Goal: Task Accomplishment & Management: Manage account settings

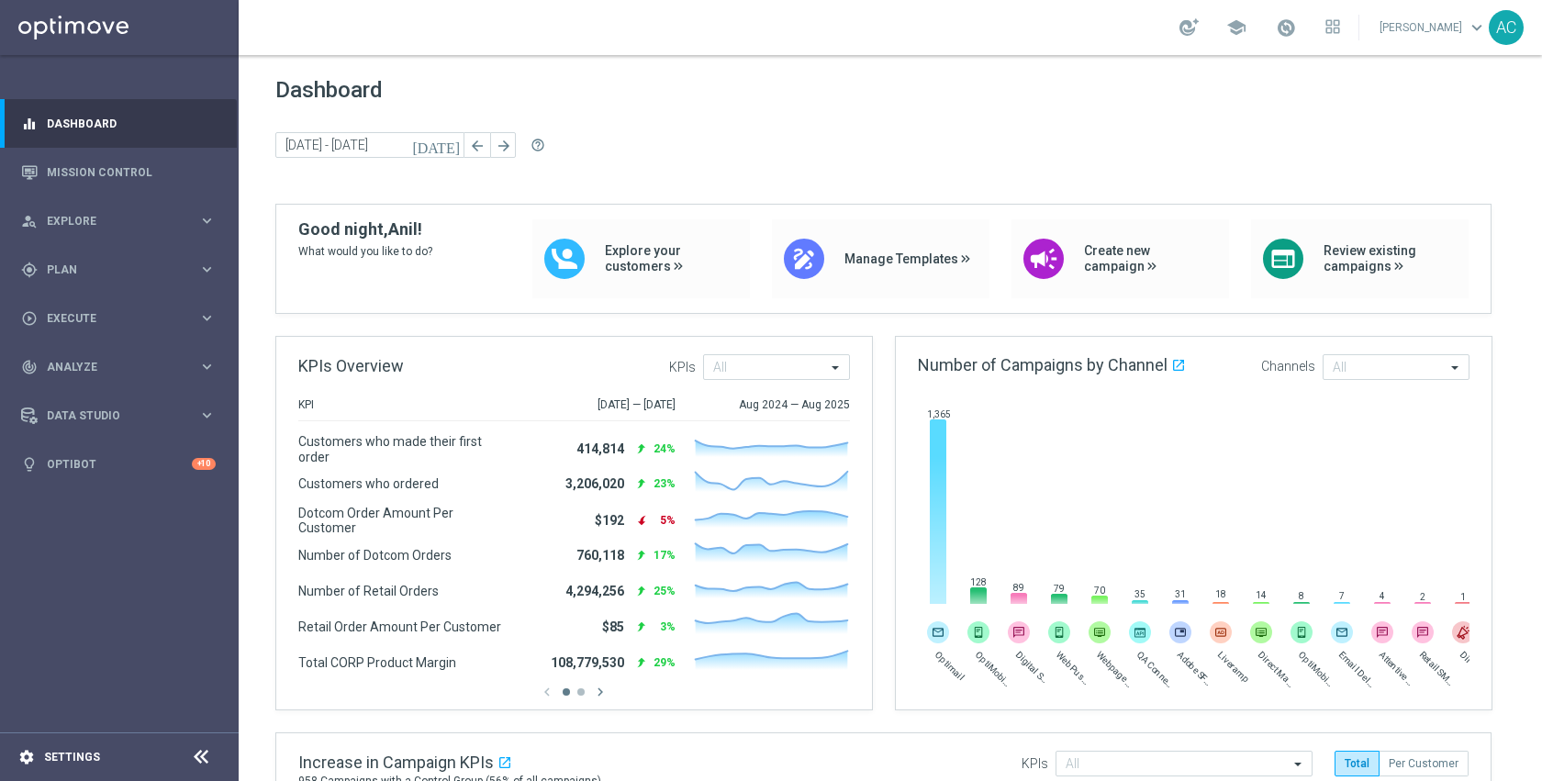
click at [62, 765] on div "settings Settings" at bounding box center [92, 757] width 184 height 17
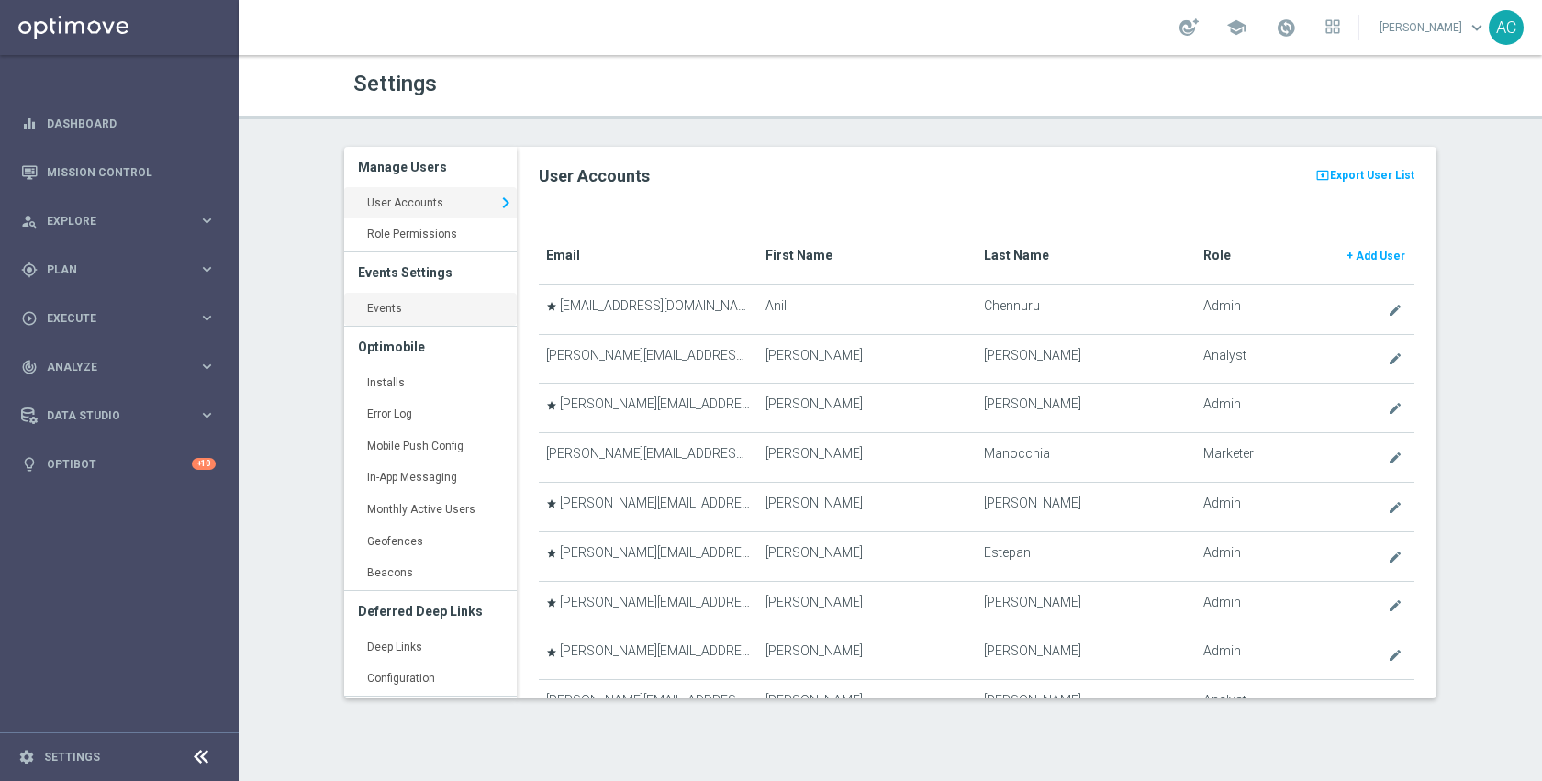
click at [396, 317] on link "Events keyboard_arrow_right" at bounding box center [430, 309] width 173 height 33
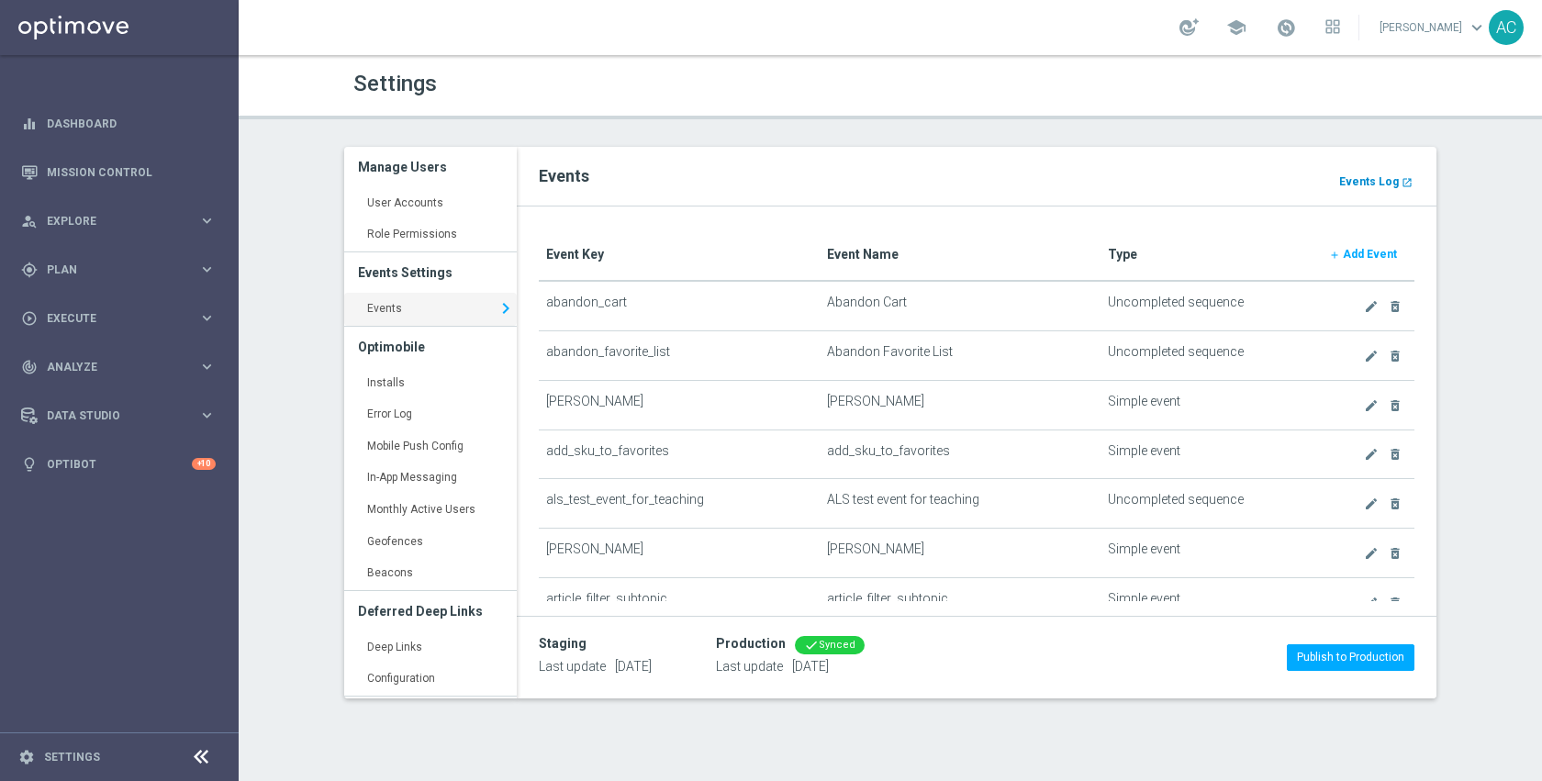
click at [1380, 185] on b "Events Log" at bounding box center [1369, 181] width 60 height 13
click at [62, 275] on div "gps_fixed Plan" at bounding box center [109, 270] width 177 height 17
click at [91, 310] on link "Target Groups" at bounding box center [119, 307] width 143 height 15
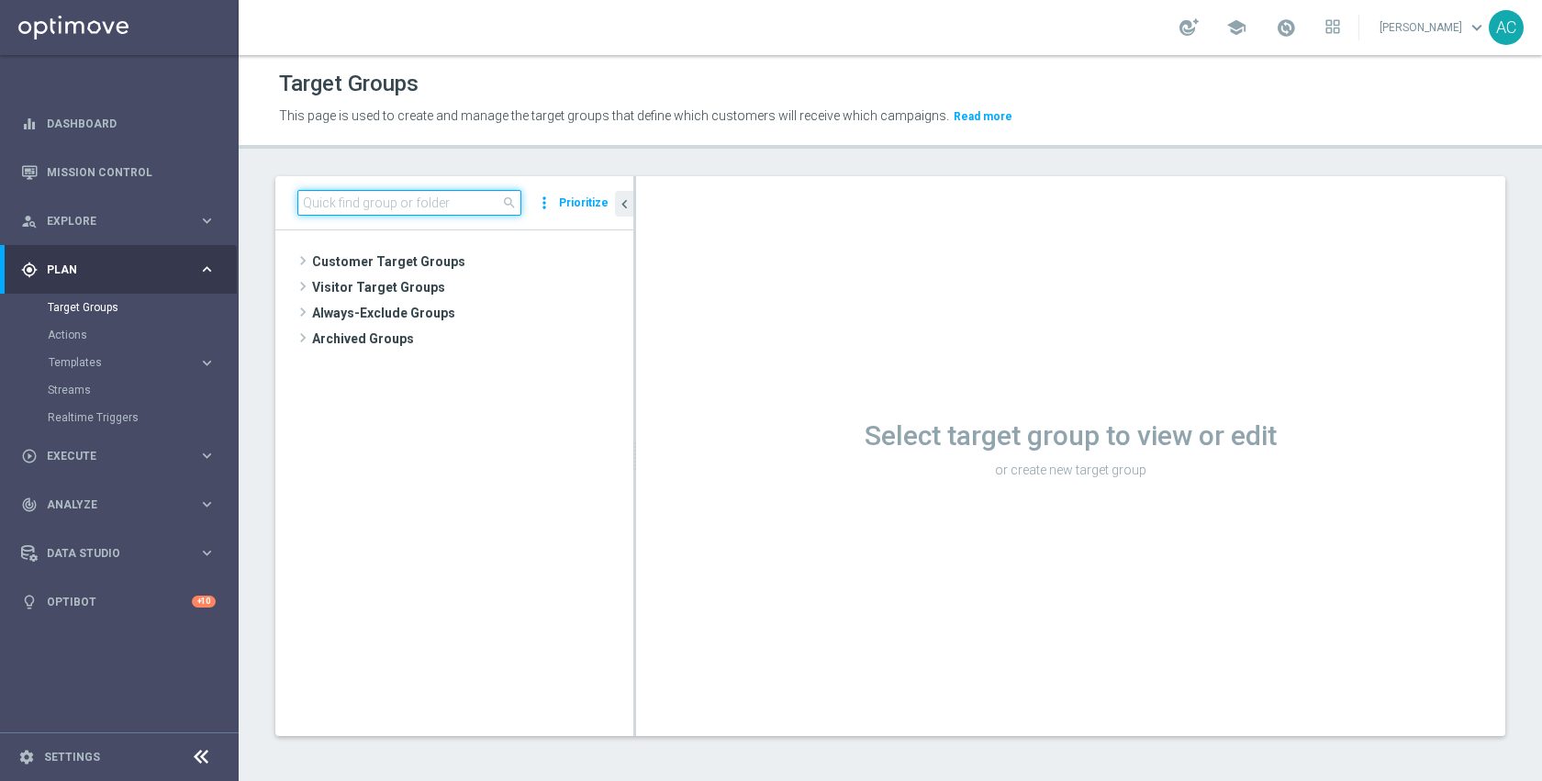
click at [460, 206] on input at bounding box center [409, 203] width 224 height 26
click at [437, 269] on span "Customer Target Groups" at bounding box center [450, 262] width 277 height 26
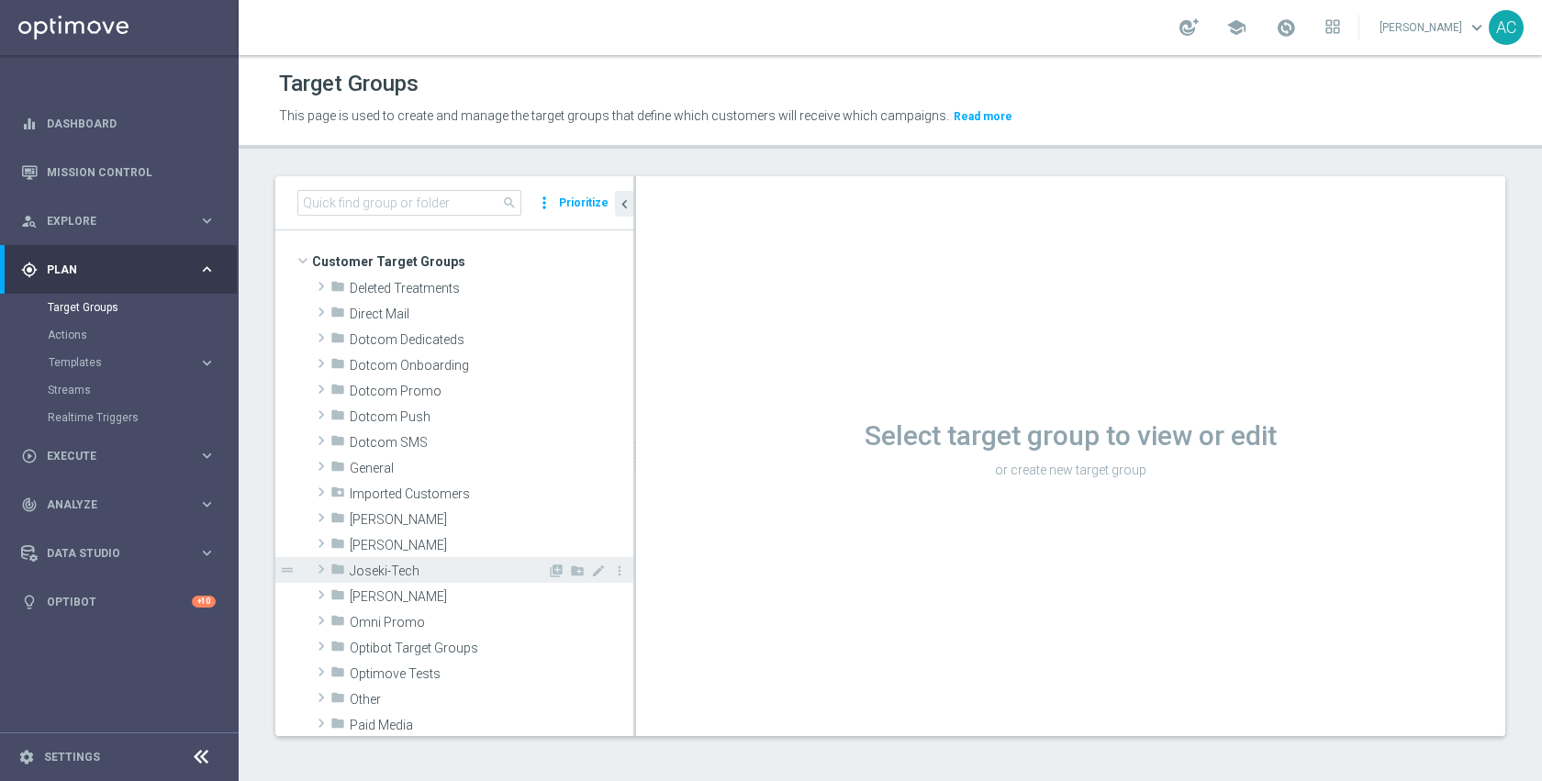
click at [421, 569] on span "Joseki-Tech" at bounding box center [448, 572] width 197 height 16
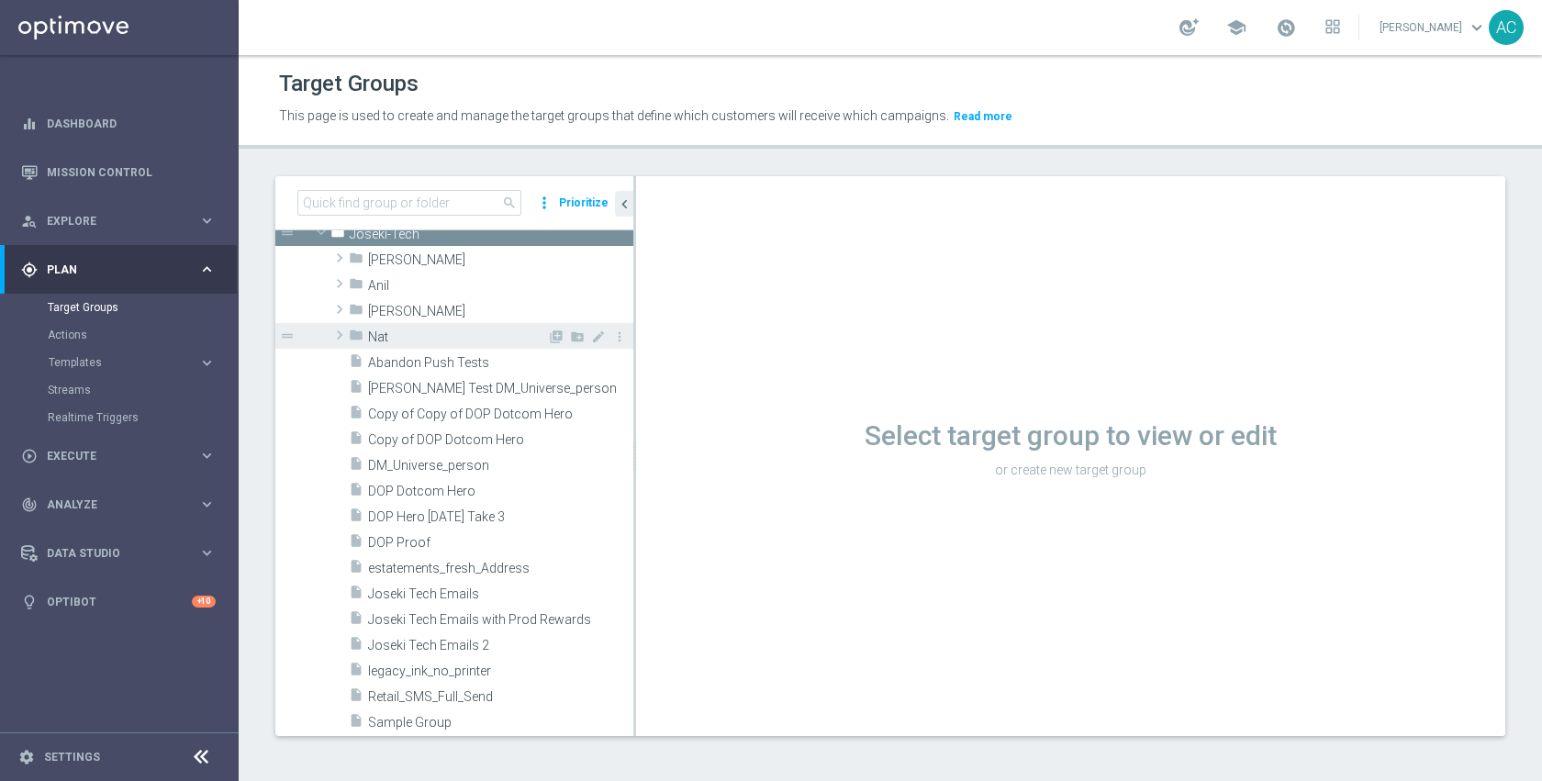
scroll to position [402, 0]
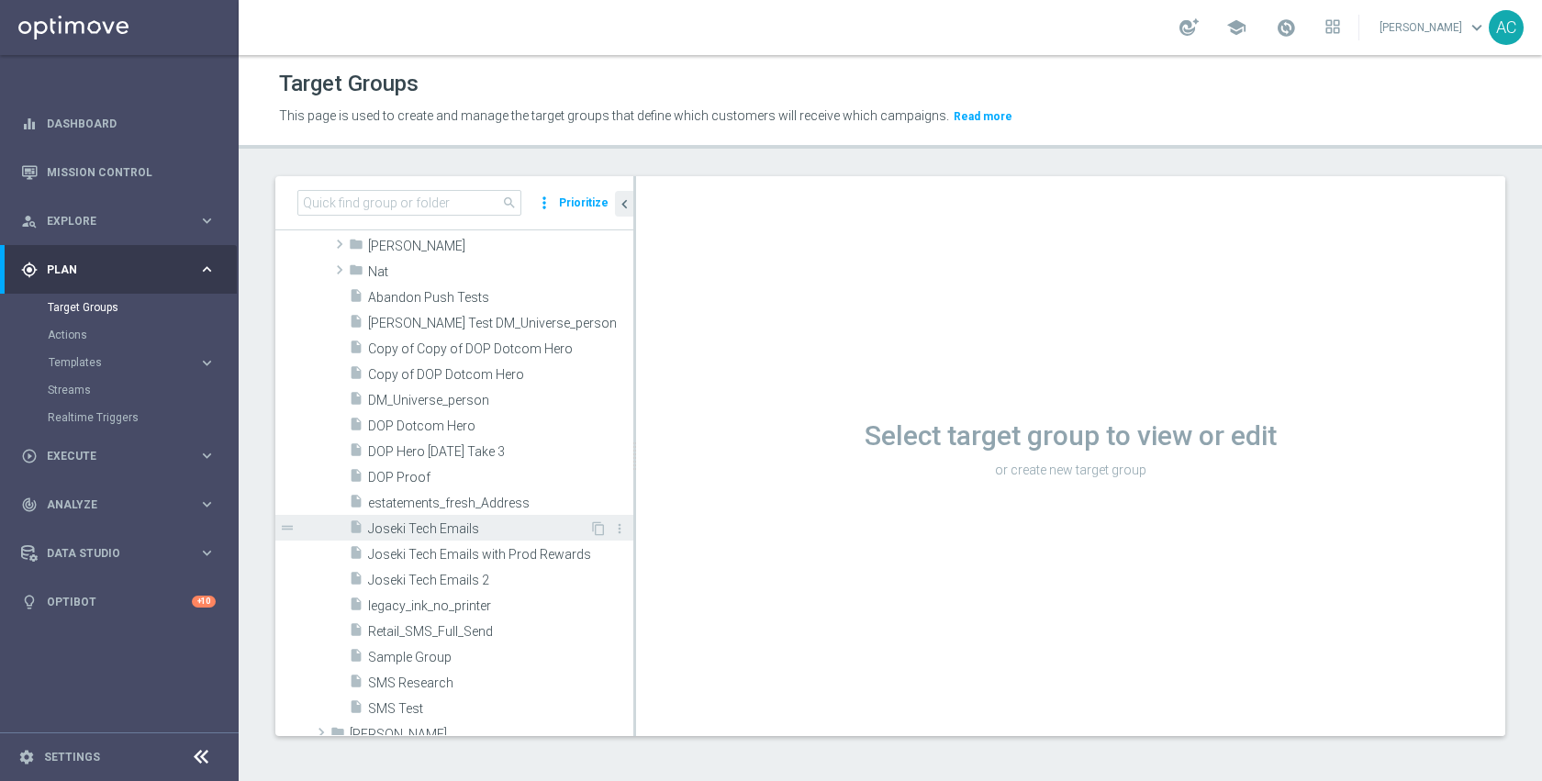
click at [446, 524] on span "Joseki Tech Emails" at bounding box center [478, 529] width 221 height 16
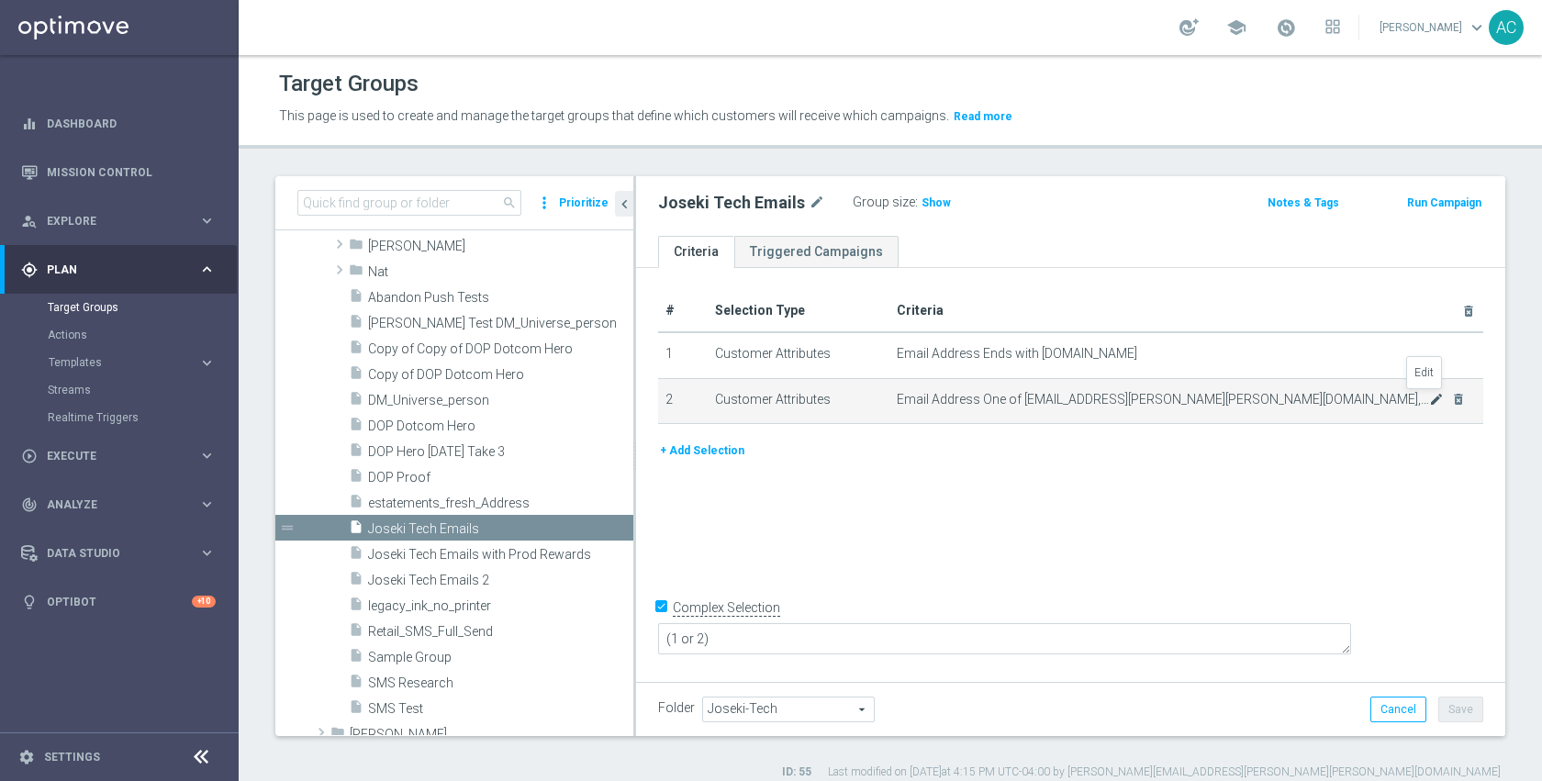
click at [1429, 400] on icon "mode_edit" at bounding box center [1436, 399] width 15 height 15
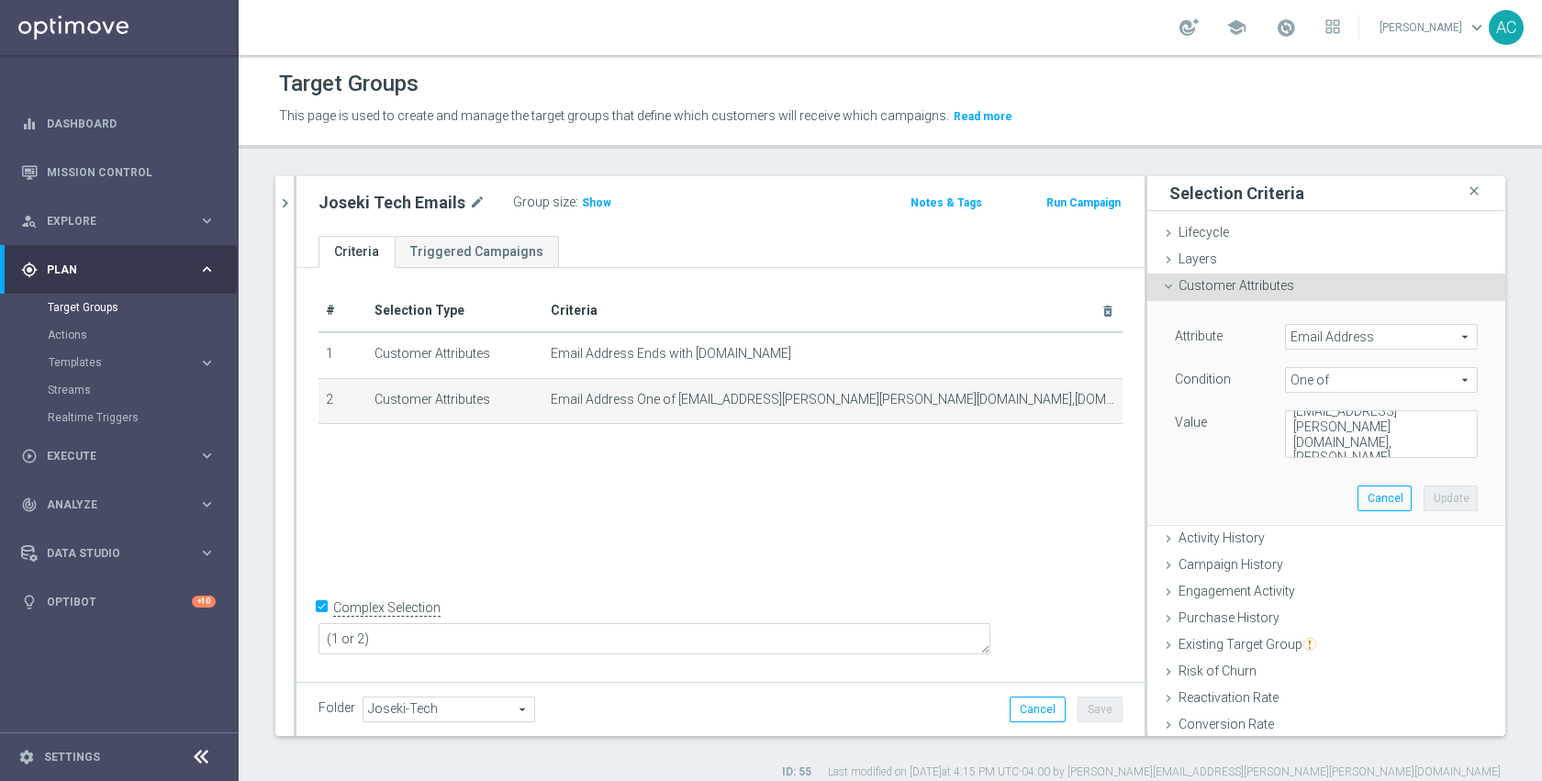
scroll to position [277, 0]
click at [1421, 443] on textarea "kara.vetere@staples.com,anilraj.arc@gmail.com,skye.lewis@staples.com,skyelew24@…" at bounding box center [1381, 434] width 193 height 48
paste textarea "rachel.kampersal@staples.com"
type textarea "kara.vetere@staples.com,anilraj.arc@gmail.com,skye.lewis@staples.com,skyelew24@…"
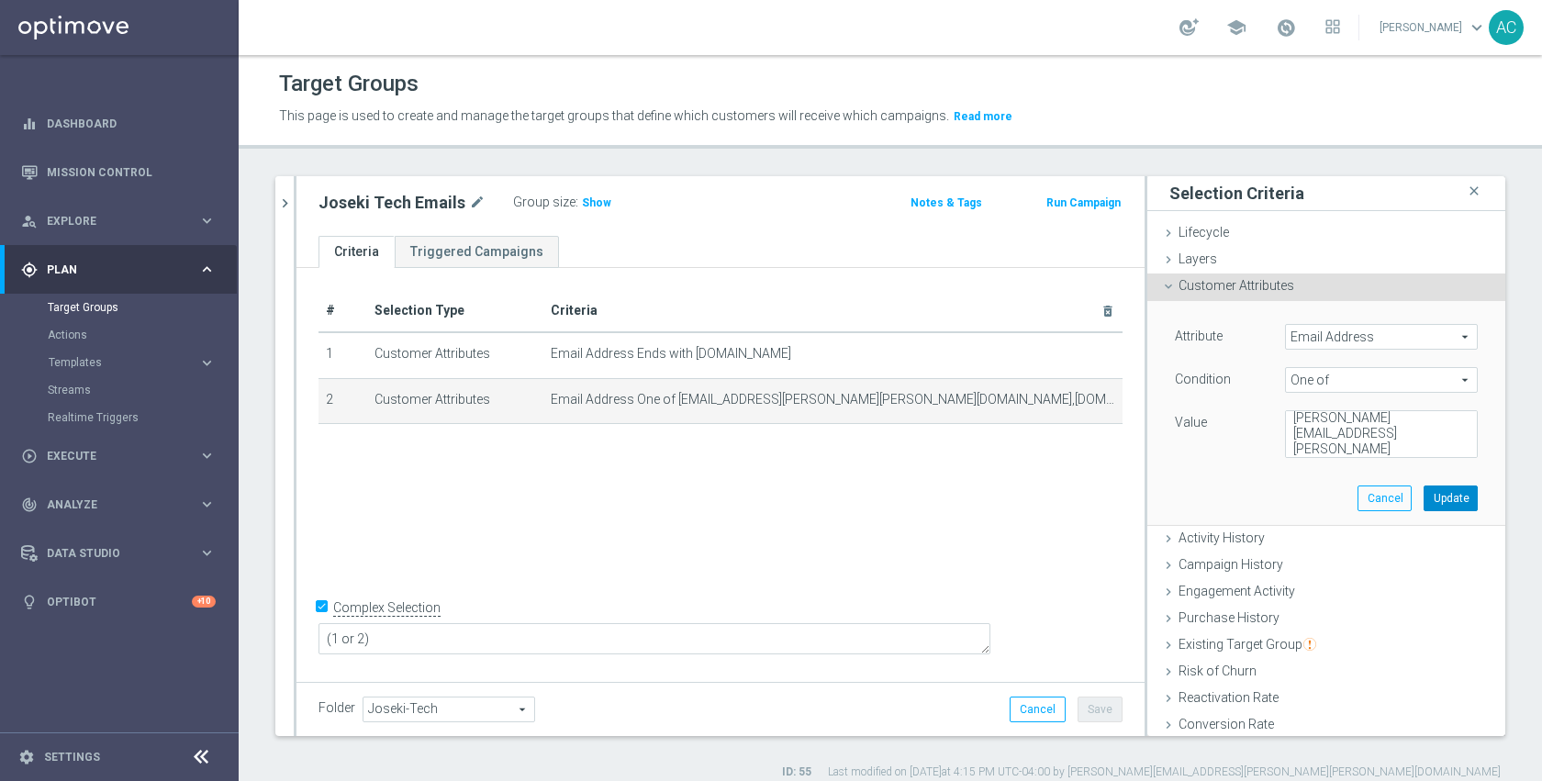
click at [1424, 505] on button "Update" at bounding box center [1451, 499] width 54 height 26
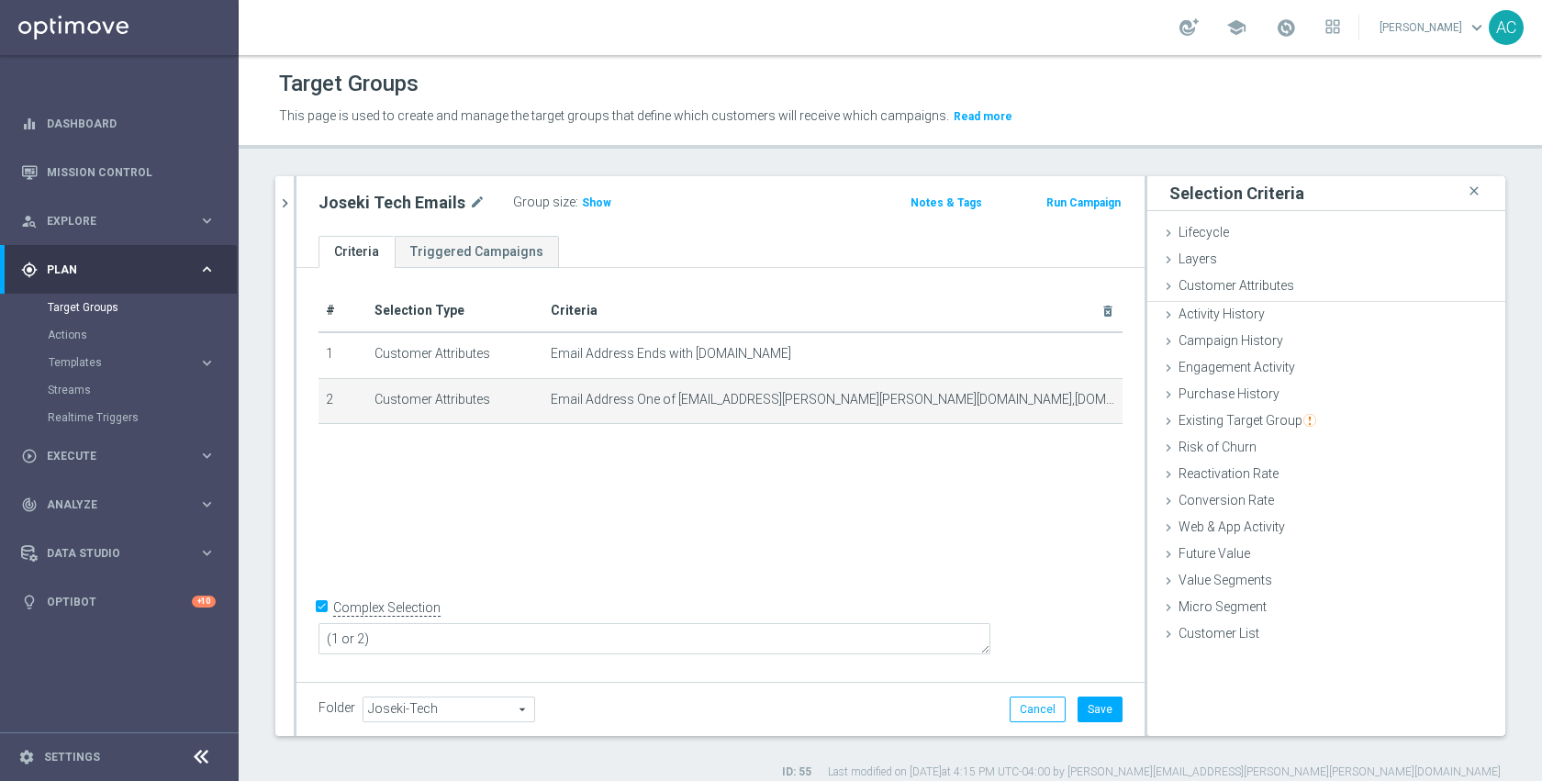
scroll to position [277, 0]
click at [583, 208] on span "Show" at bounding box center [596, 202] width 29 height 13
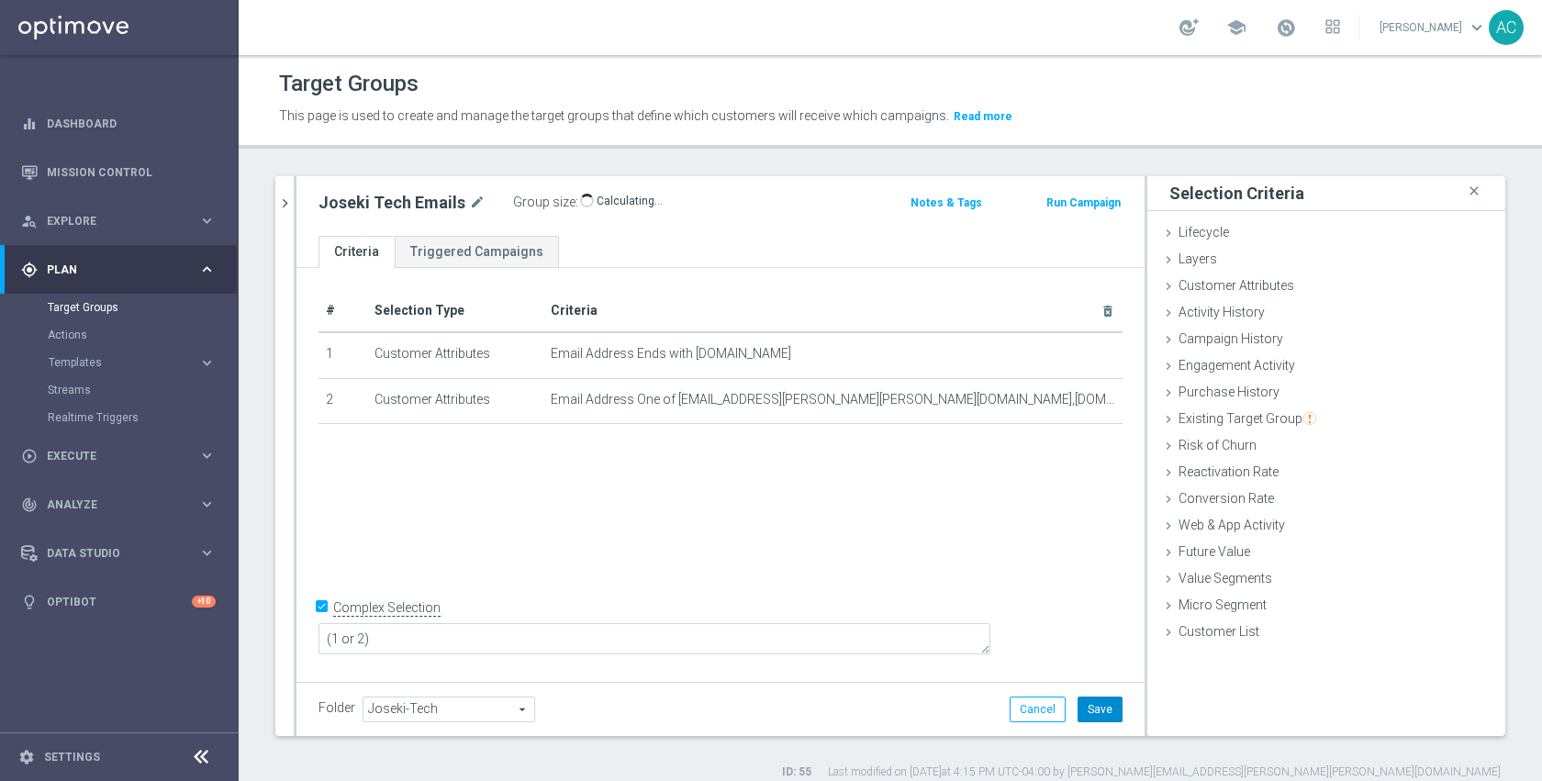
click at [1078, 701] on button "Save" at bounding box center [1100, 710] width 45 height 26
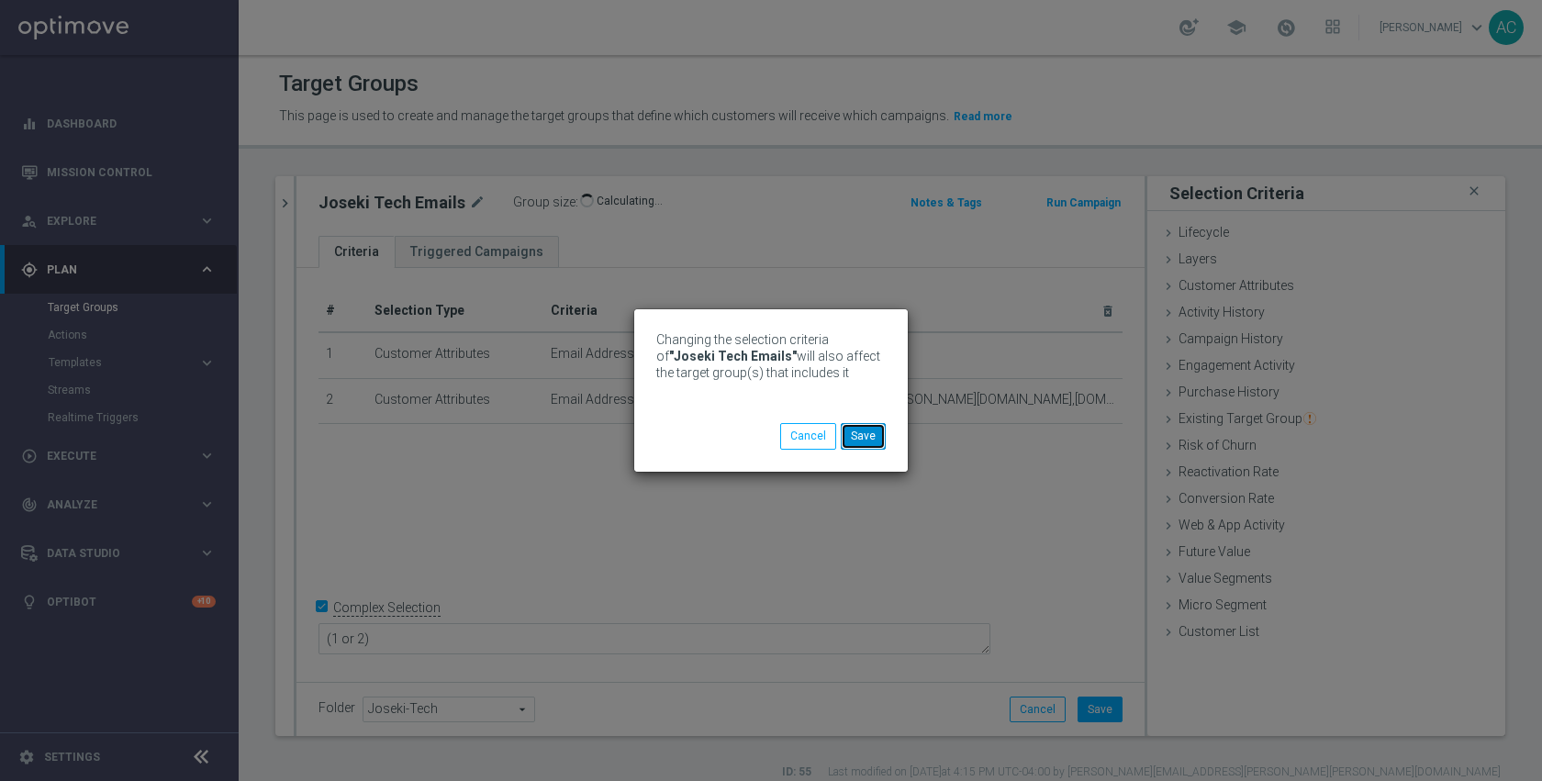
click at [879, 443] on button "Save" at bounding box center [863, 436] width 45 height 26
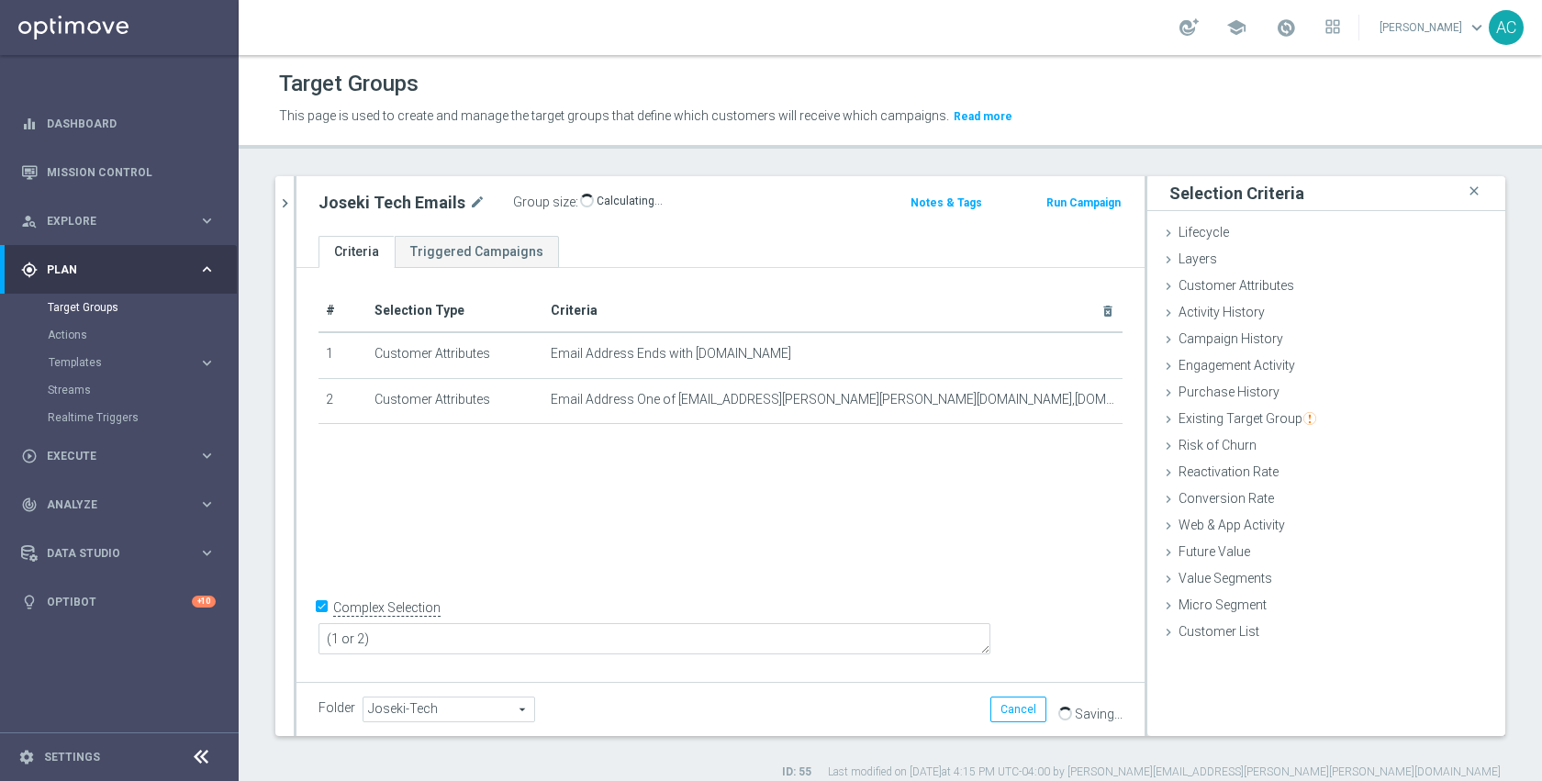
click at [1011, 502] on div "# Selection Type Criteria delete_forever 1 Customer Attributes Email Address En…" at bounding box center [721, 472] width 848 height 409
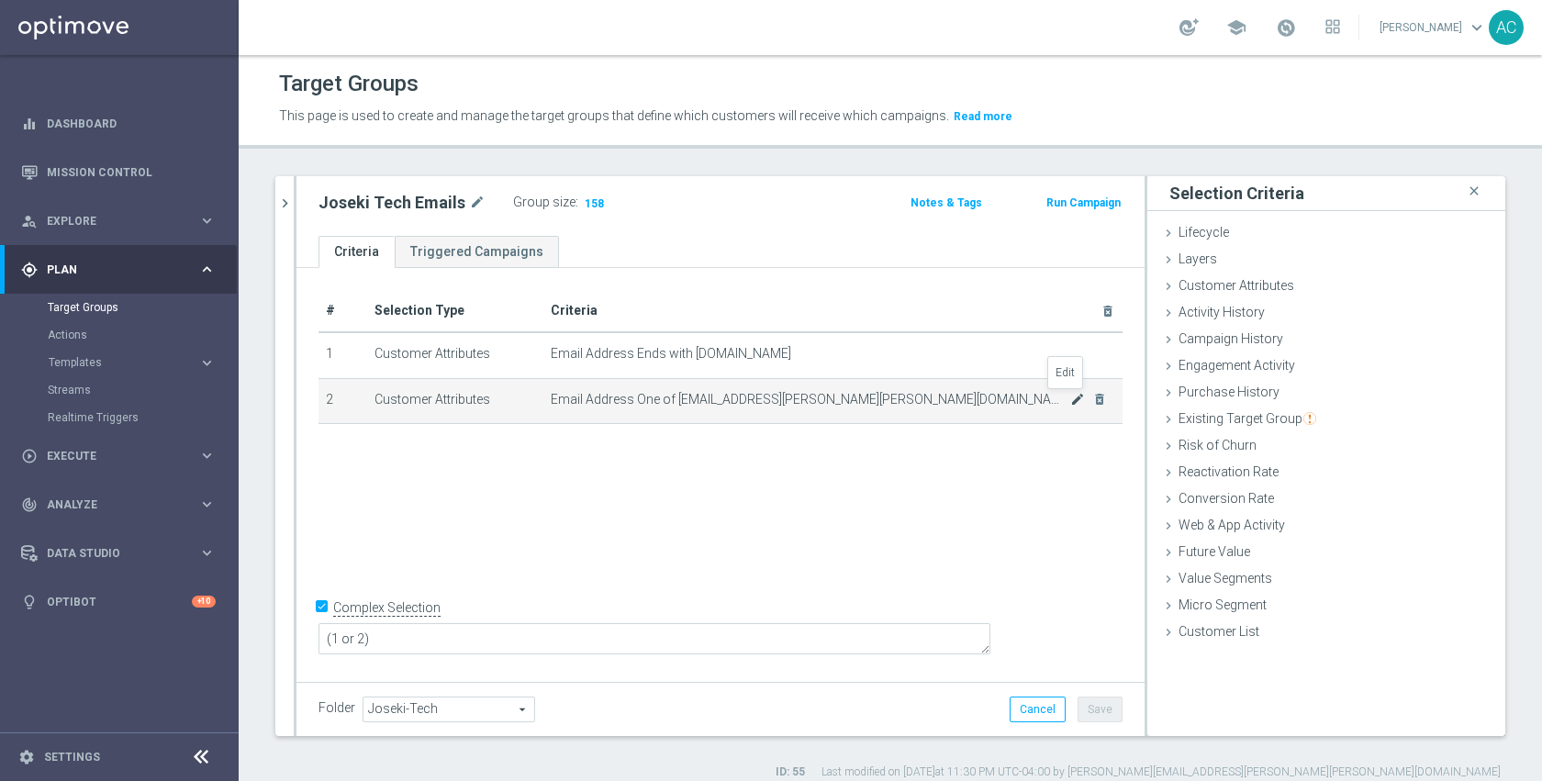
click at [1070, 403] on icon "mode_edit" at bounding box center [1077, 399] width 15 height 15
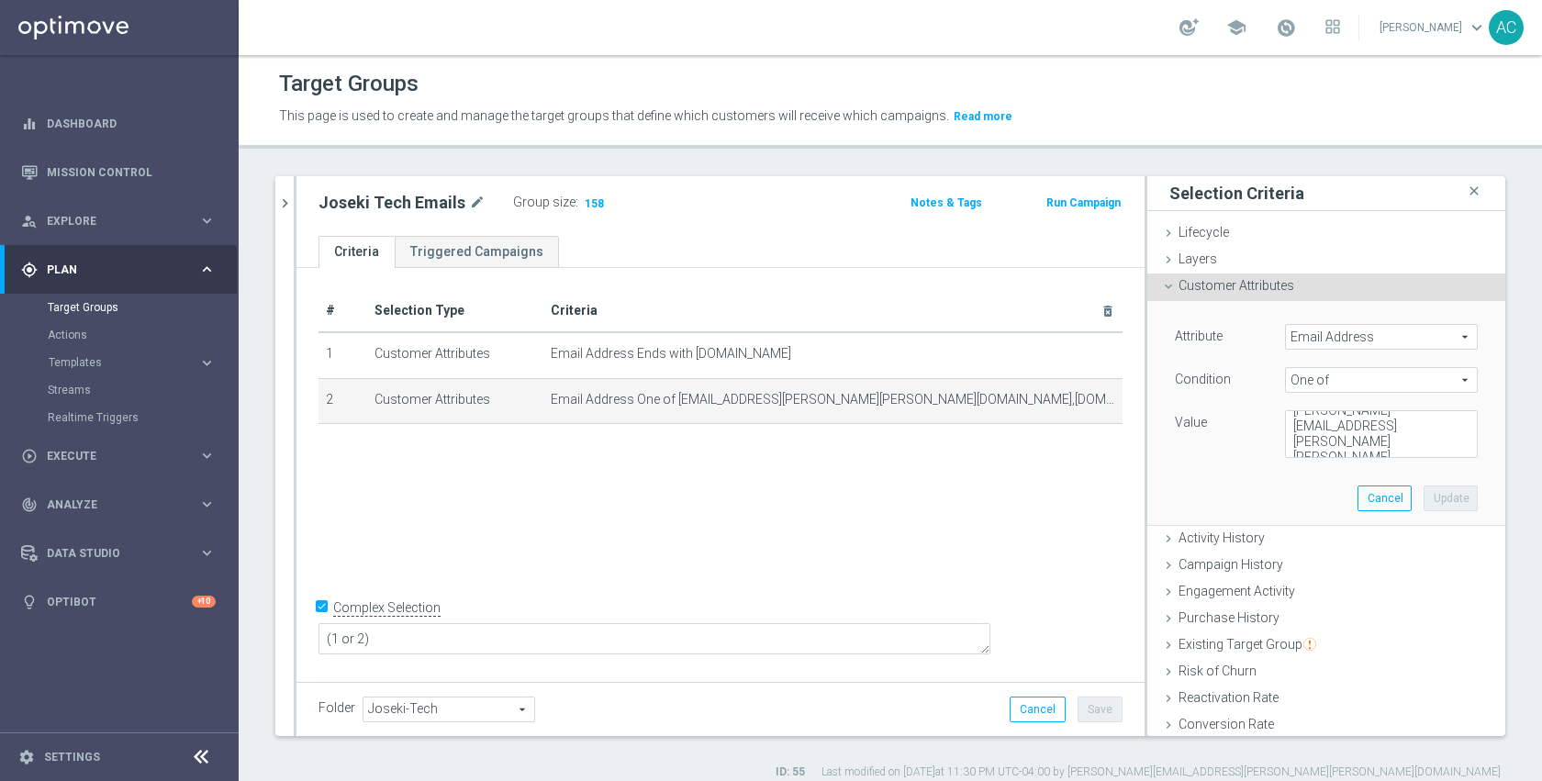
scroll to position [305, 0]
drag, startPoint x: 1420, startPoint y: 419, endPoint x: 1430, endPoint y: 437, distance: 21.0
click at [1430, 437] on textarea "kara.vetere@staples.com,anilraj.arc@gmail.com,skye.lewis@staples.com,skyelew24@…" at bounding box center [1381, 434] width 193 height 48
click at [1310, 446] on textarea "kara.vetere@staples.com,anilraj.arc@gmail.com,skye.lewis@staples.com,skyelew24@…" at bounding box center [1381, 434] width 193 height 48
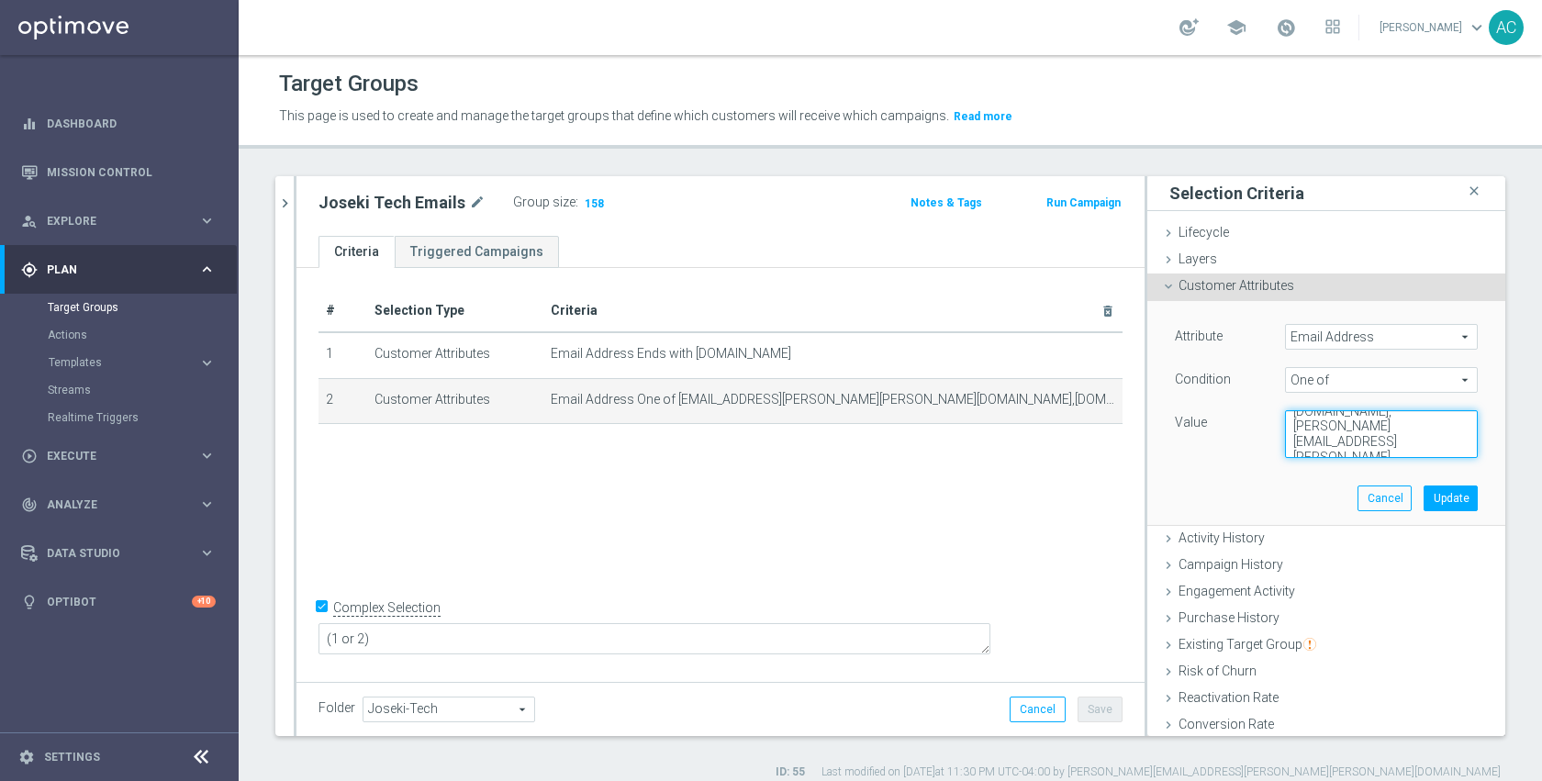
scroll to position [277, 0]
type textarea "kara.vetere@staples.com,anilraj.arc@gmail.com,skye.lewis@staples.com,skyelew24@…"
click at [1427, 501] on button "Update" at bounding box center [1451, 499] width 54 height 26
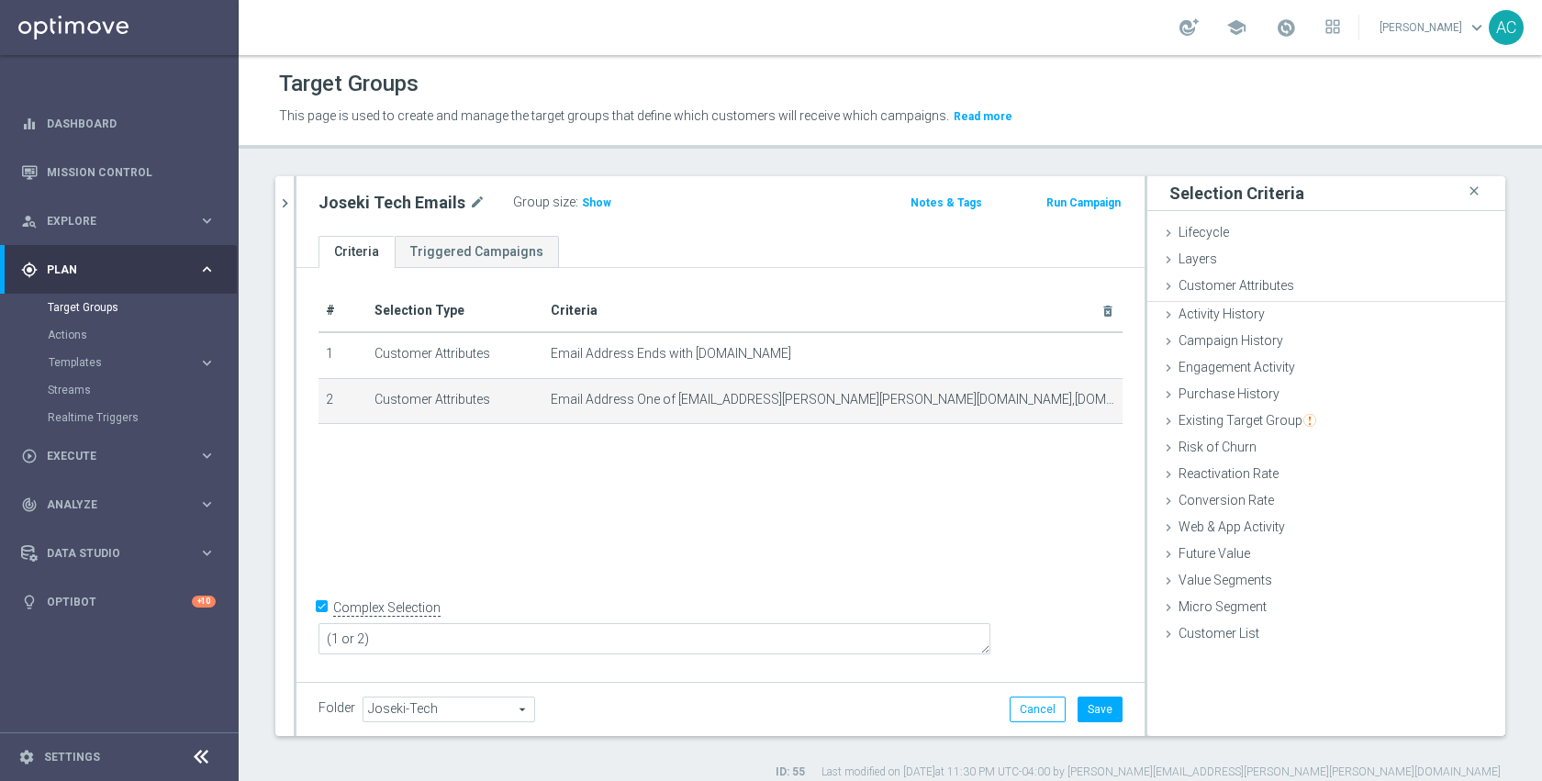
scroll to position [262, 0]
click at [596, 200] on span "Show" at bounding box center [596, 202] width 29 height 13
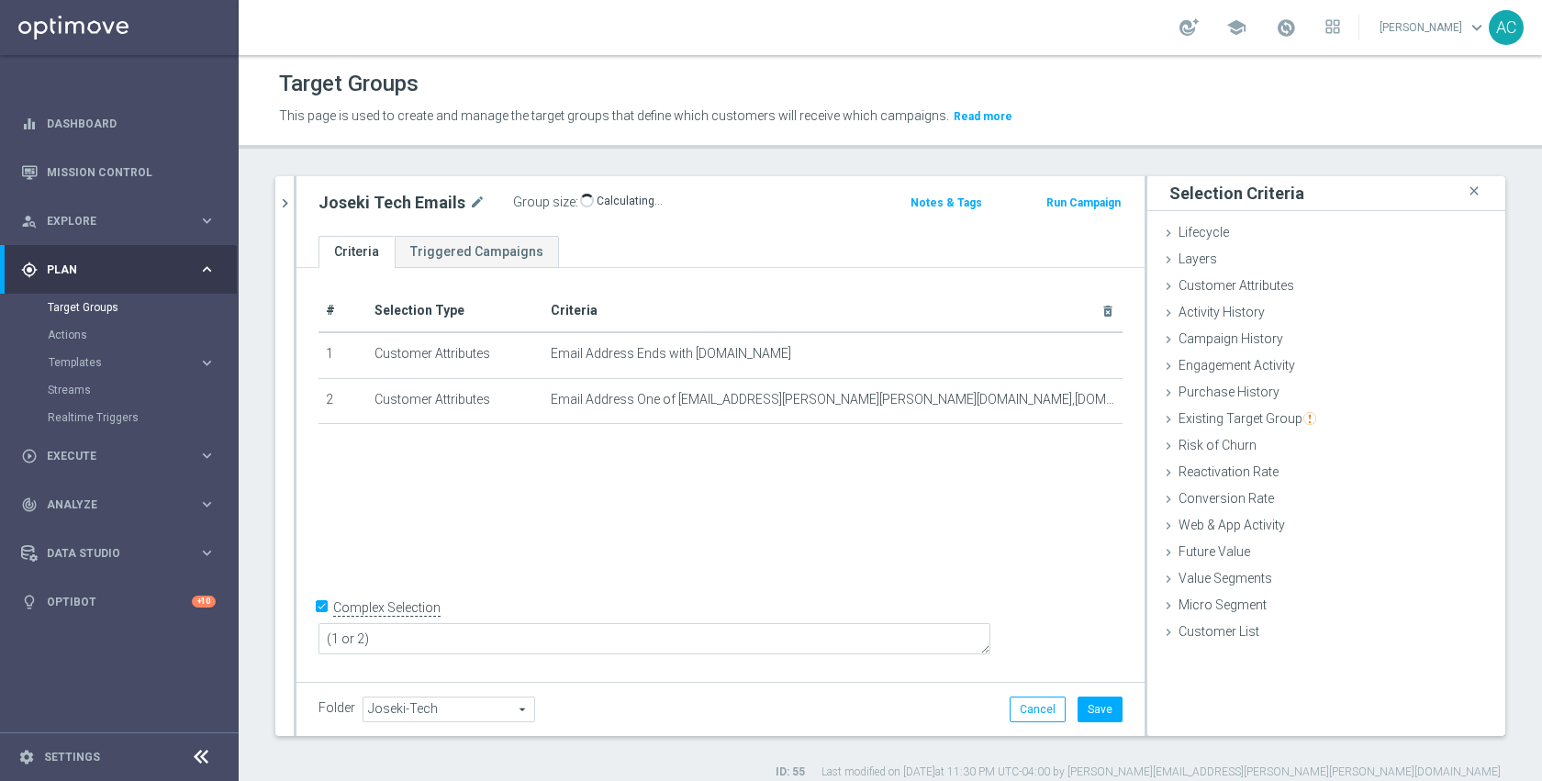
click at [902, 504] on div "# Selection Type Criteria delete_forever 1 Customer Attributes Email Address En…" at bounding box center [721, 472] width 848 height 409
click at [1036, 710] on button "Cancel" at bounding box center [1038, 710] width 56 height 26
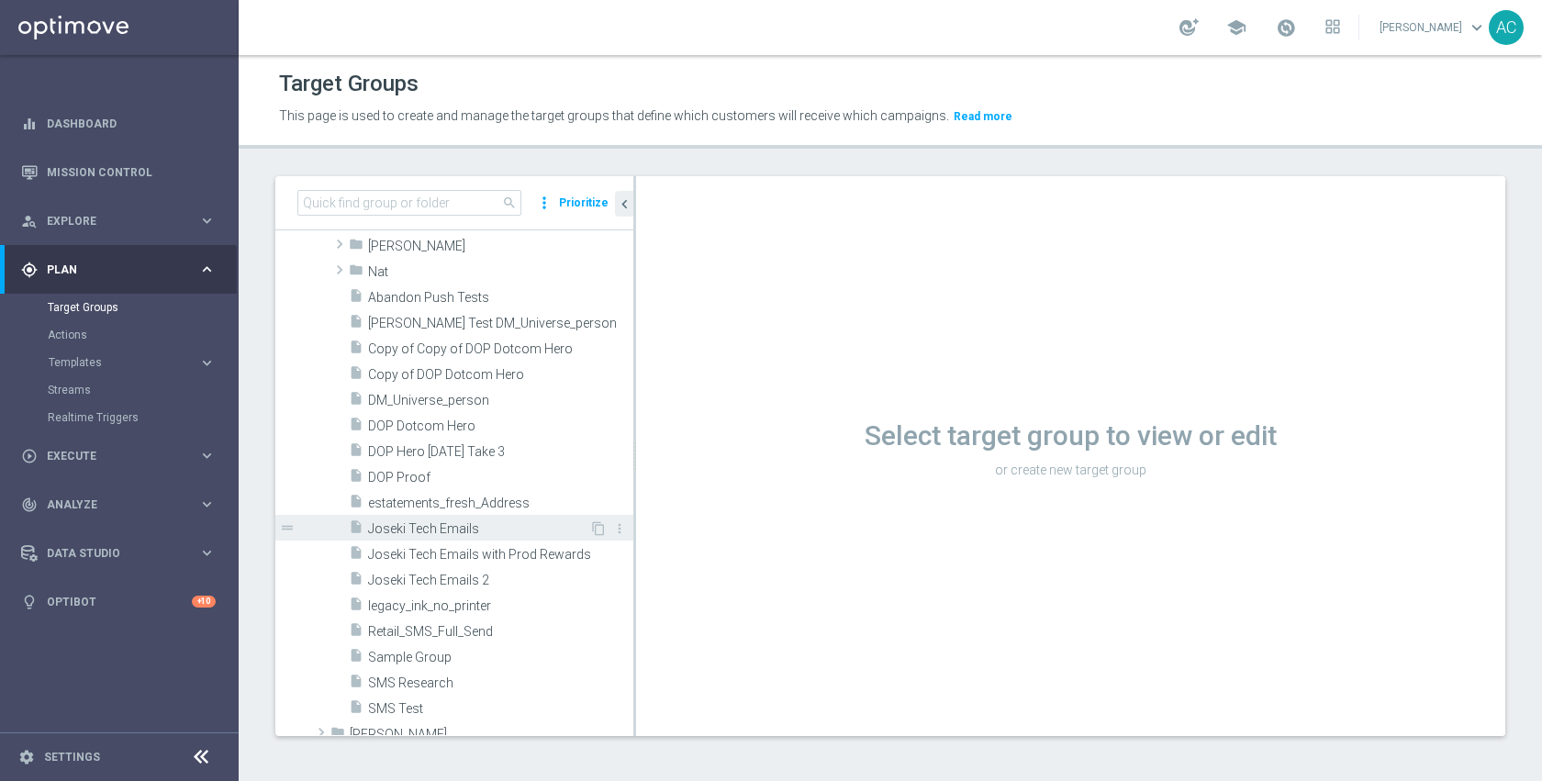
click at [452, 533] on span "Joseki Tech Emails" at bounding box center [478, 529] width 221 height 16
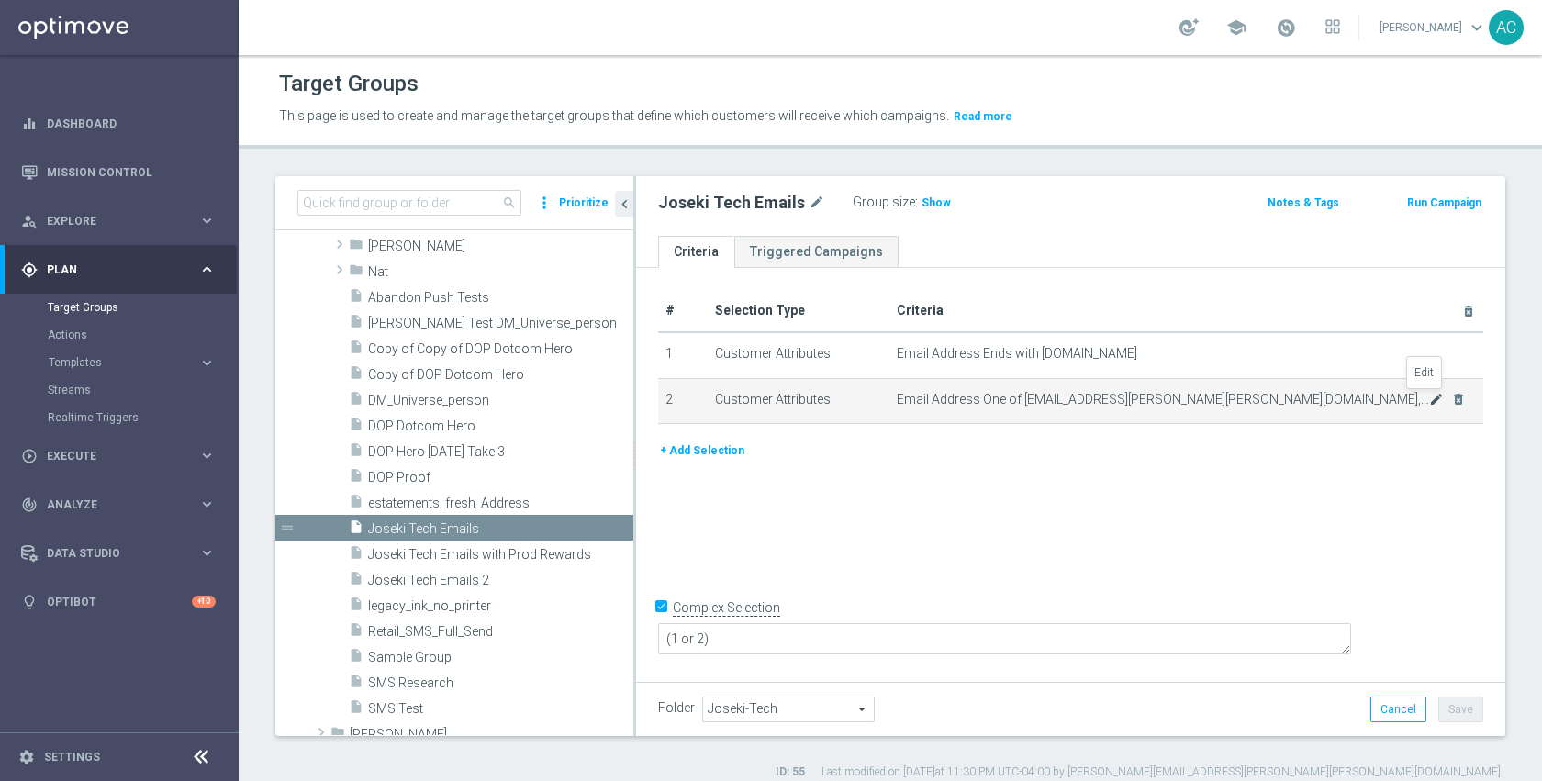
click at [1429, 401] on icon "mode_edit" at bounding box center [1436, 399] width 15 height 15
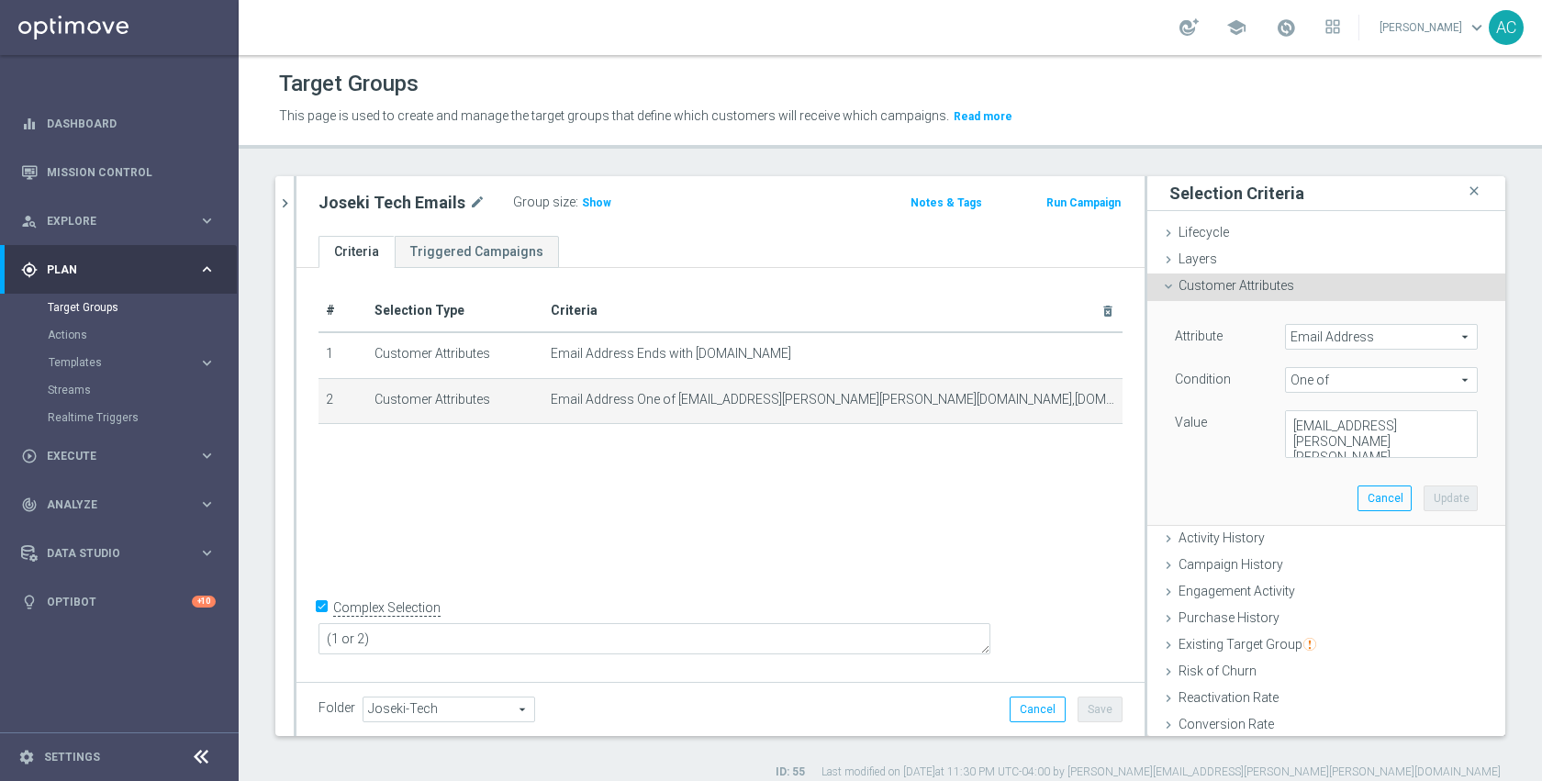
scroll to position [308, 0]
click at [859, 555] on div "# Selection Type Criteria delete_forever 1 Customer Attributes Email Address En…" at bounding box center [721, 472] width 848 height 409
click at [275, 219] on button "chevron_right" at bounding box center [284, 203] width 18 height 54
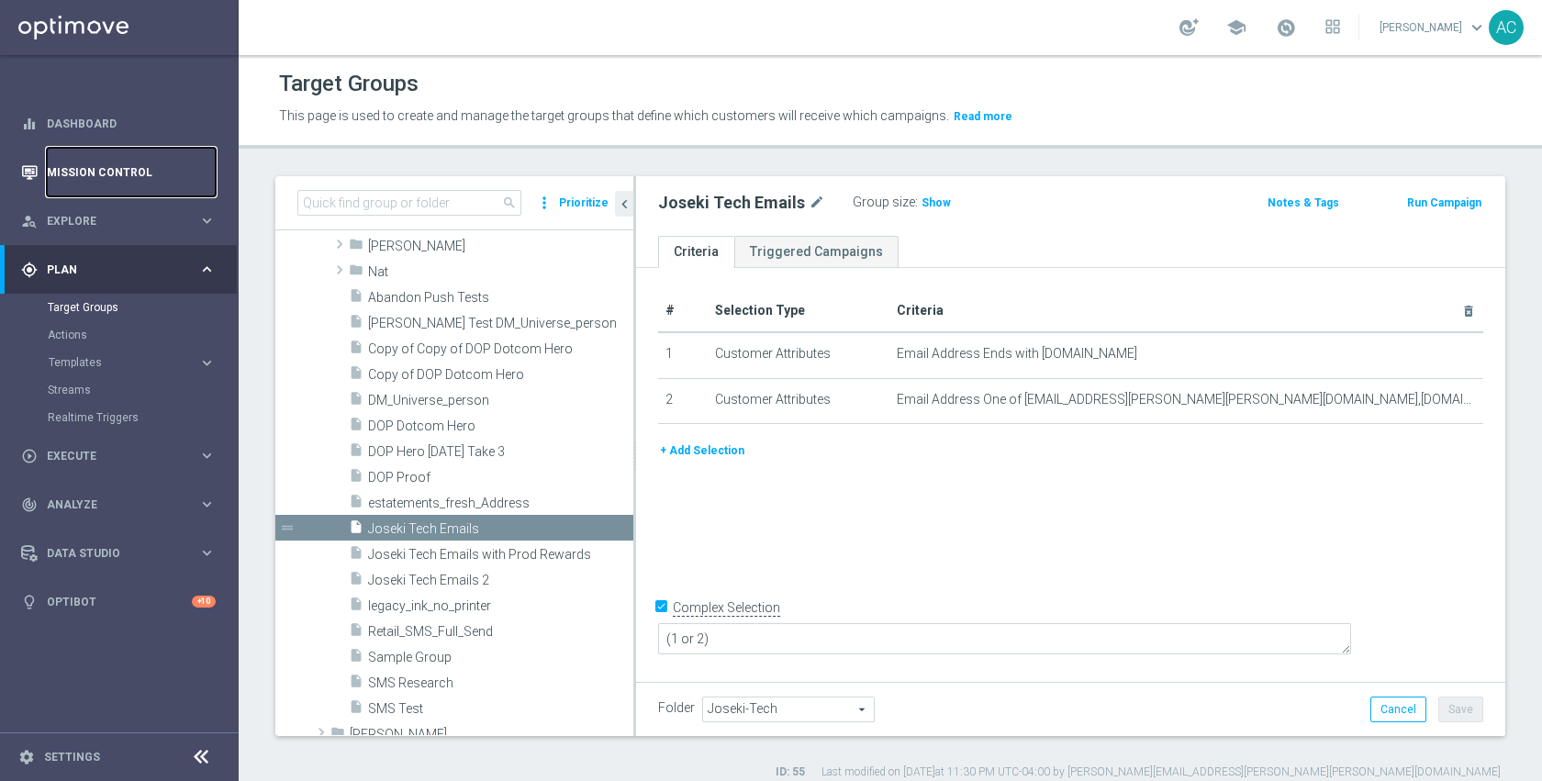
click at [79, 178] on link "Mission Control" at bounding box center [131, 172] width 169 height 49
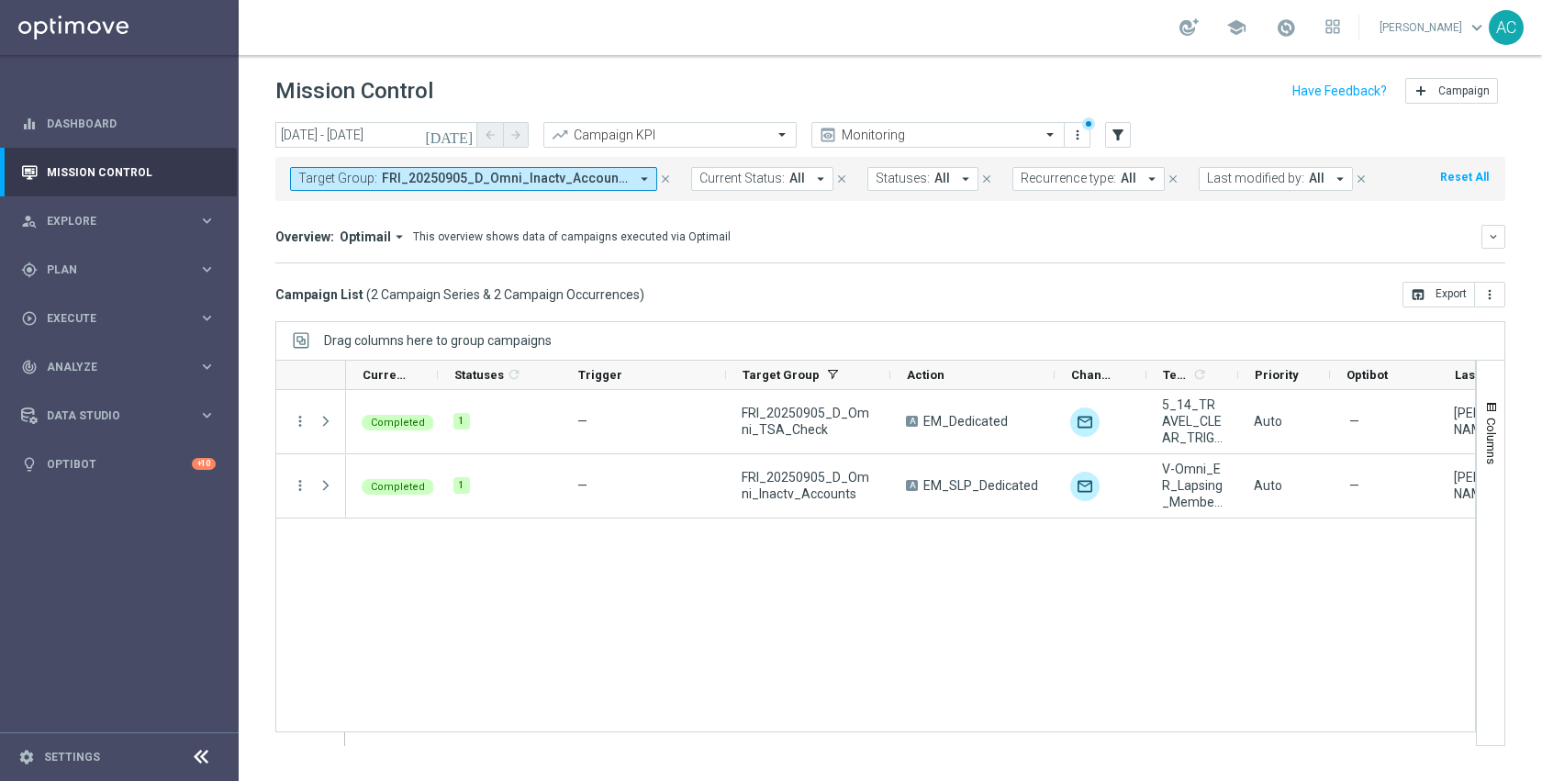
click at [558, 181] on span "FRI_20250905_D_Omni_Inactv_Accounts, FRI_20250905_D_Omni_TSA_Check" at bounding box center [505, 179] width 247 height 16
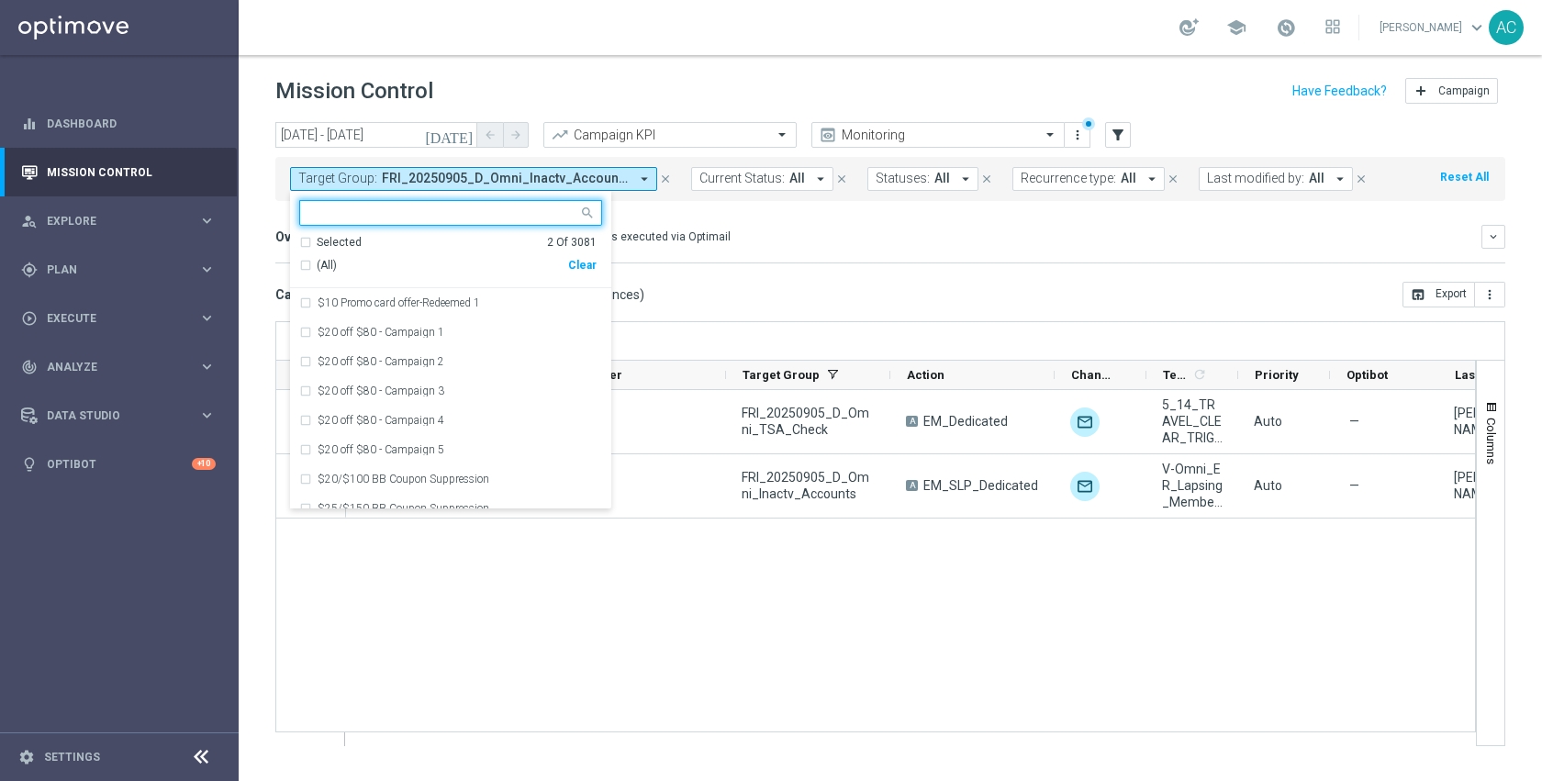
click at [0, 0] on div "Clear" at bounding box center [0, 0] width 0 height 0
click at [512, 212] on input "text" at bounding box center [443, 214] width 269 height 16
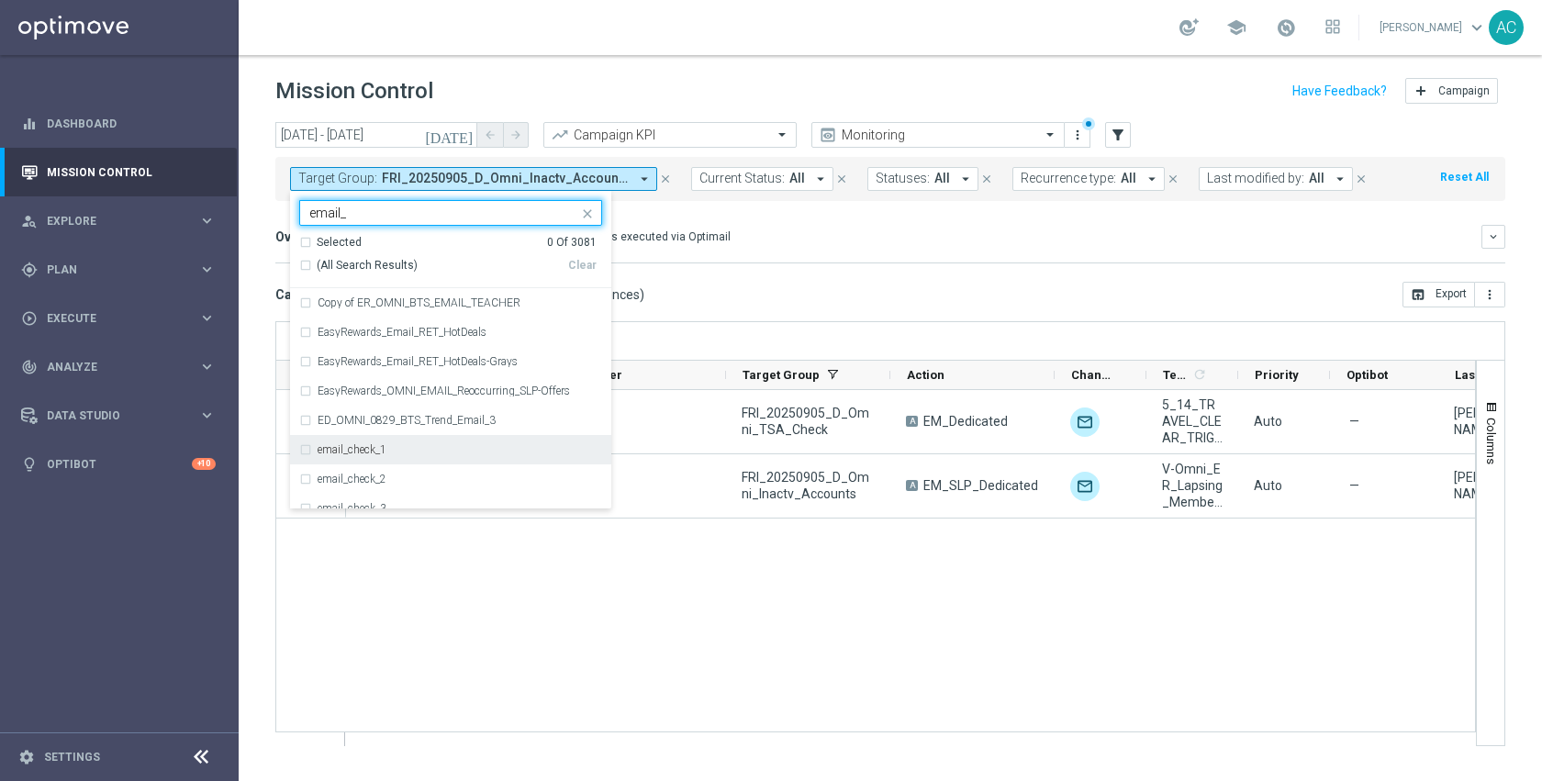
click at [399, 452] on div "email_check_1" at bounding box center [460, 449] width 285 height 11
type input "email_"
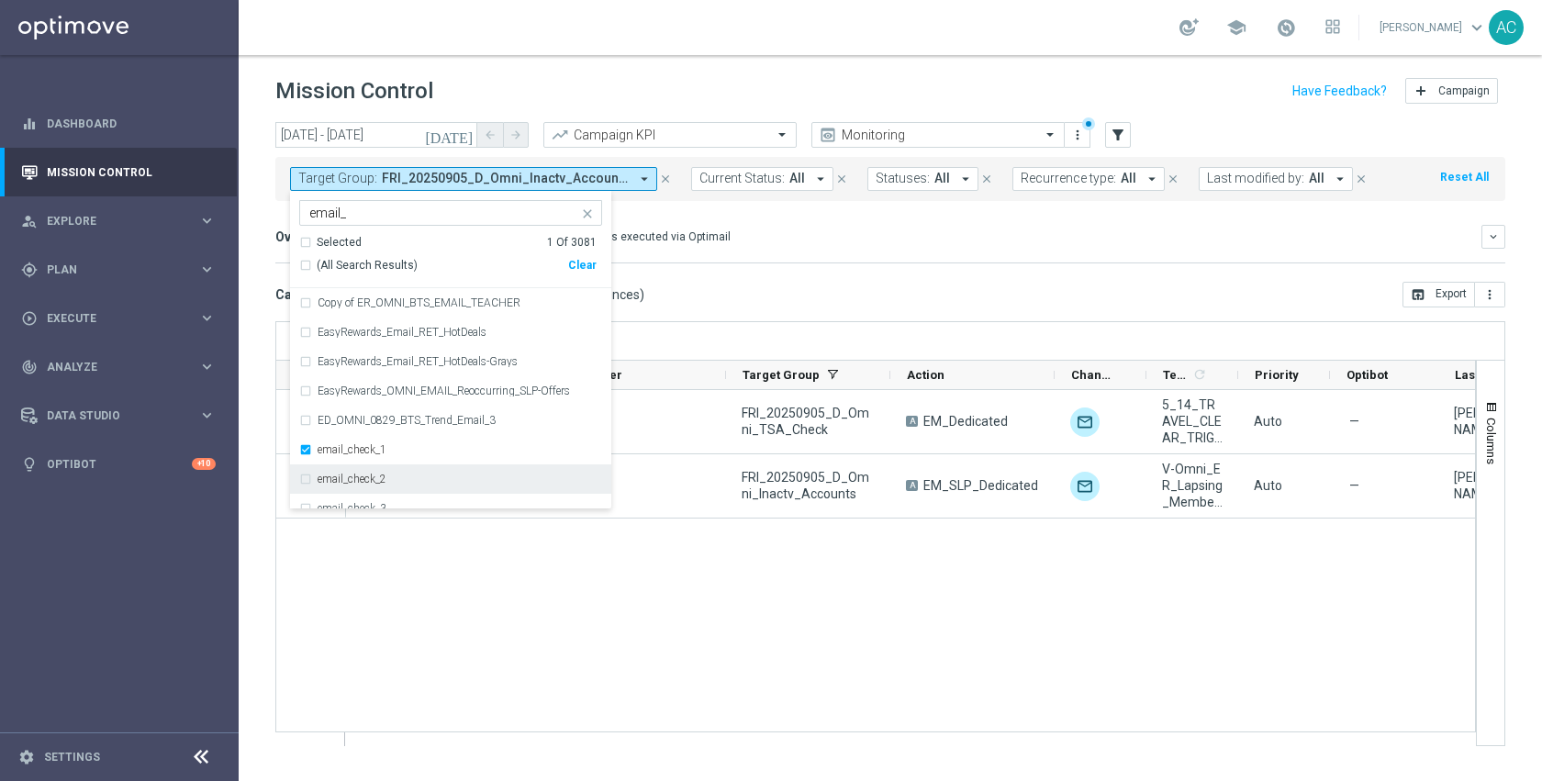
click at [397, 473] on div "email_check_2" at bounding box center [450, 479] width 303 height 29
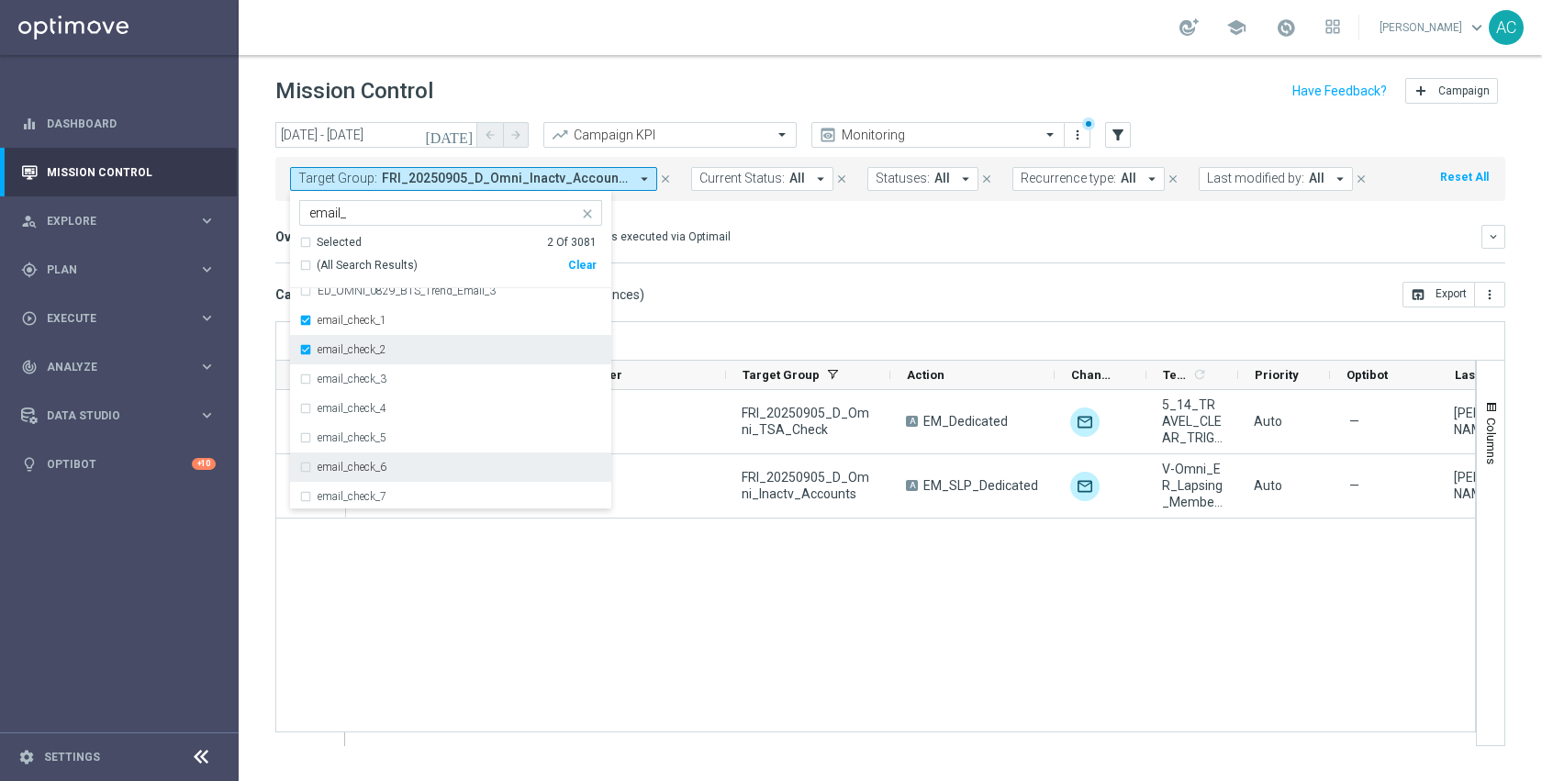
scroll to position [143, 0]
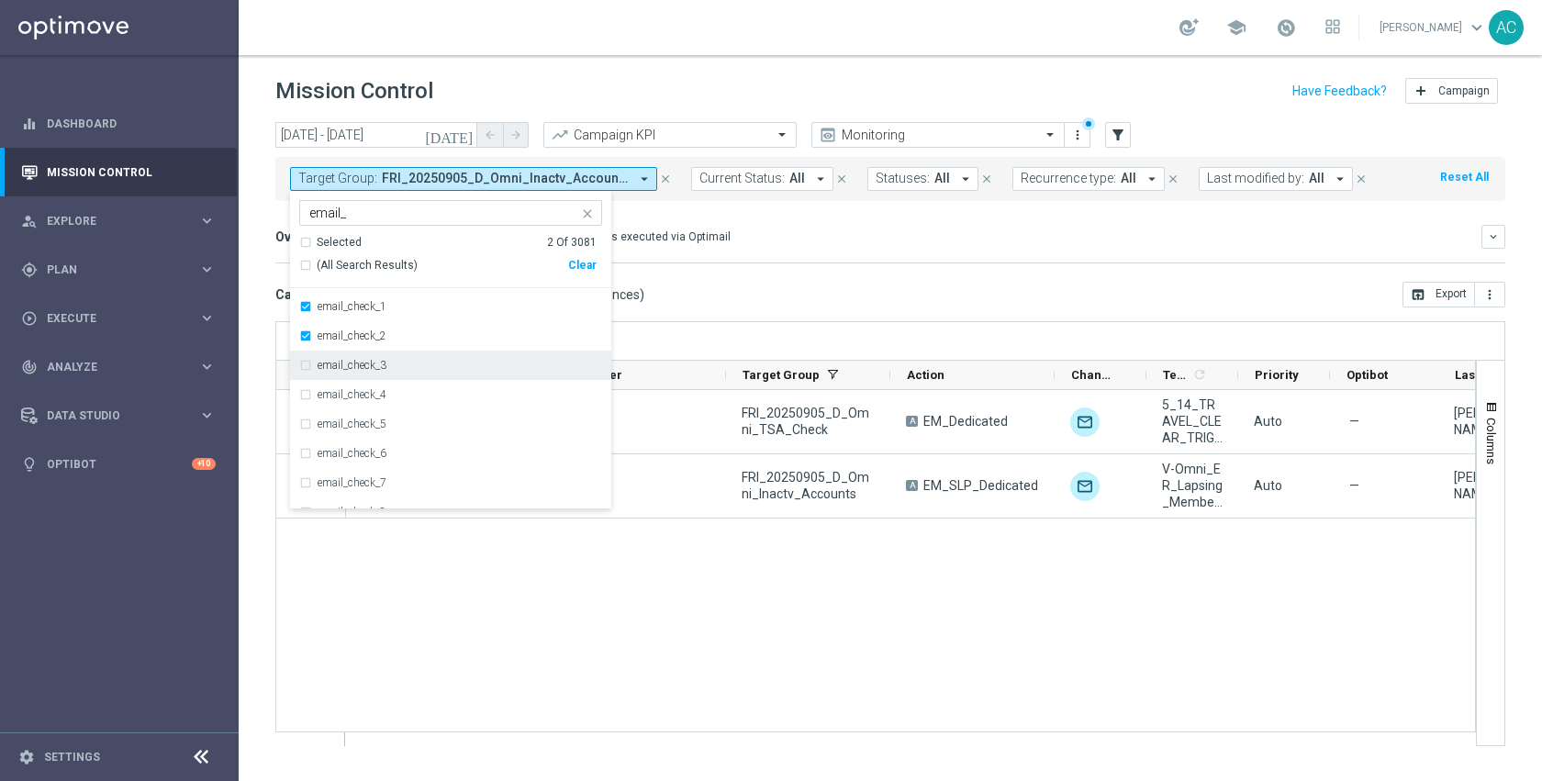
click at [390, 355] on div "email_check_3" at bounding box center [450, 365] width 303 height 29
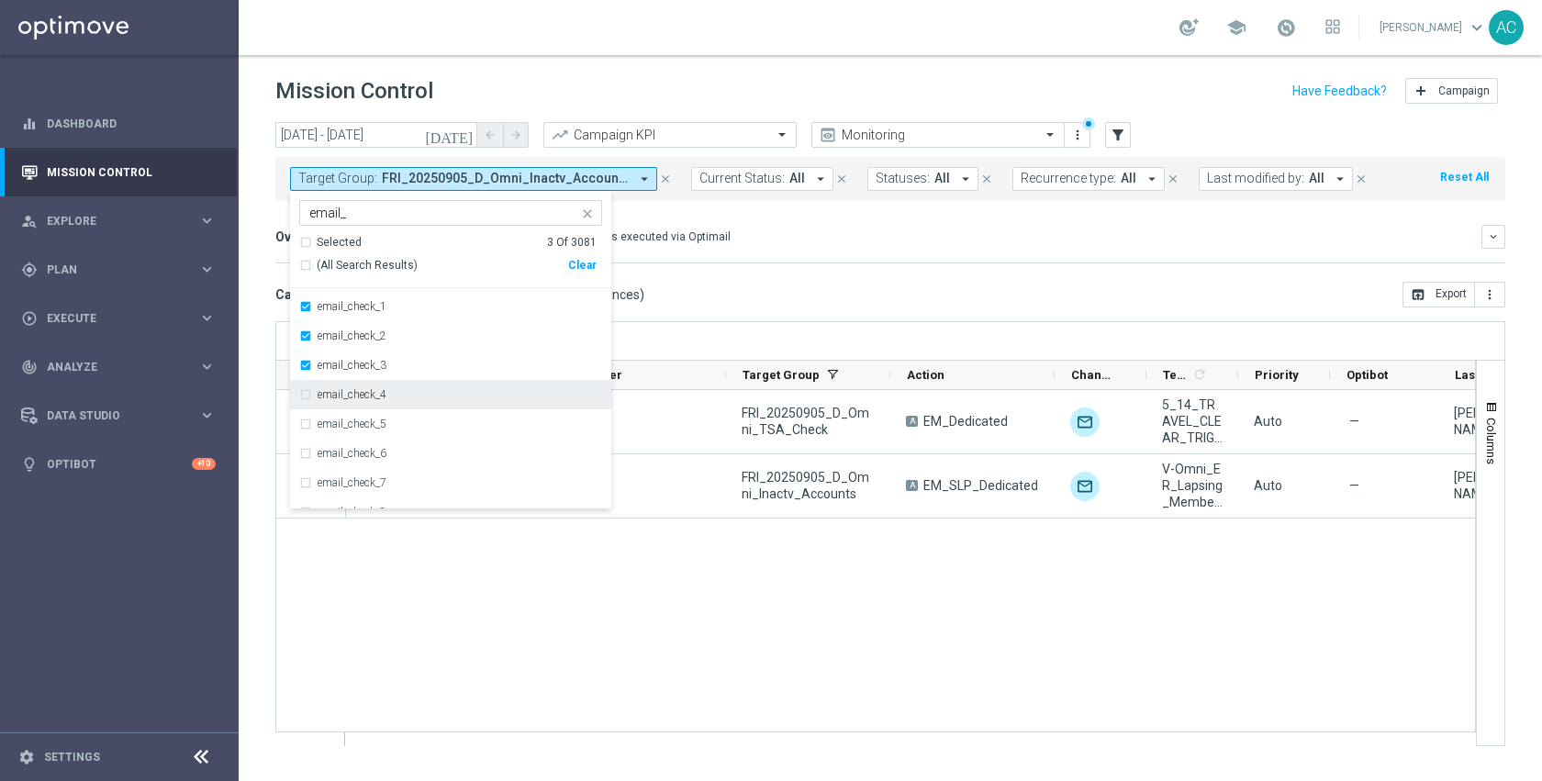
click at [394, 389] on div "email_check_4" at bounding box center [460, 394] width 285 height 11
click at [391, 411] on div "email_check_5" at bounding box center [450, 423] width 303 height 29
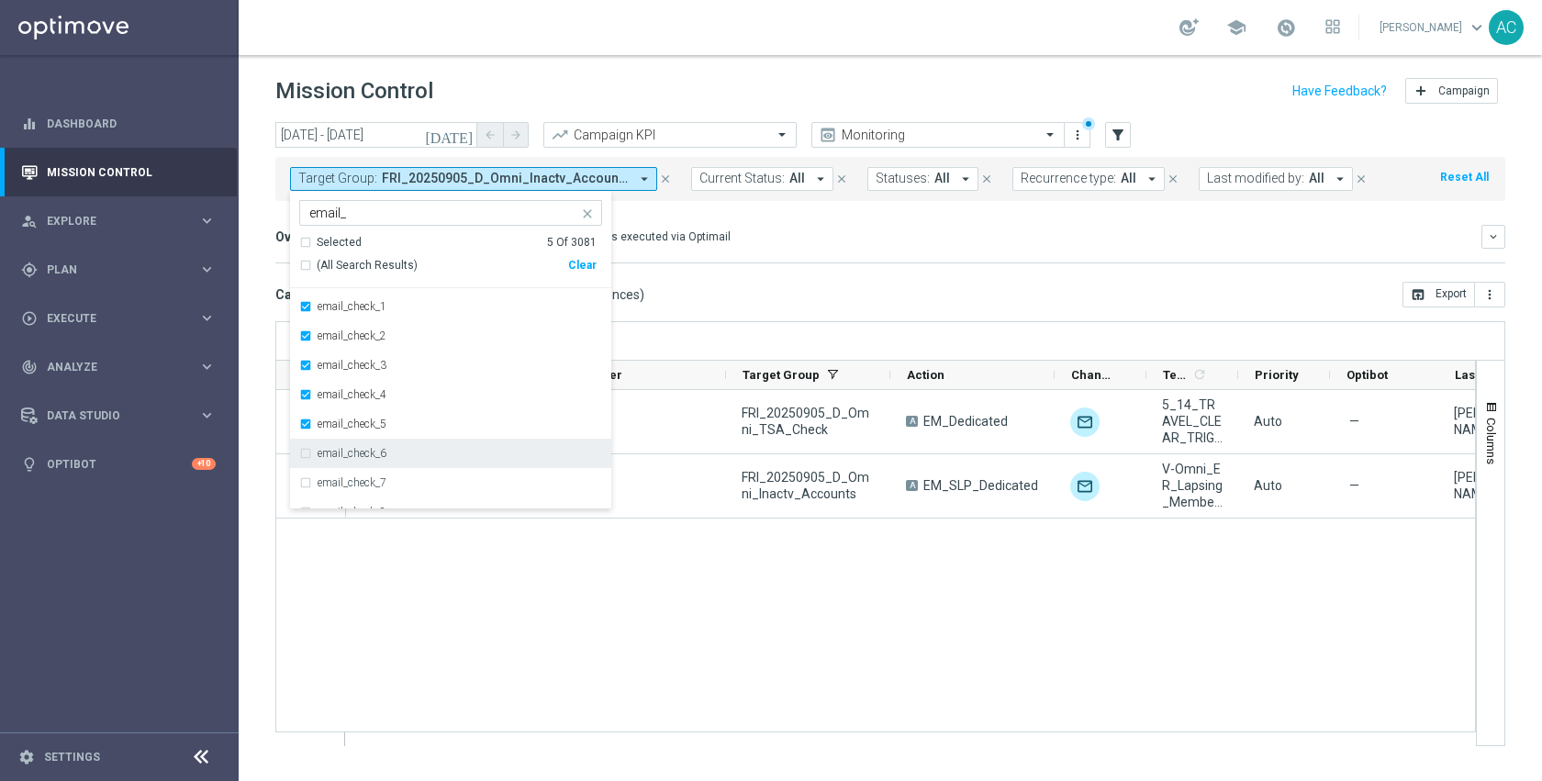
click at [388, 446] on div "email_check_6" at bounding box center [450, 453] width 303 height 29
click at [385, 472] on div "email_check_7" at bounding box center [450, 482] width 303 height 29
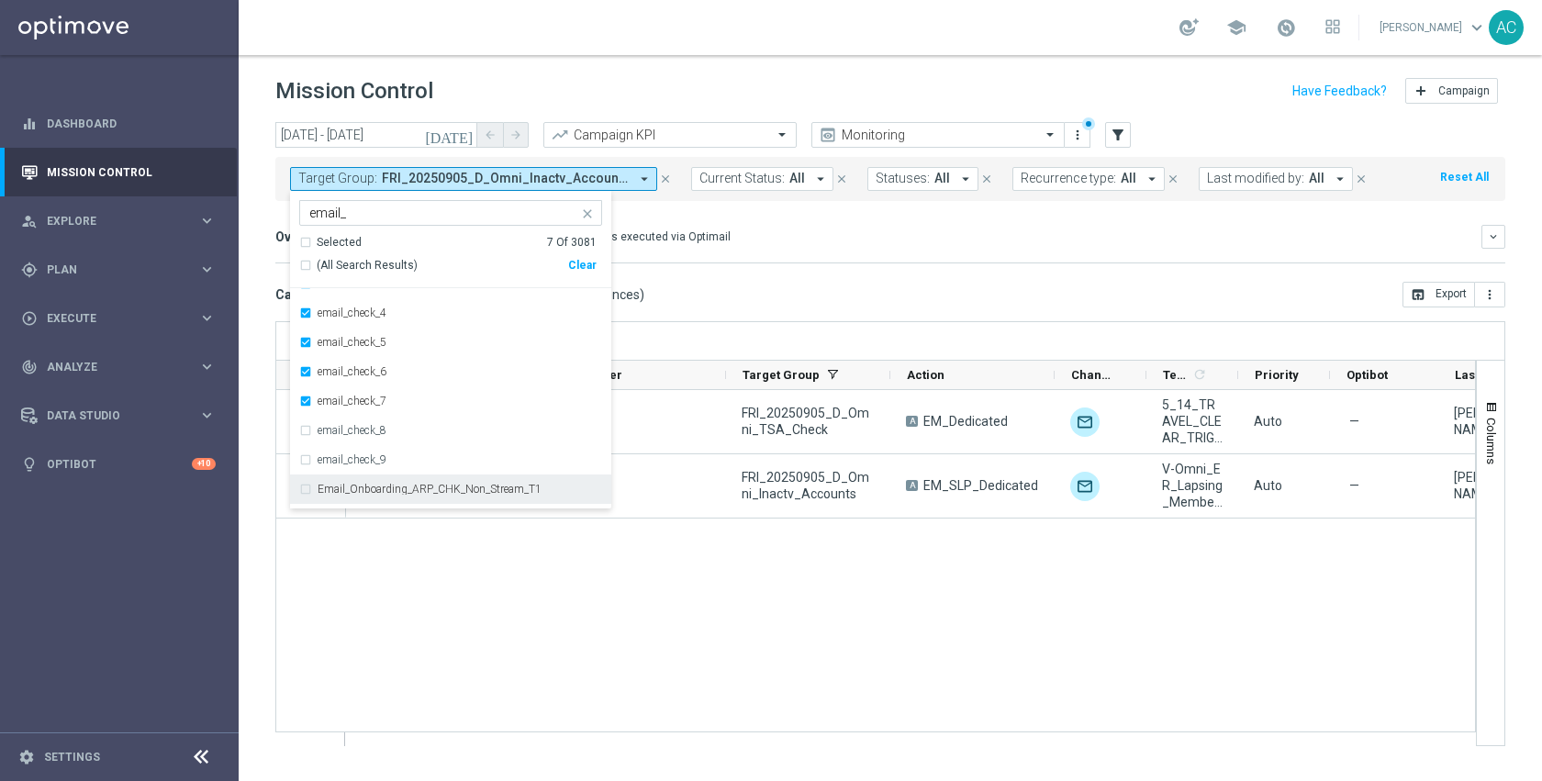
scroll to position [256, 0]
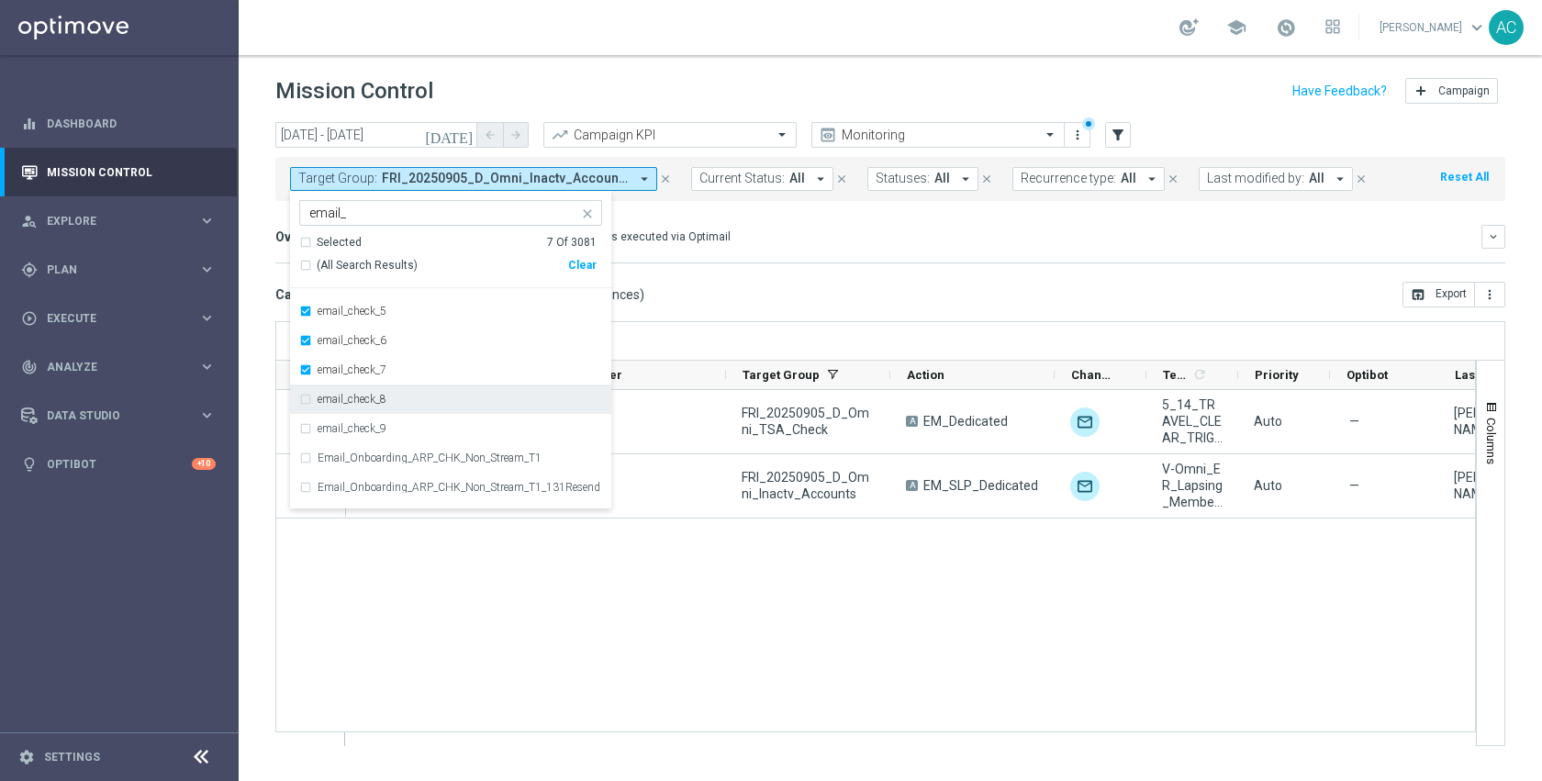
click at [384, 395] on label "email_check_8" at bounding box center [352, 399] width 69 height 11
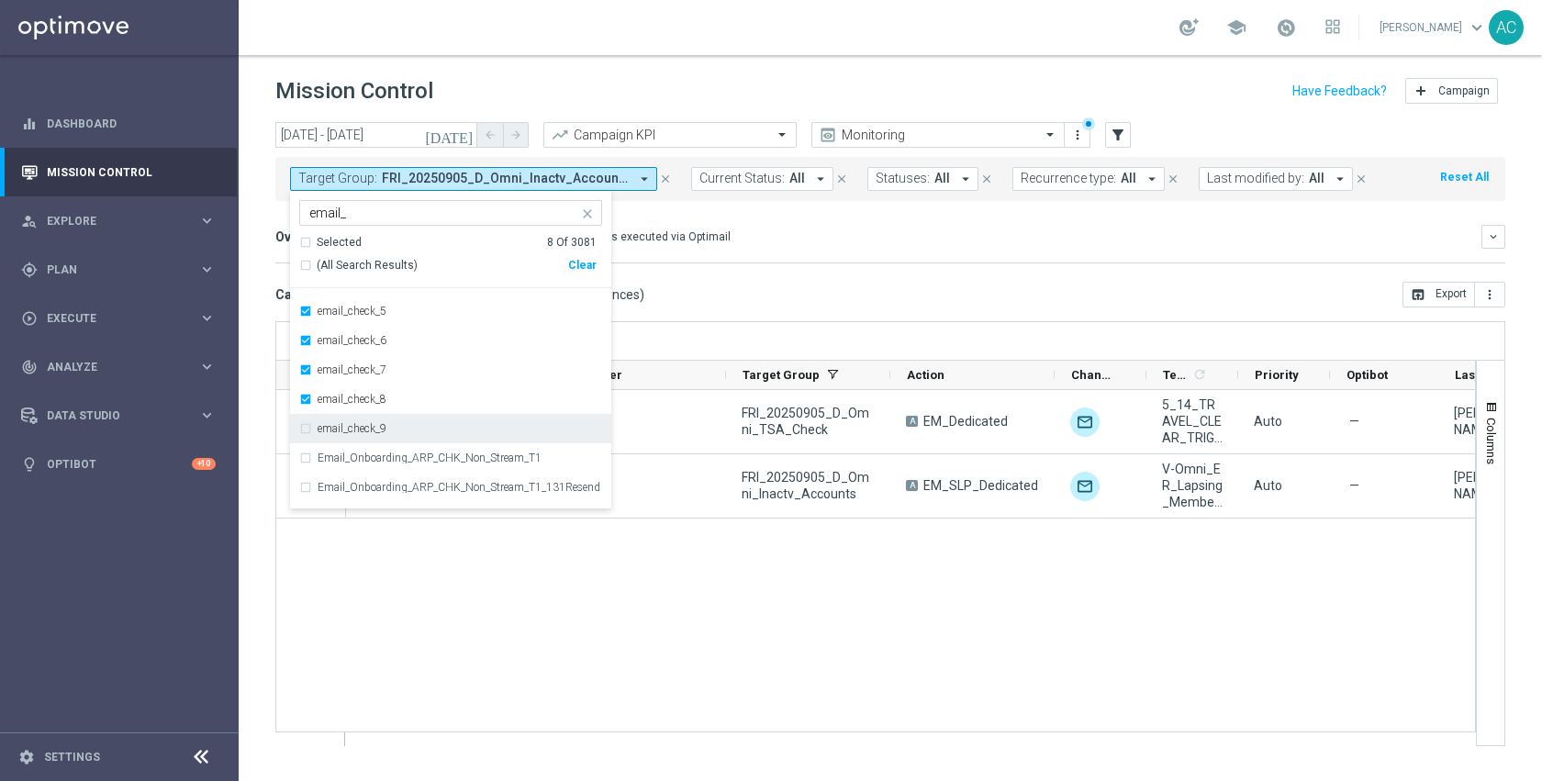
click at [390, 423] on div "email_check_9" at bounding box center [460, 428] width 285 height 11
click at [838, 210] on mini-dashboard "Overview: Optimail arrow_drop_down This overview shows data of campaigns execut…" at bounding box center [890, 241] width 1230 height 81
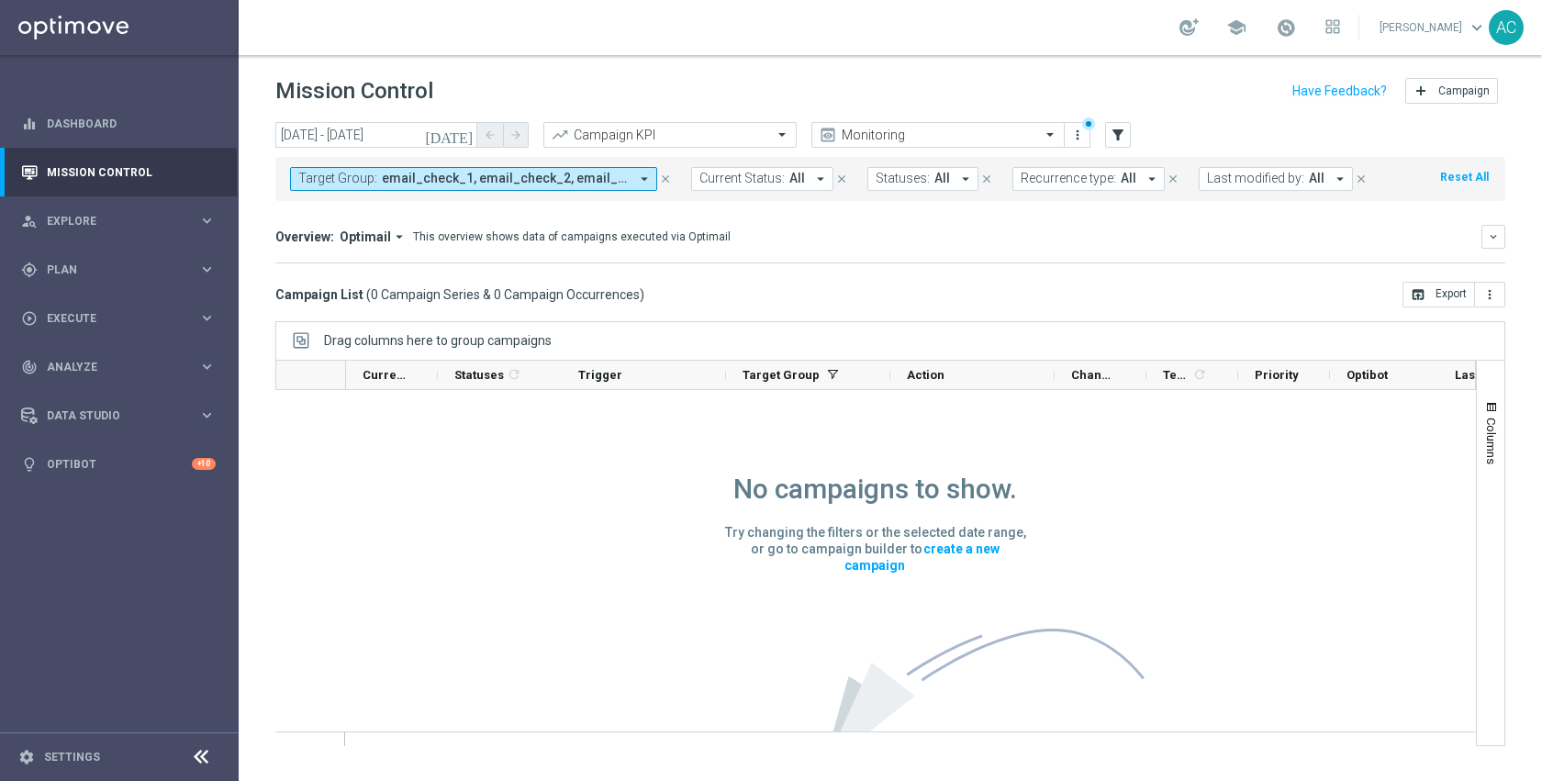
click at [607, 181] on span "email_check_1, email_check_2, email_check_3, email_check_4, email_check_5, emai…" at bounding box center [505, 179] width 247 height 16
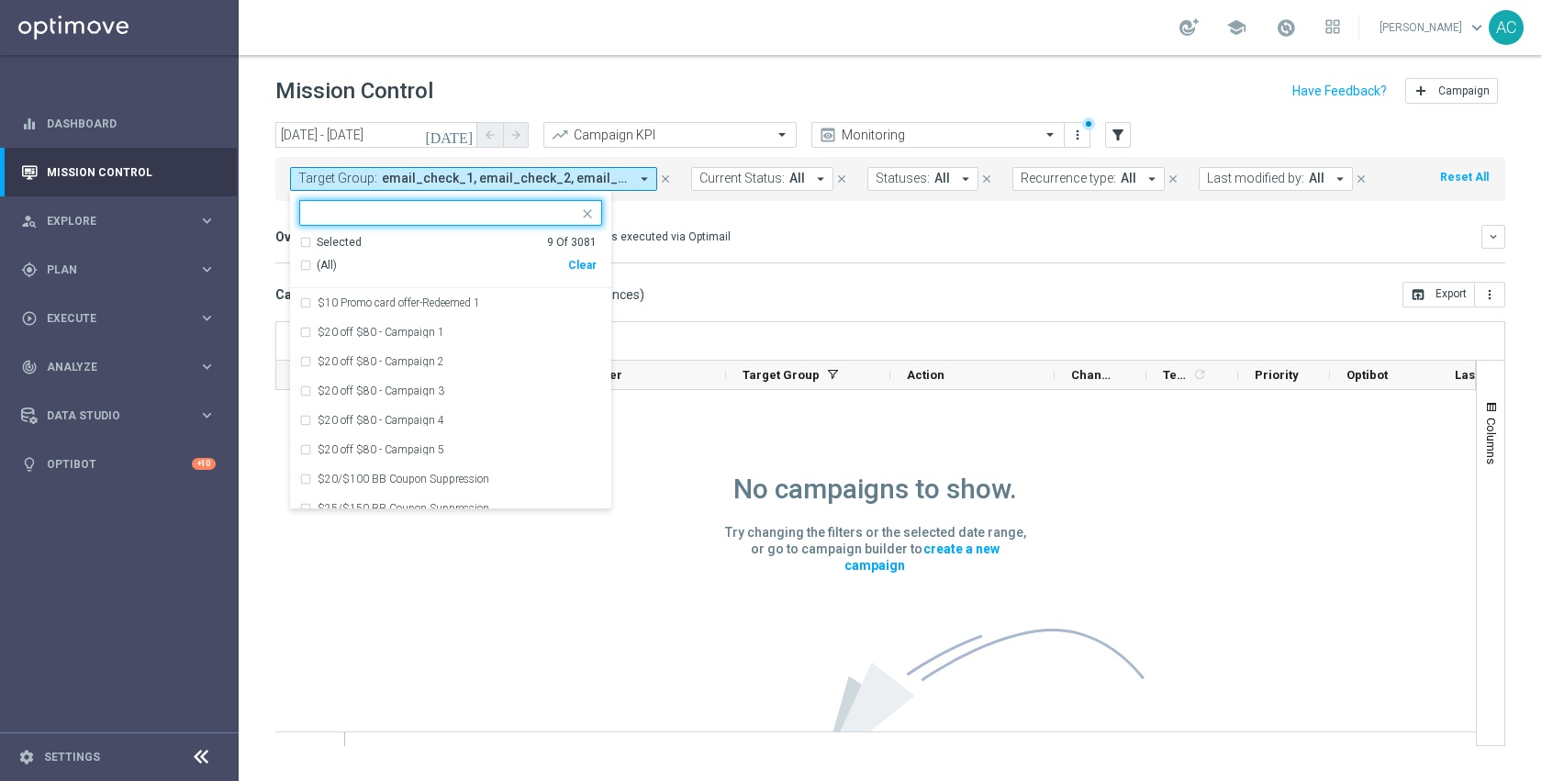
click at [792, 219] on mini-dashboard "Overview: Optimail arrow_drop_down This overview shows data of campaigns execut…" at bounding box center [890, 241] width 1230 height 81
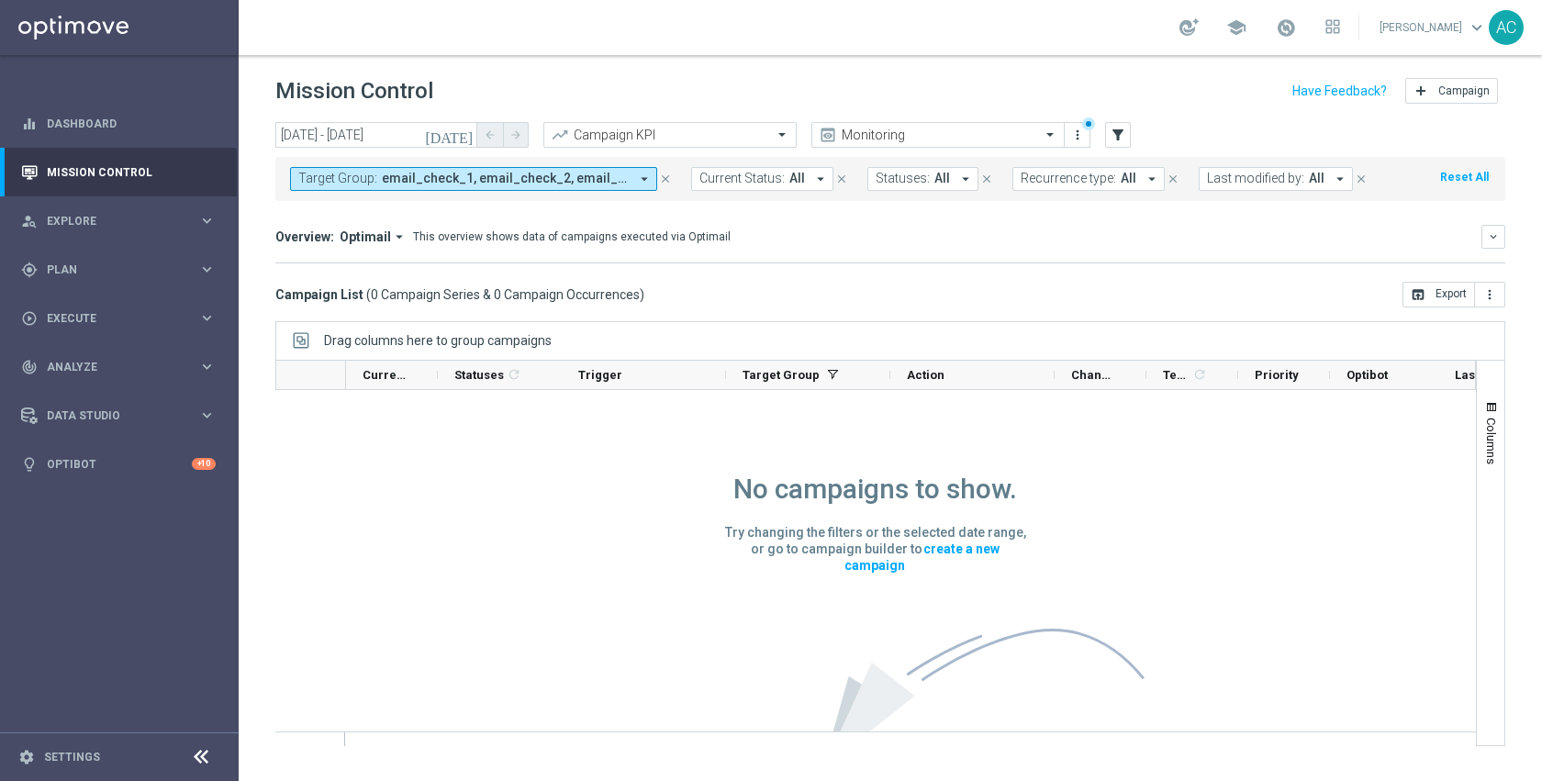
click at [465, 137] on icon "today" at bounding box center [450, 135] width 50 height 17
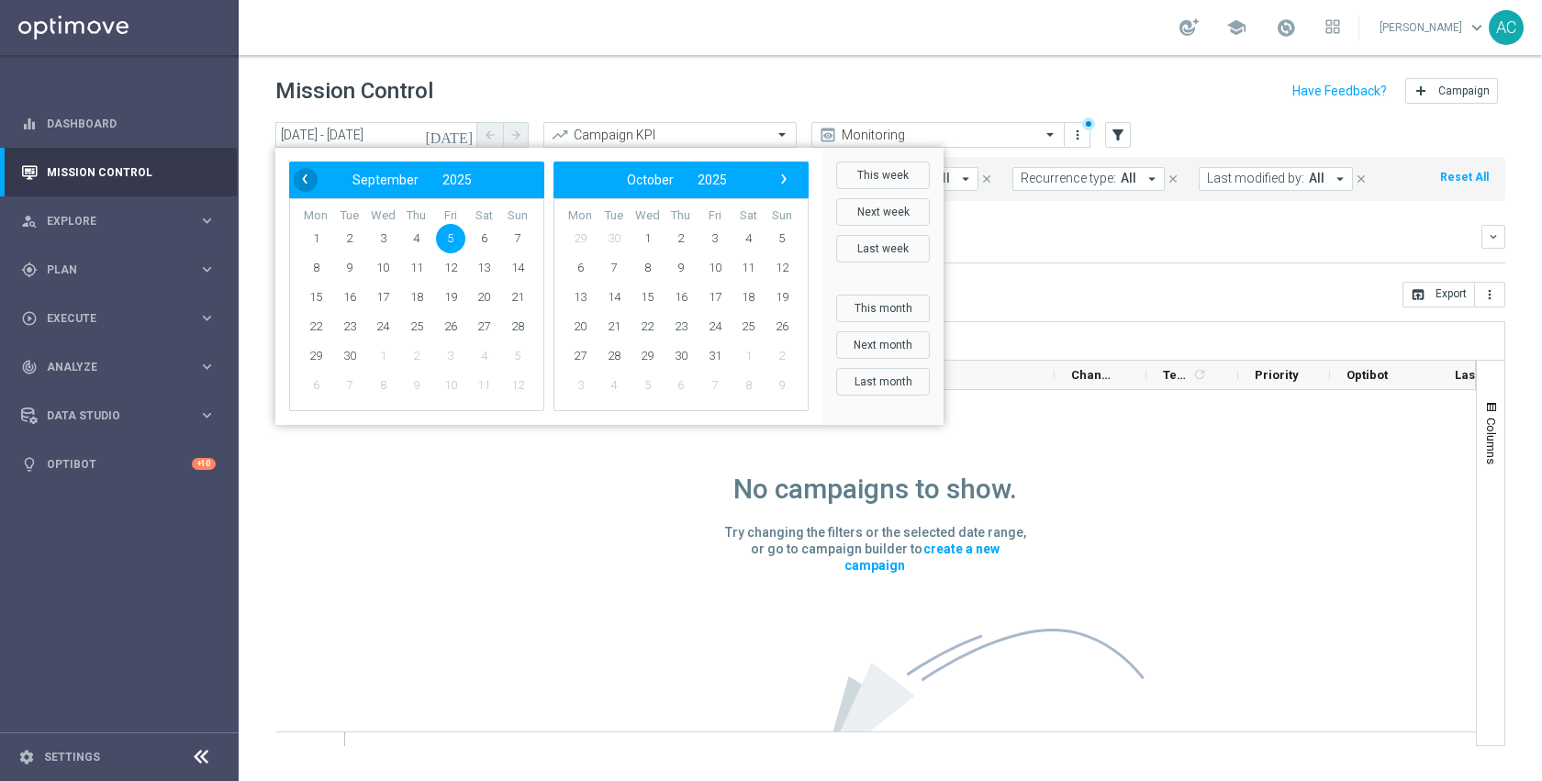
click at [306, 179] on span "‹" at bounding box center [305, 179] width 24 height 24
click at [321, 350] on span "25" at bounding box center [315, 356] width 29 height 29
type input "25 Aug 2025 - 25 Aug 2025"
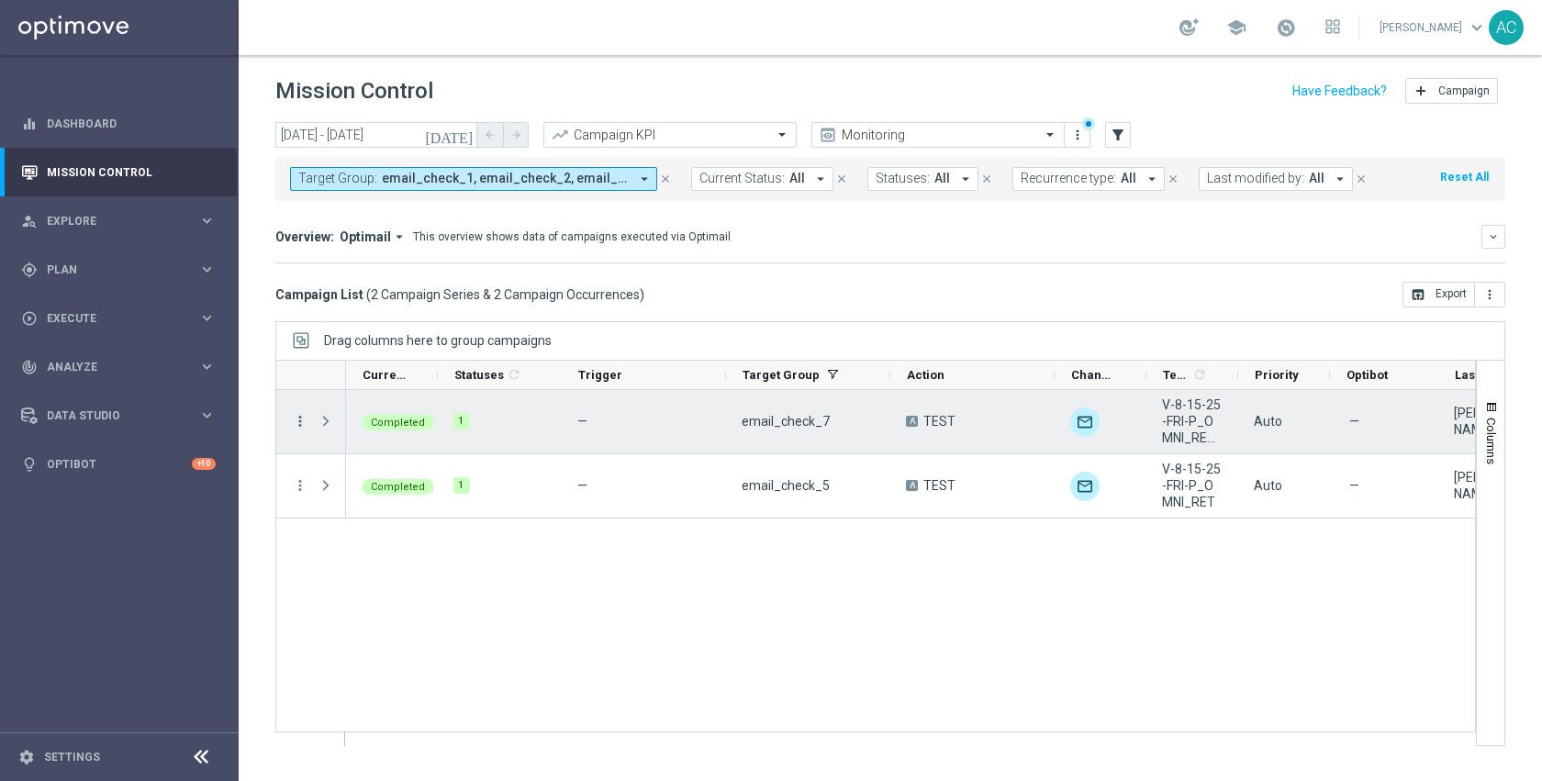
click at [301, 423] on icon "more_vert" at bounding box center [300, 421] width 17 height 17
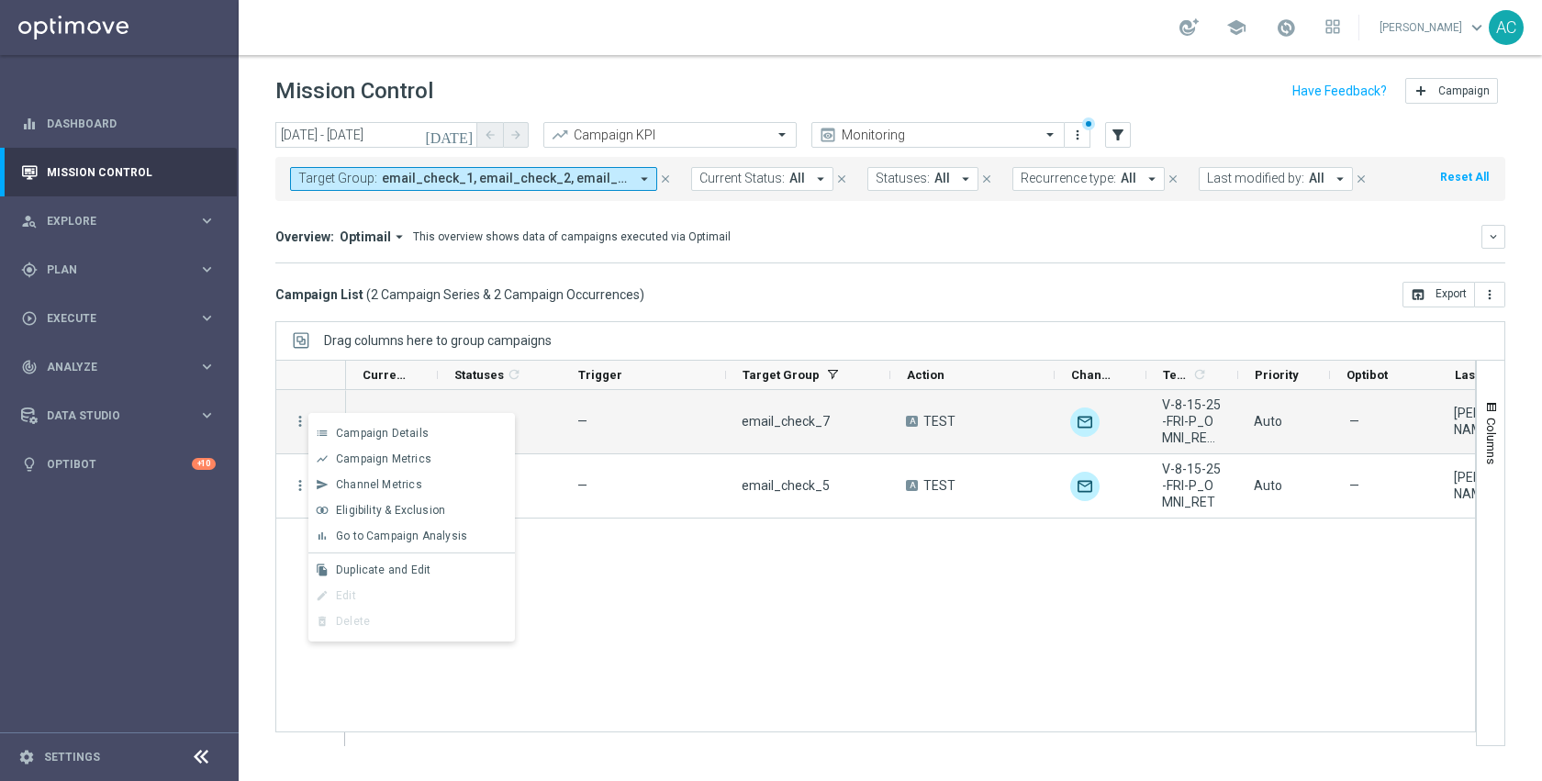
click at [667, 607] on div "Completed 1 — email_check_7 A TEST unfold_more V-8-15-25-FRI-P_OMNI_RET(2) Auto…" at bounding box center [910, 567] width 1129 height 355
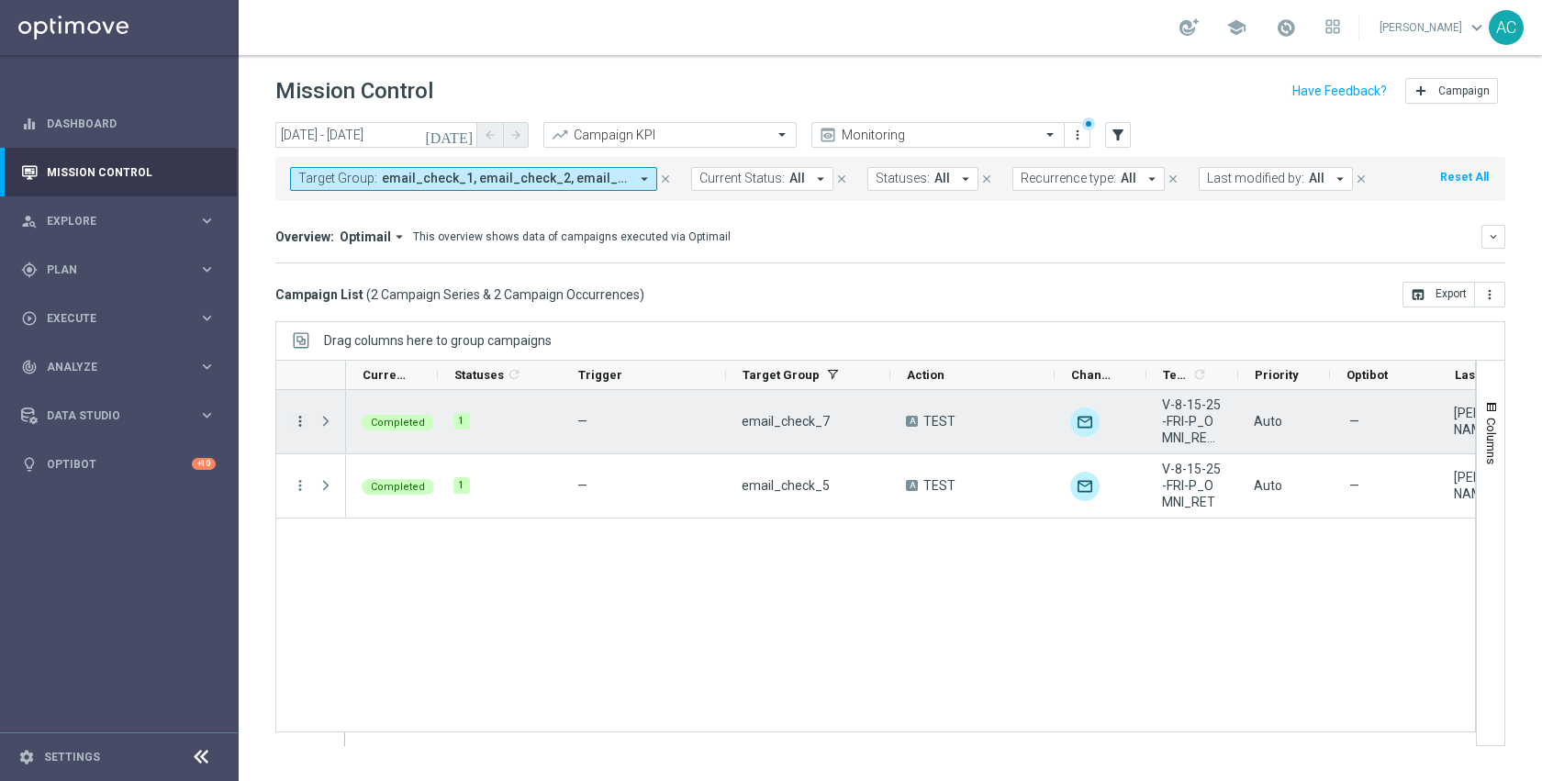
click at [301, 422] on icon "more_vert" at bounding box center [300, 421] width 17 height 17
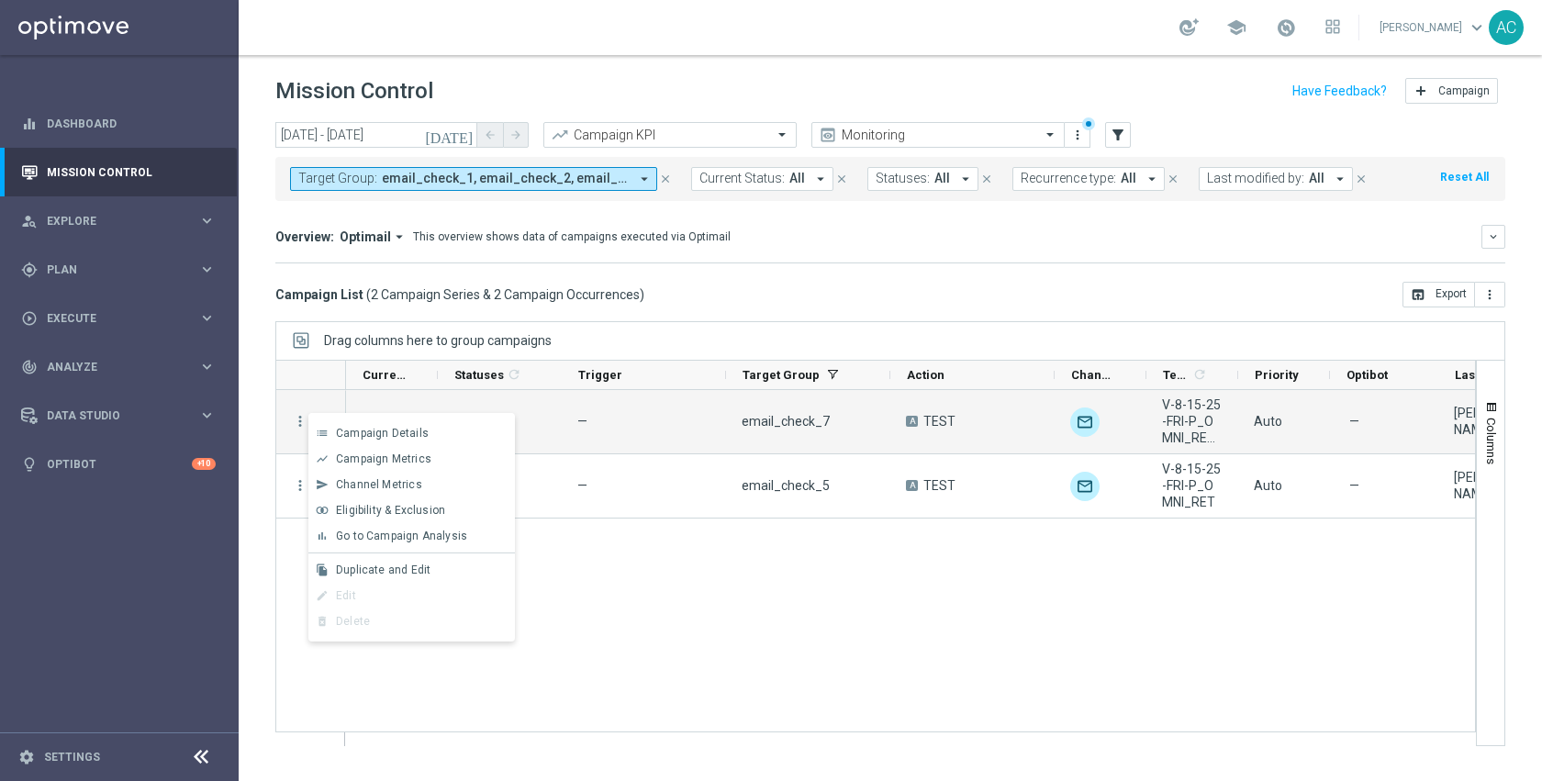
click at [325, 414] on div "list Campaign Details show_chart Campaign Metrics send Channel Metrics" at bounding box center [411, 527] width 207 height 229
click at [435, 565] on div "Duplicate and Edit" at bounding box center [421, 570] width 171 height 13
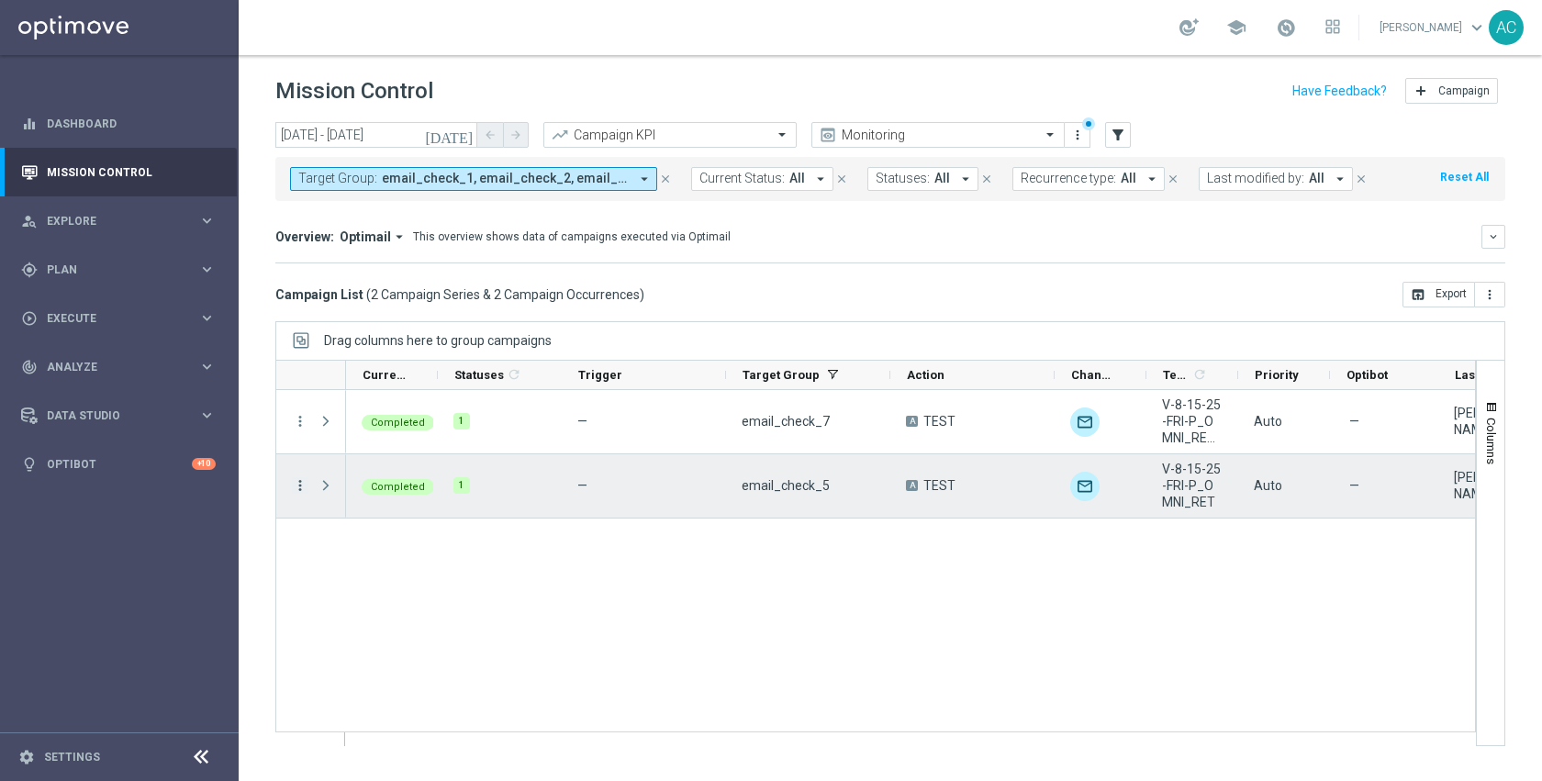
click at [301, 488] on icon "more_vert" at bounding box center [300, 485] width 17 height 17
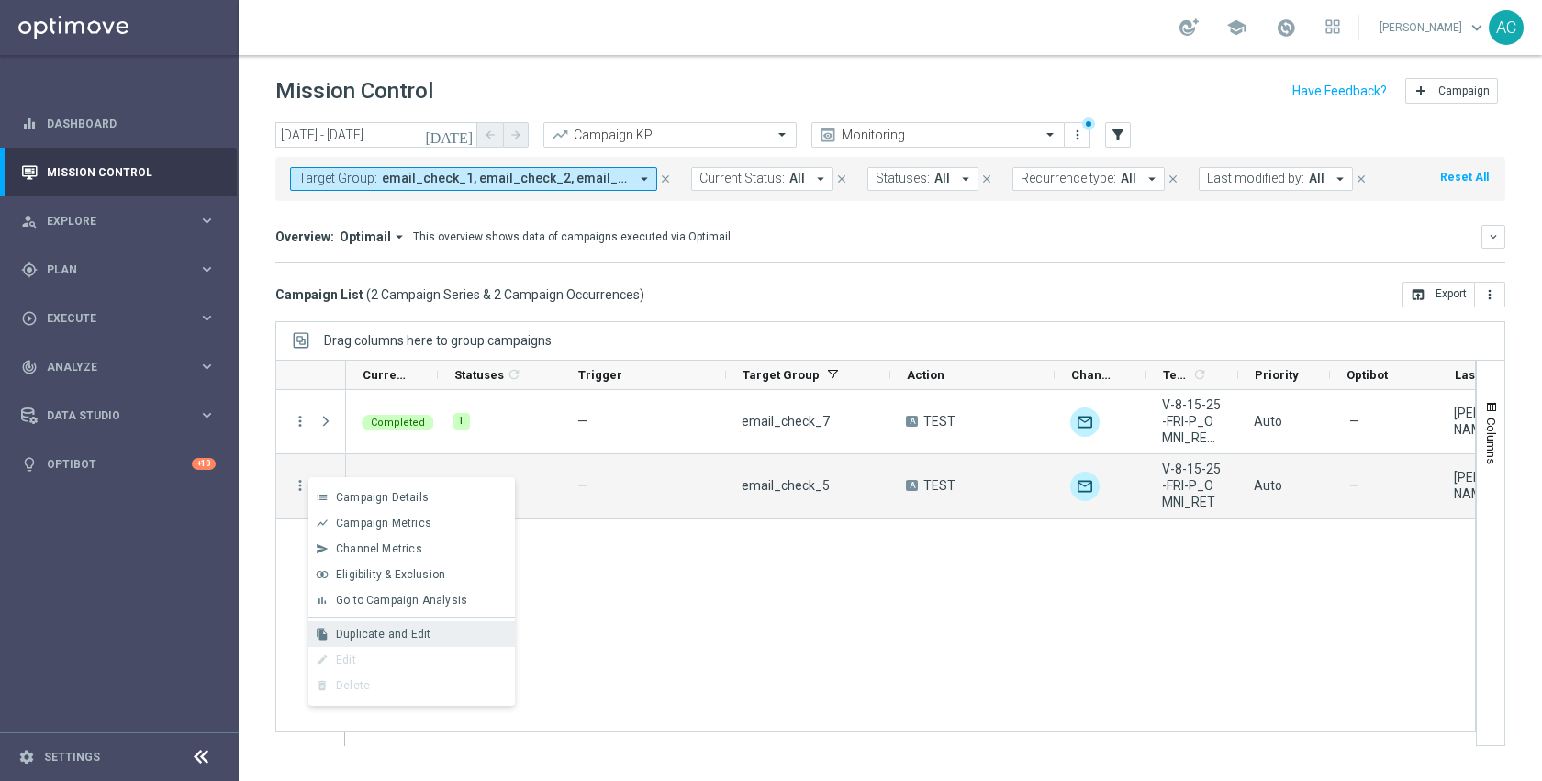
click at [428, 630] on div "Duplicate and Edit" at bounding box center [421, 634] width 171 height 13
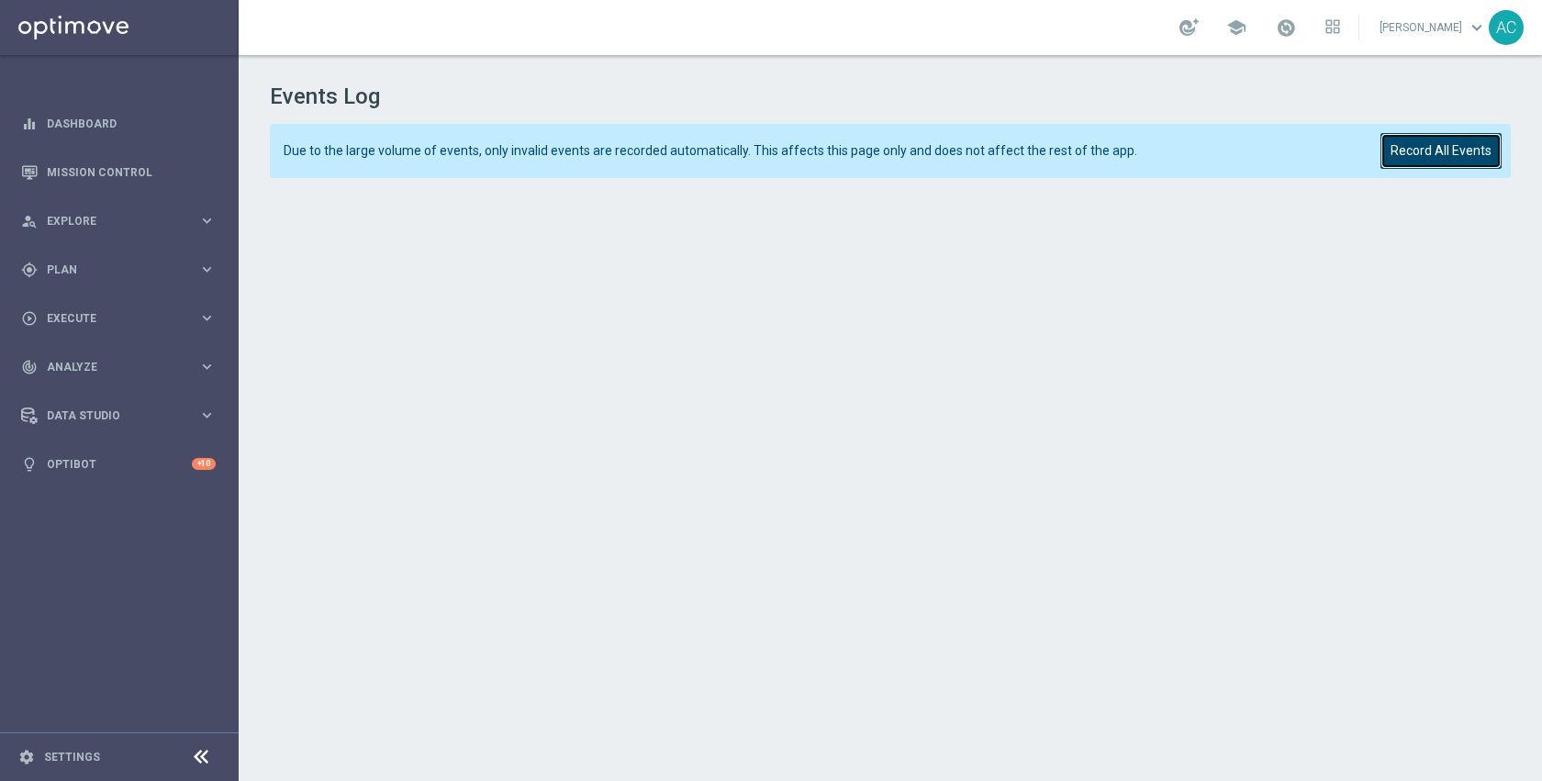
click at [1411, 140] on button "Record All Events" at bounding box center [1441, 151] width 121 height 36
click at [1450, 145] on button "Record All Events" at bounding box center [1441, 151] width 121 height 36
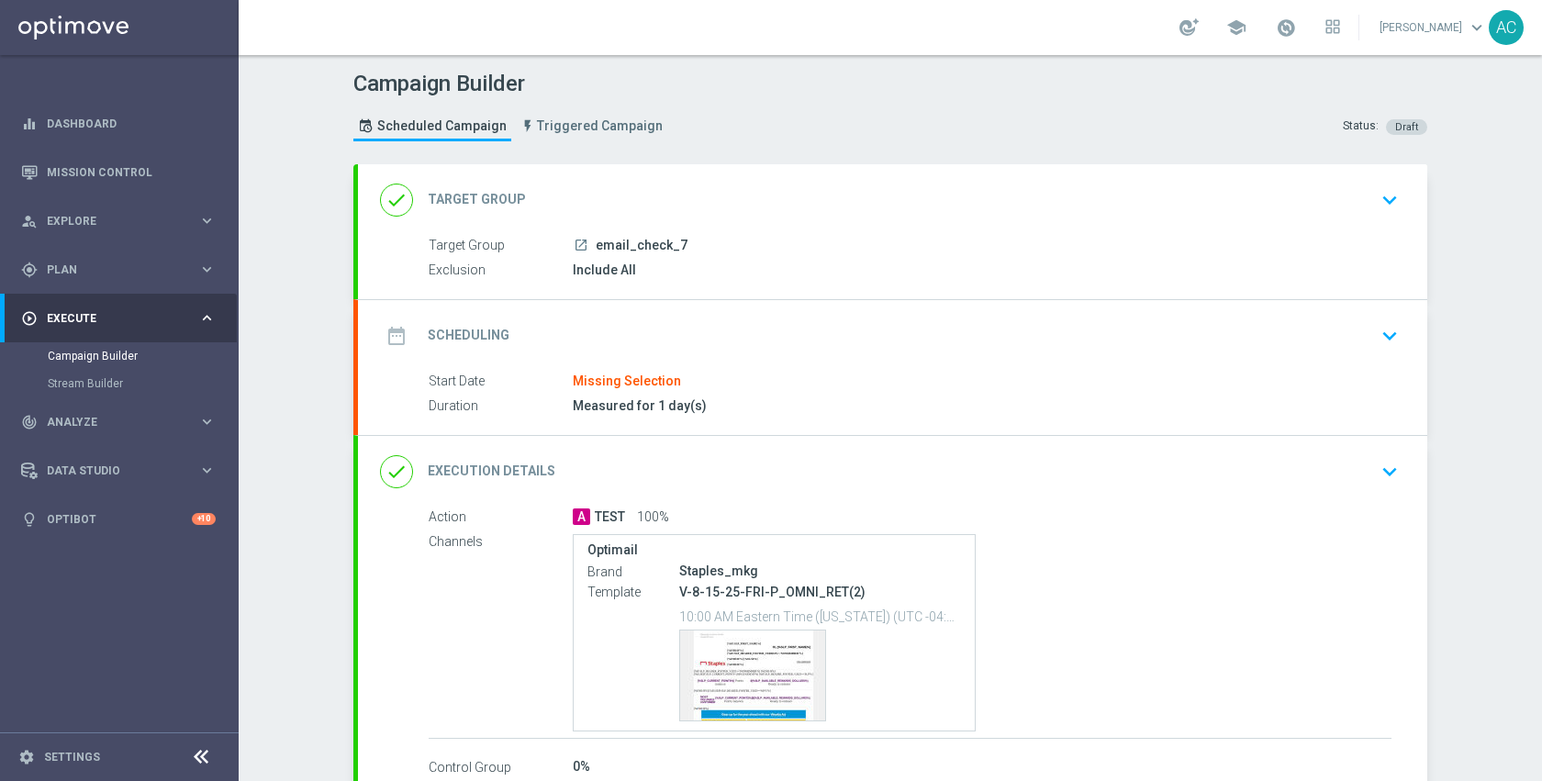
click at [575, 249] on icon "launch" at bounding box center [581, 245] width 15 height 15
click at [1270, 334] on div "date_range Scheduling keyboard_arrow_down" at bounding box center [892, 336] width 1025 height 35
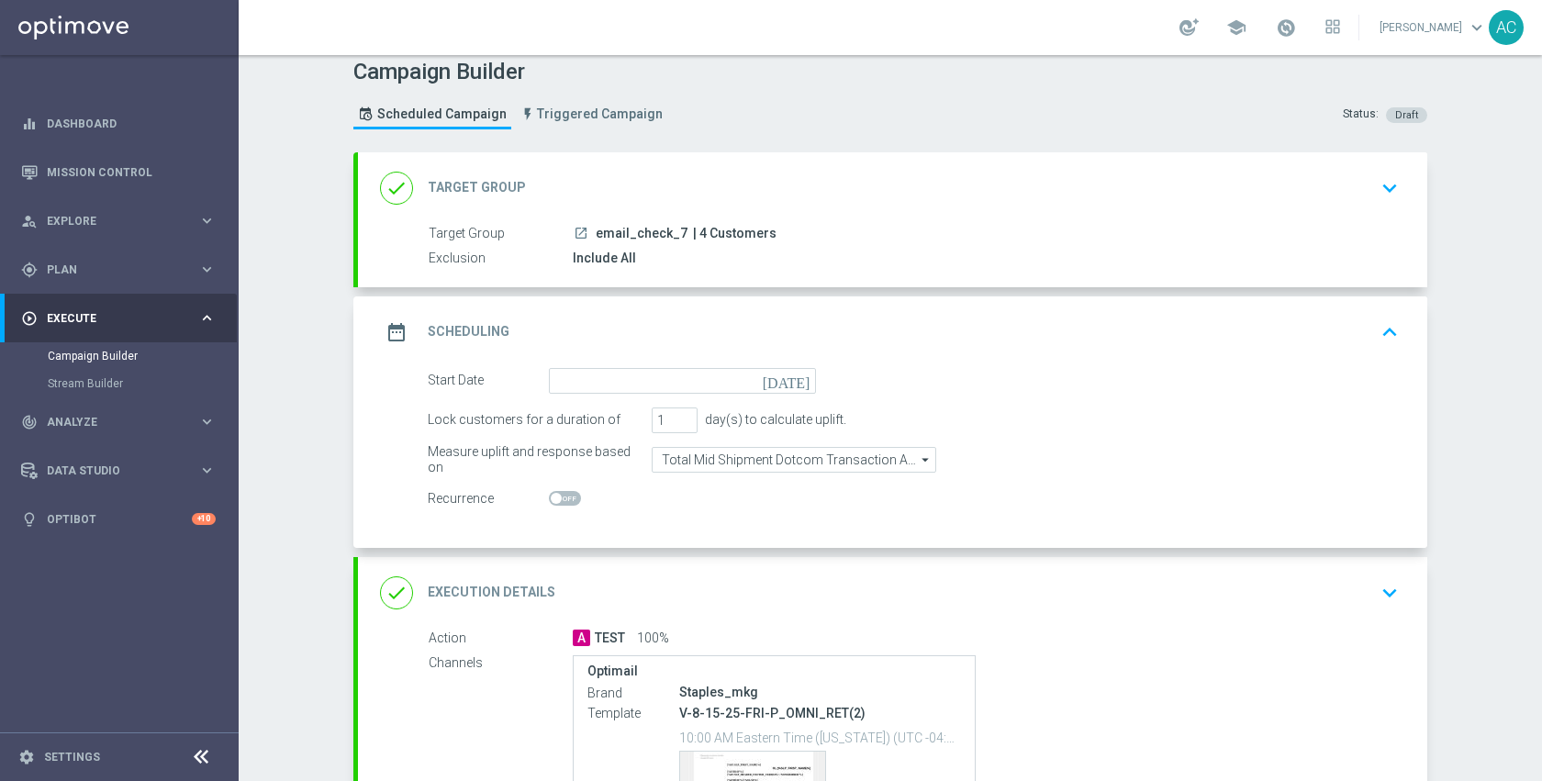
scroll to position [25, 0]
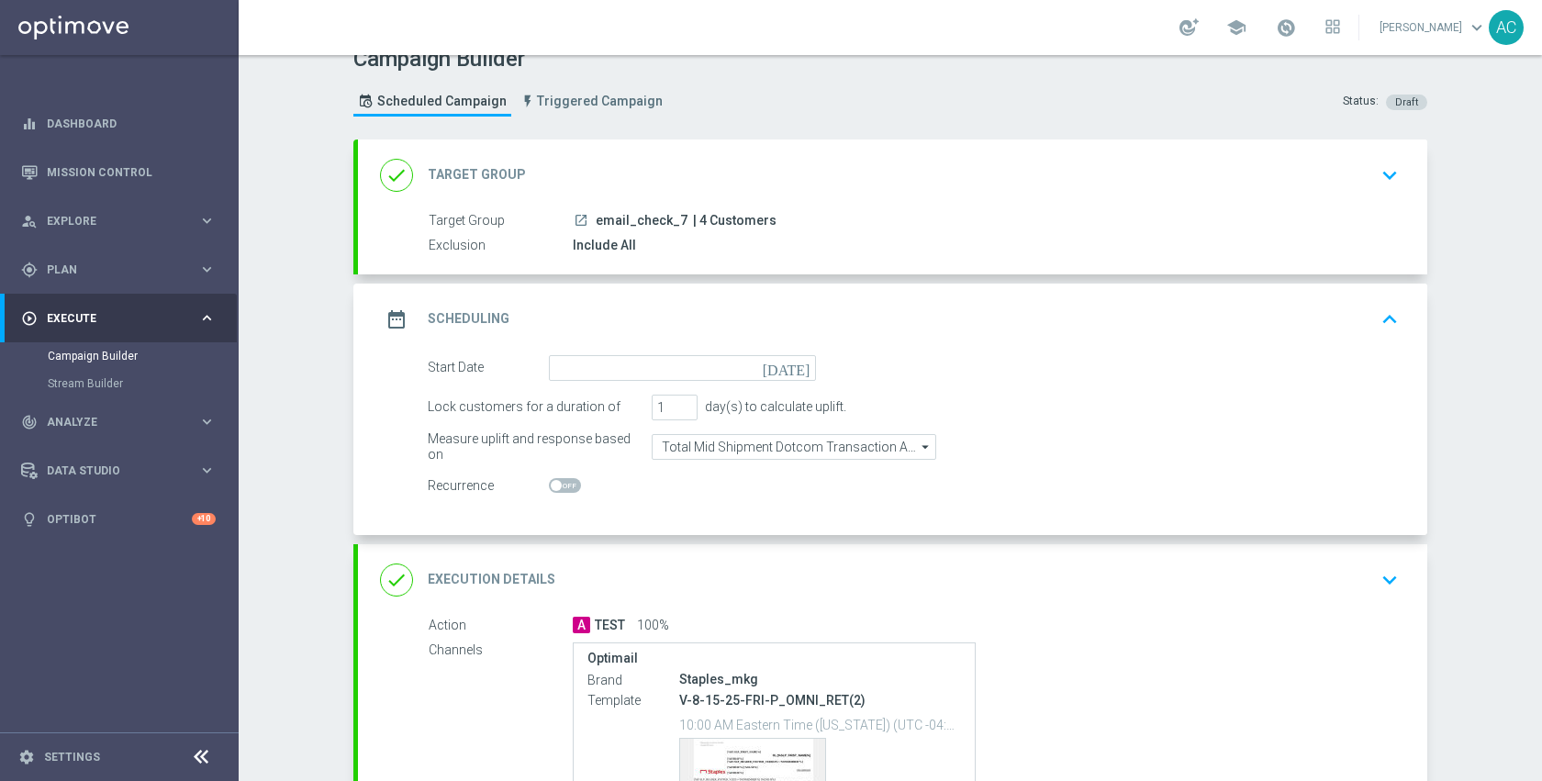
click at [797, 361] on icon "[DATE]" at bounding box center [790, 365] width 54 height 20
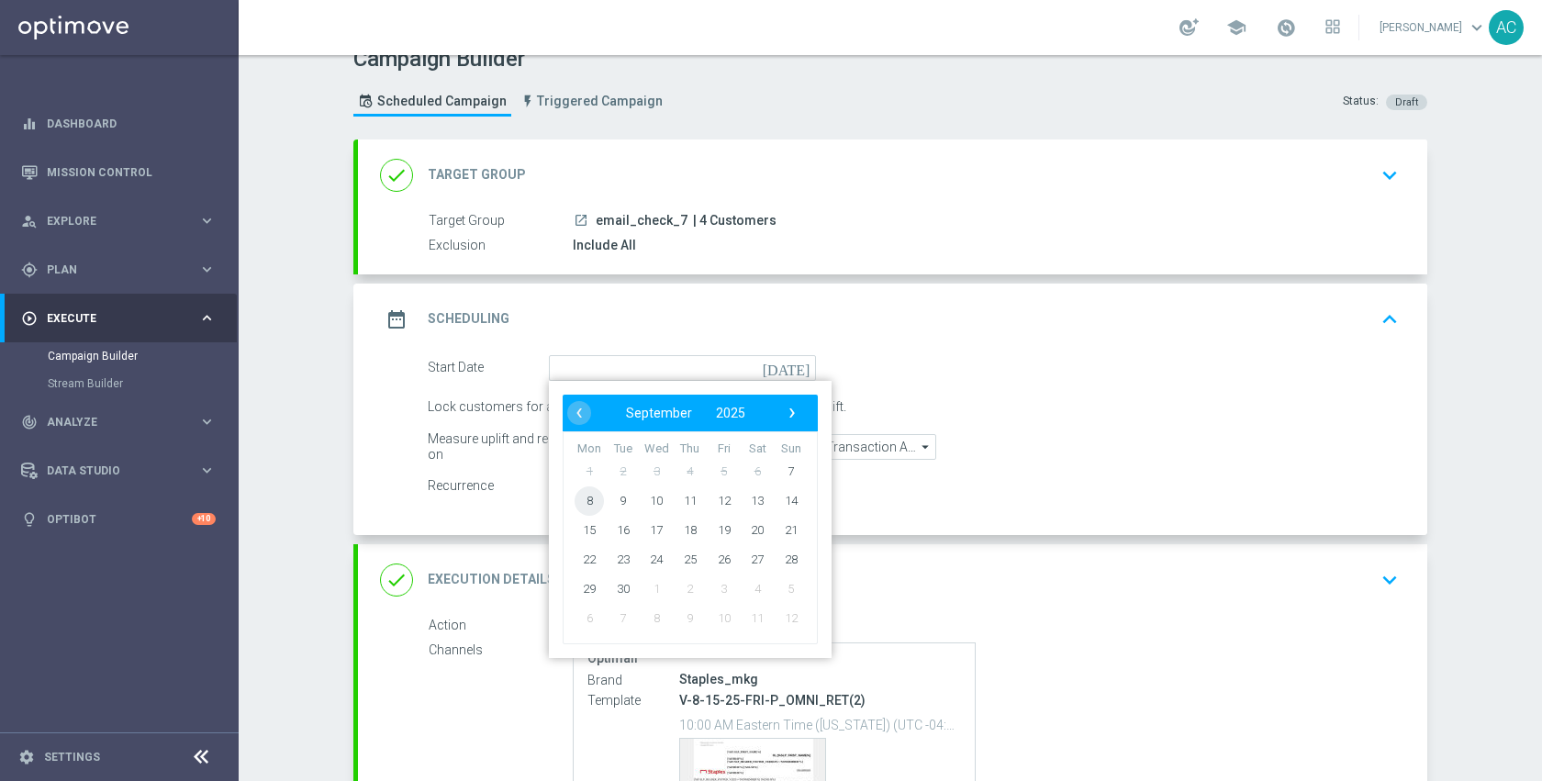
click at [588, 503] on span "8" at bounding box center [589, 500] width 29 height 29
type input "08 Sep 2025"
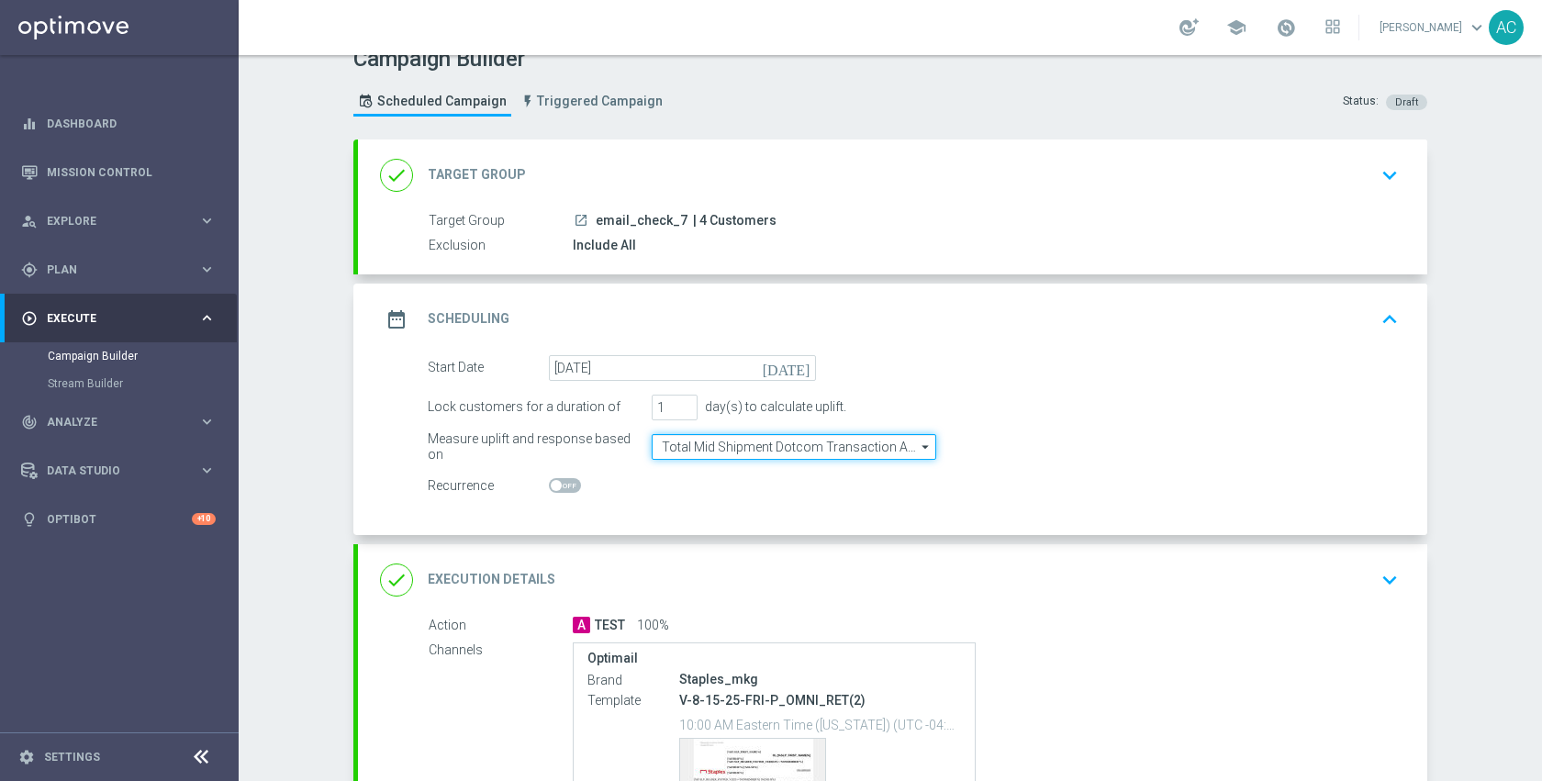
click at [845, 443] on input "Total Mid Shipment Dotcom Transaction Amount" at bounding box center [794, 447] width 285 height 26
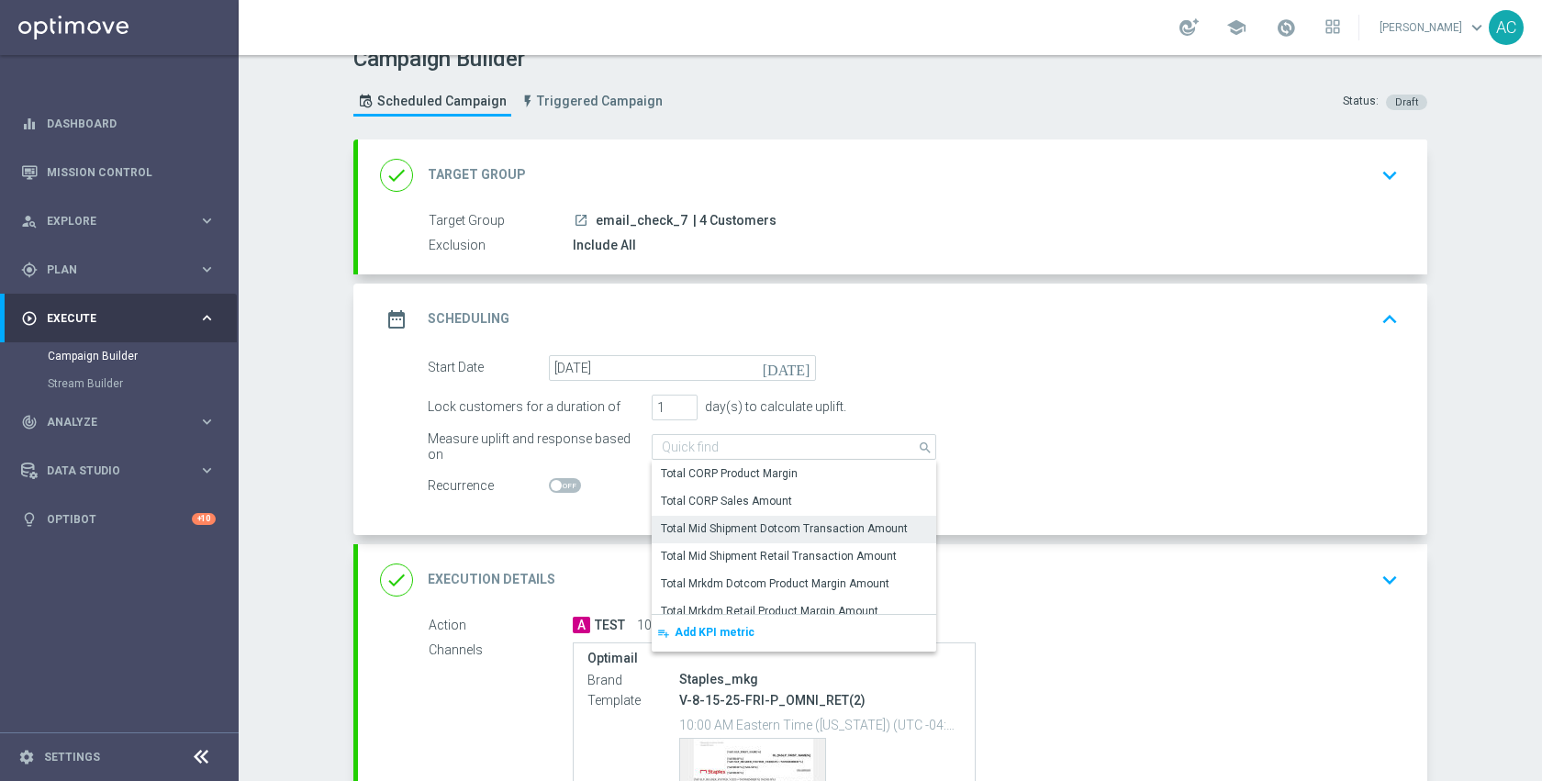
click at [813, 532] on div "Total Mid Shipment Dotcom Transaction Amount" at bounding box center [784, 529] width 247 height 17
type input "Total Mid Shipment Dotcom Transaction Amount"
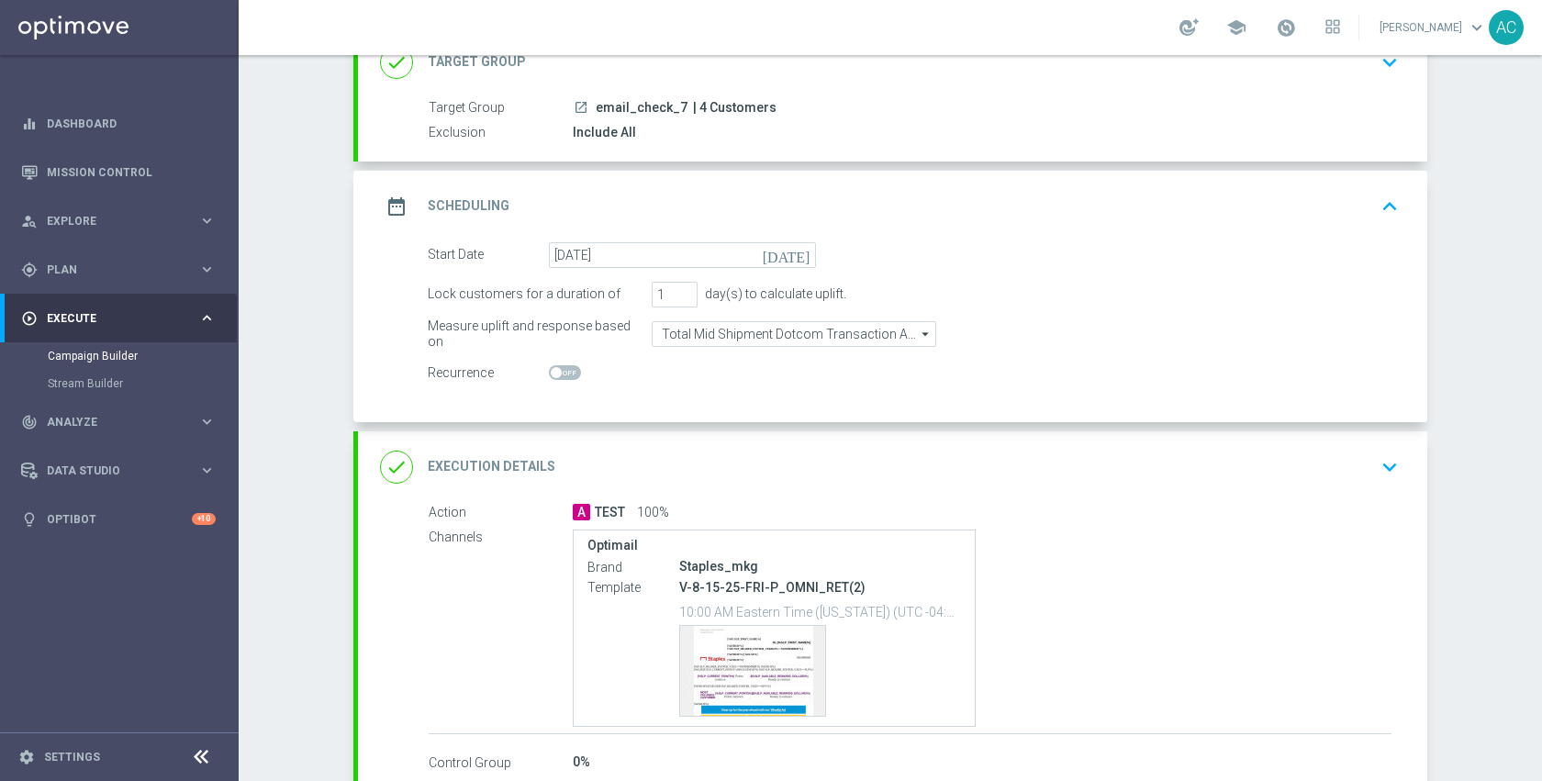
scroll to position [137, 0]
click at [995, 474] on div "done Execution Details keyboard_arrow_down" at bounding box center [892, 468] width 1025 height 35
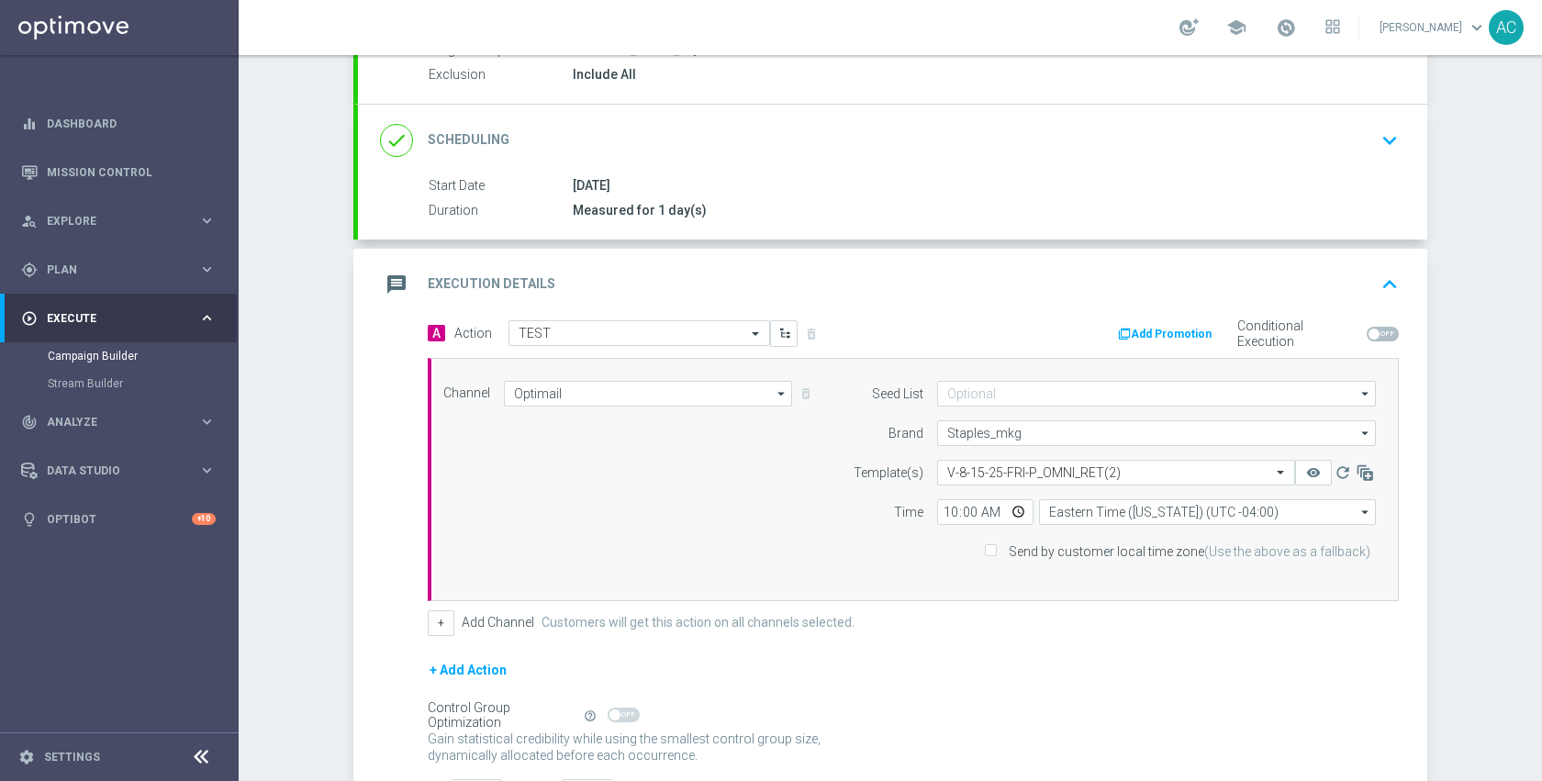
scroll to position [225, 0]
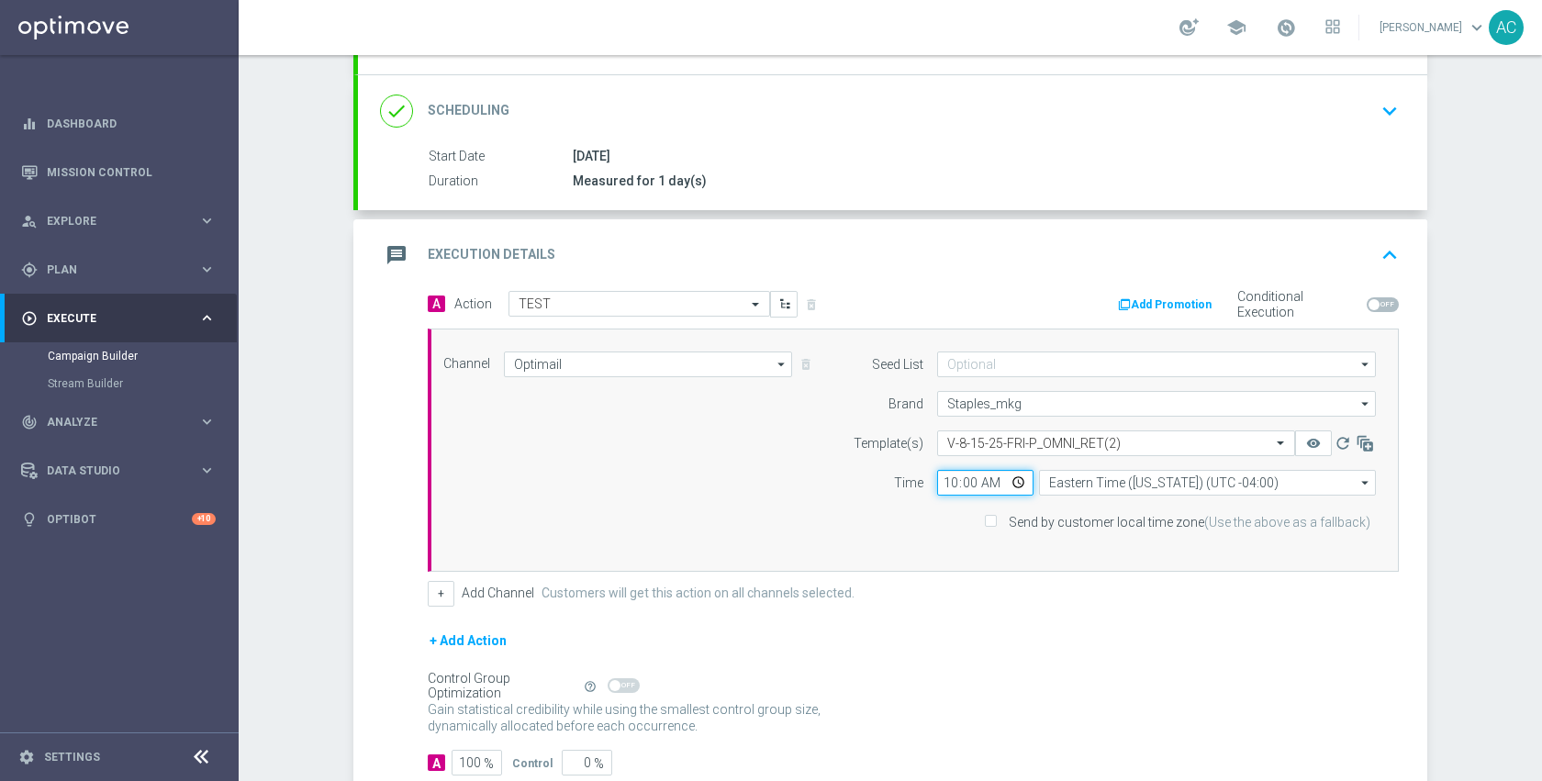
click at [1013, 483] on input "10:00" at bounding box center [985, 483] width 96 height 26
type input "09:30"
click at [1219, 653] on div "+ Add Action" at bounding box center [913, 653] width 971 height 46
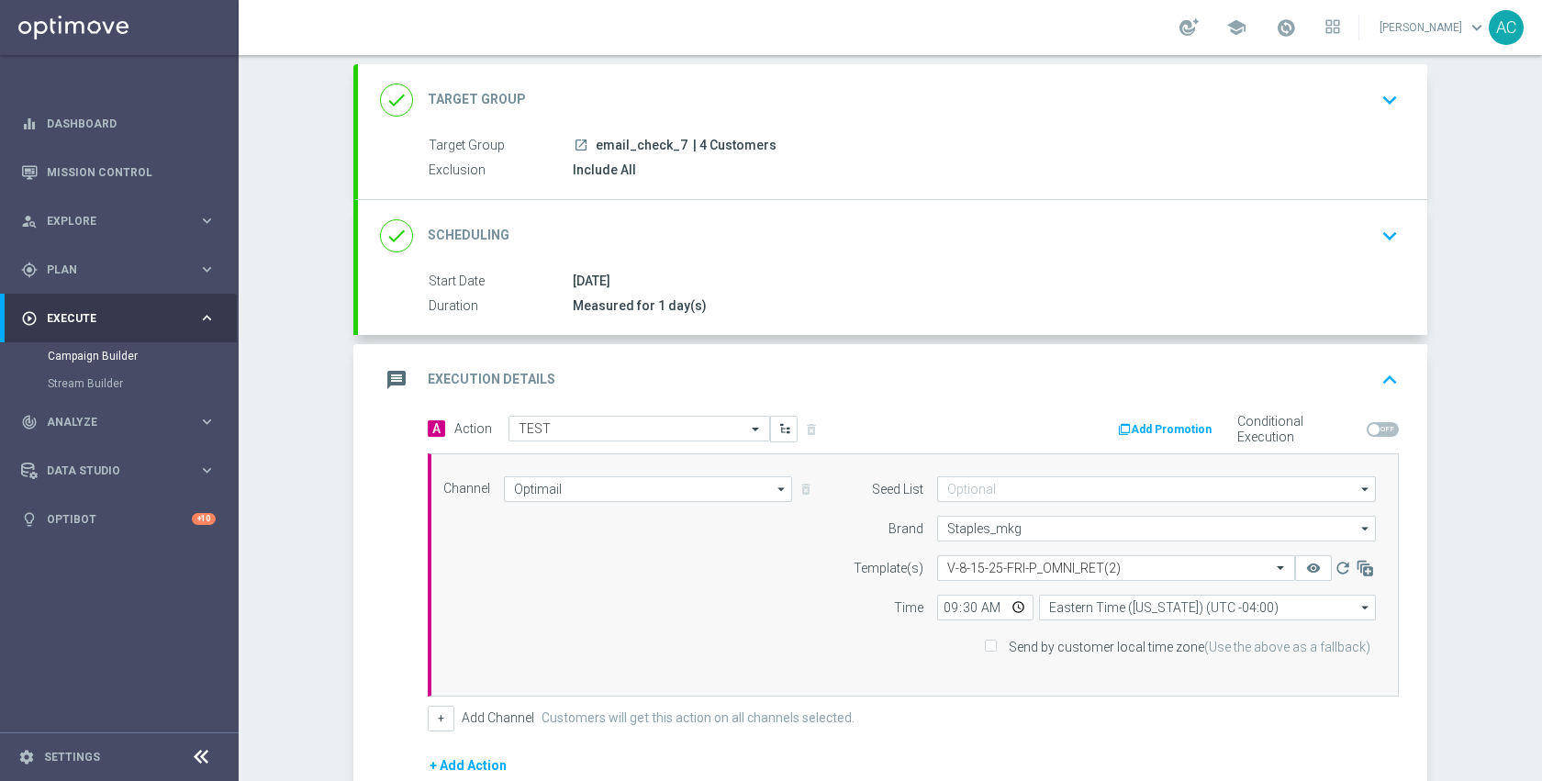
scroll to position [341, 0]
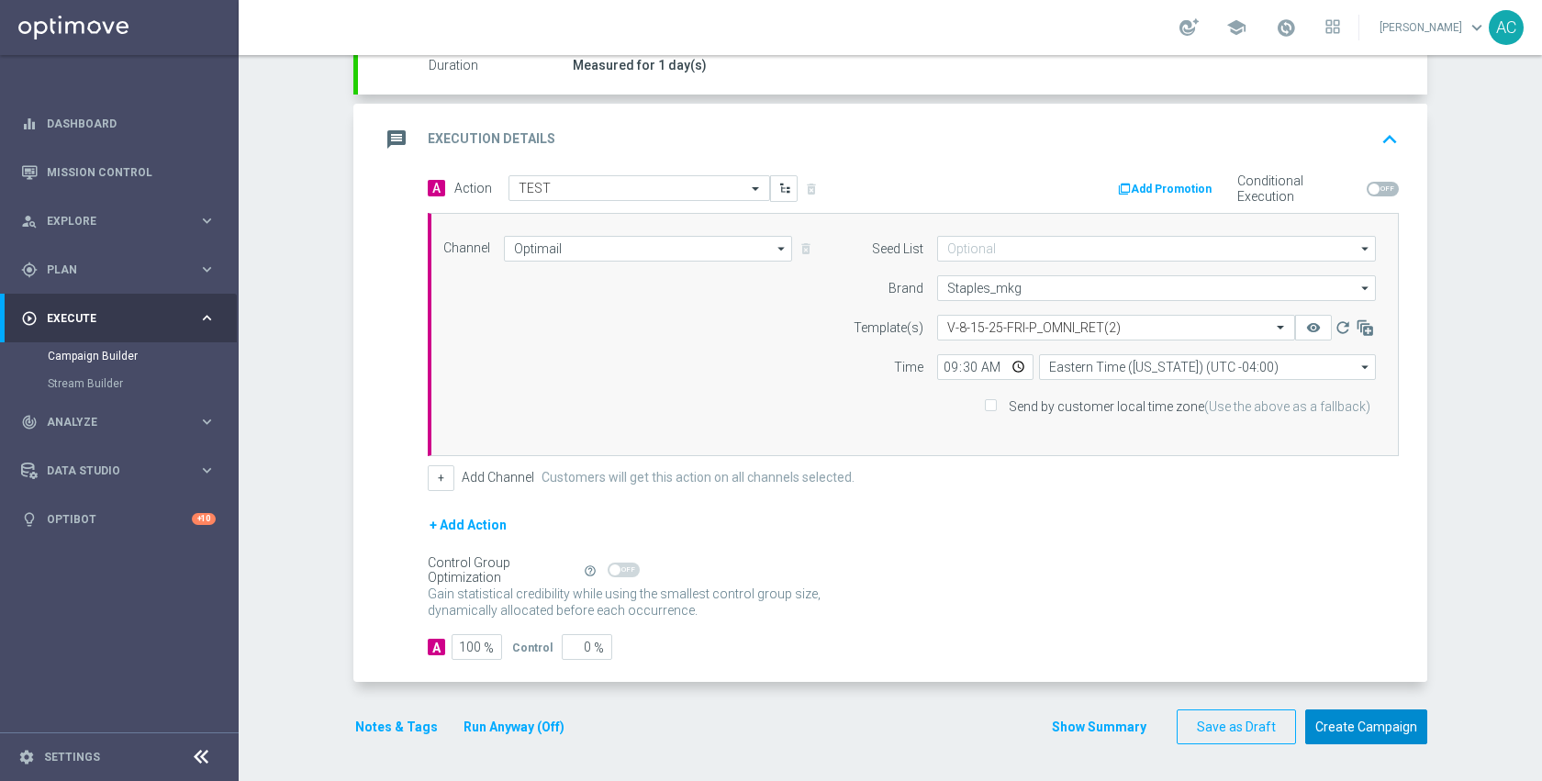
click at [1337, 721] on button "Create Campaign" at bounding box center [1366, 728] width 122 height 36
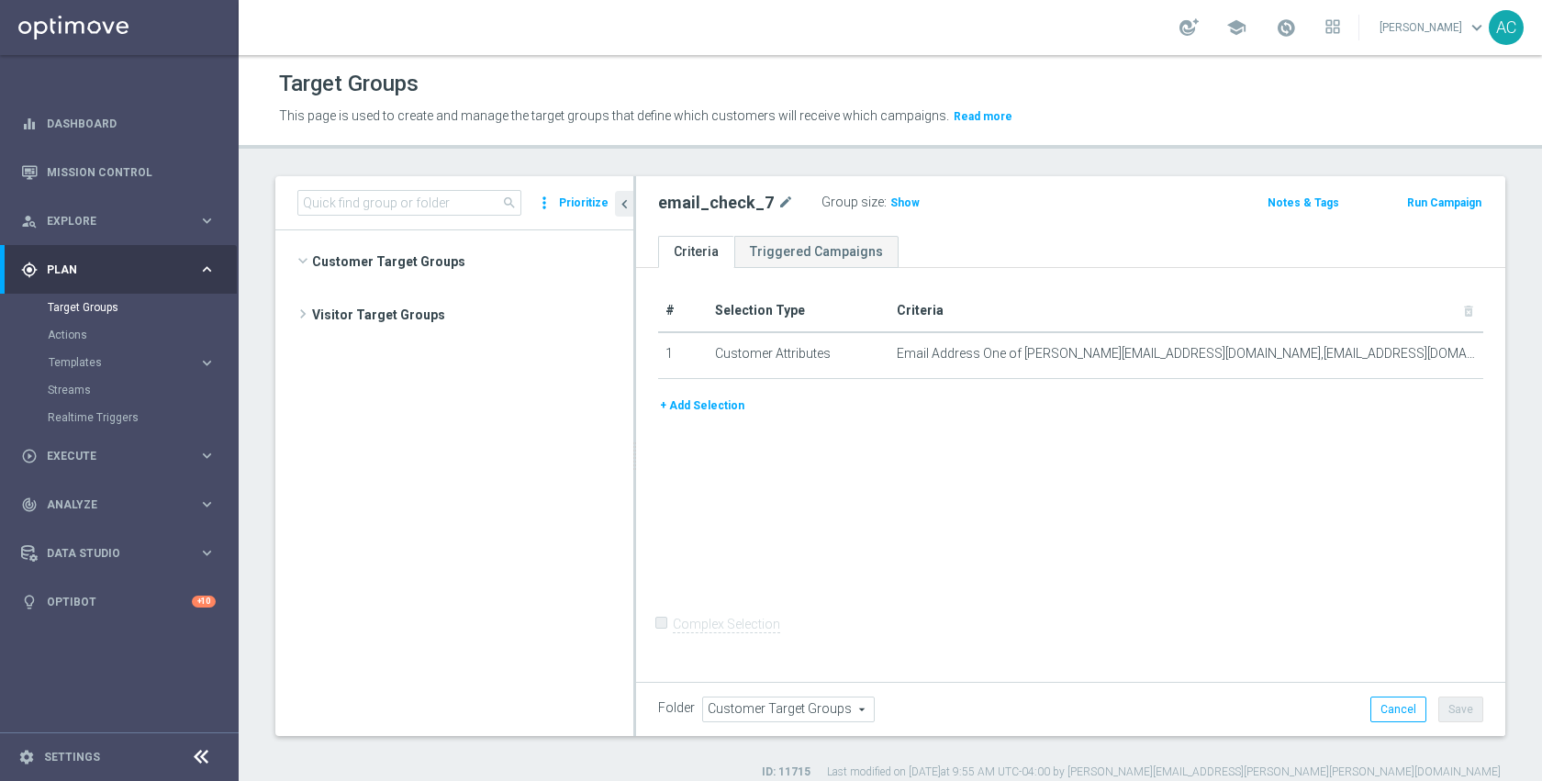
scroll to position [1108, 0]
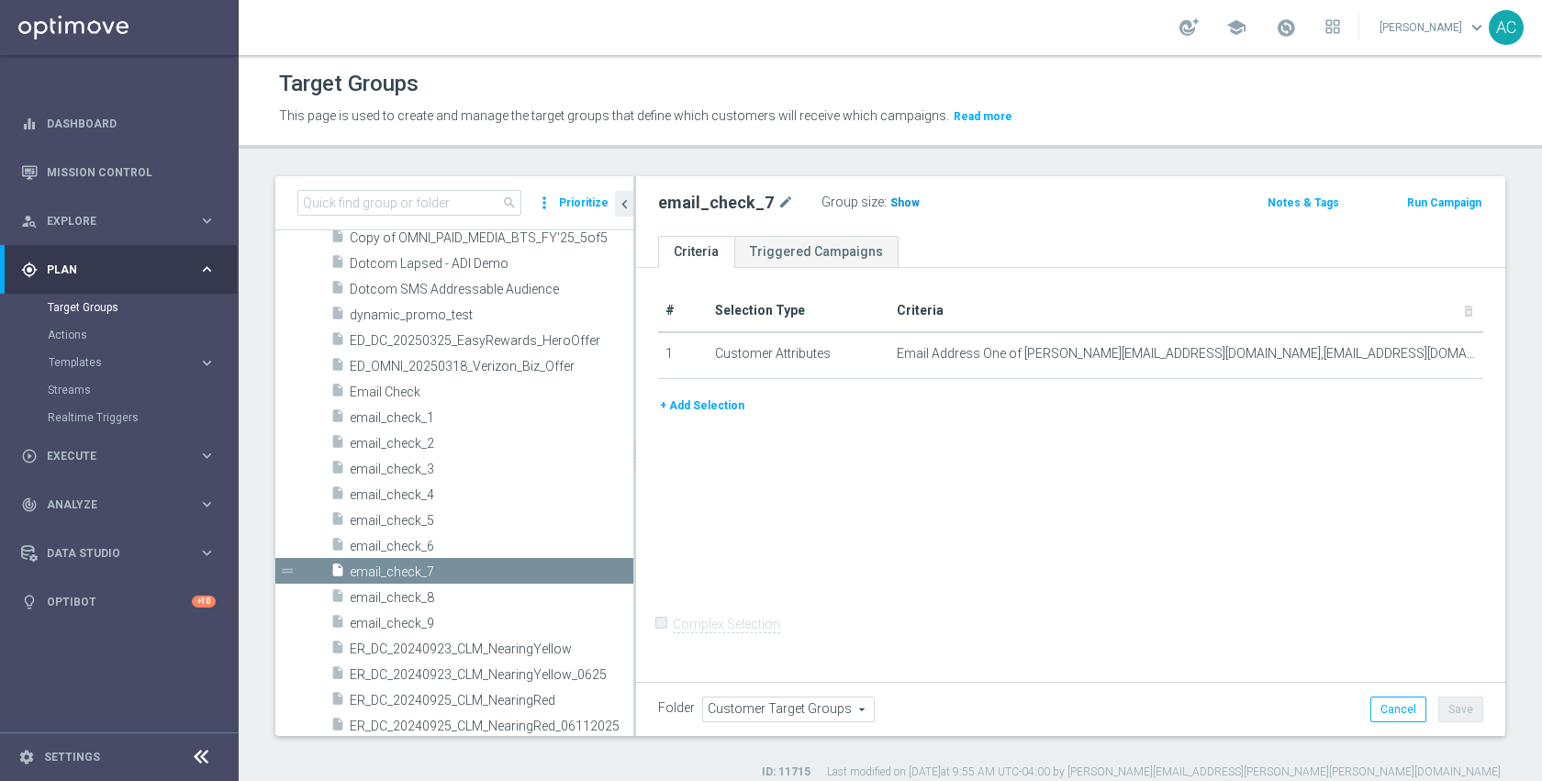
click at [902, 202] on span "Show" at bounding box center [905, 202] width 29 height 13
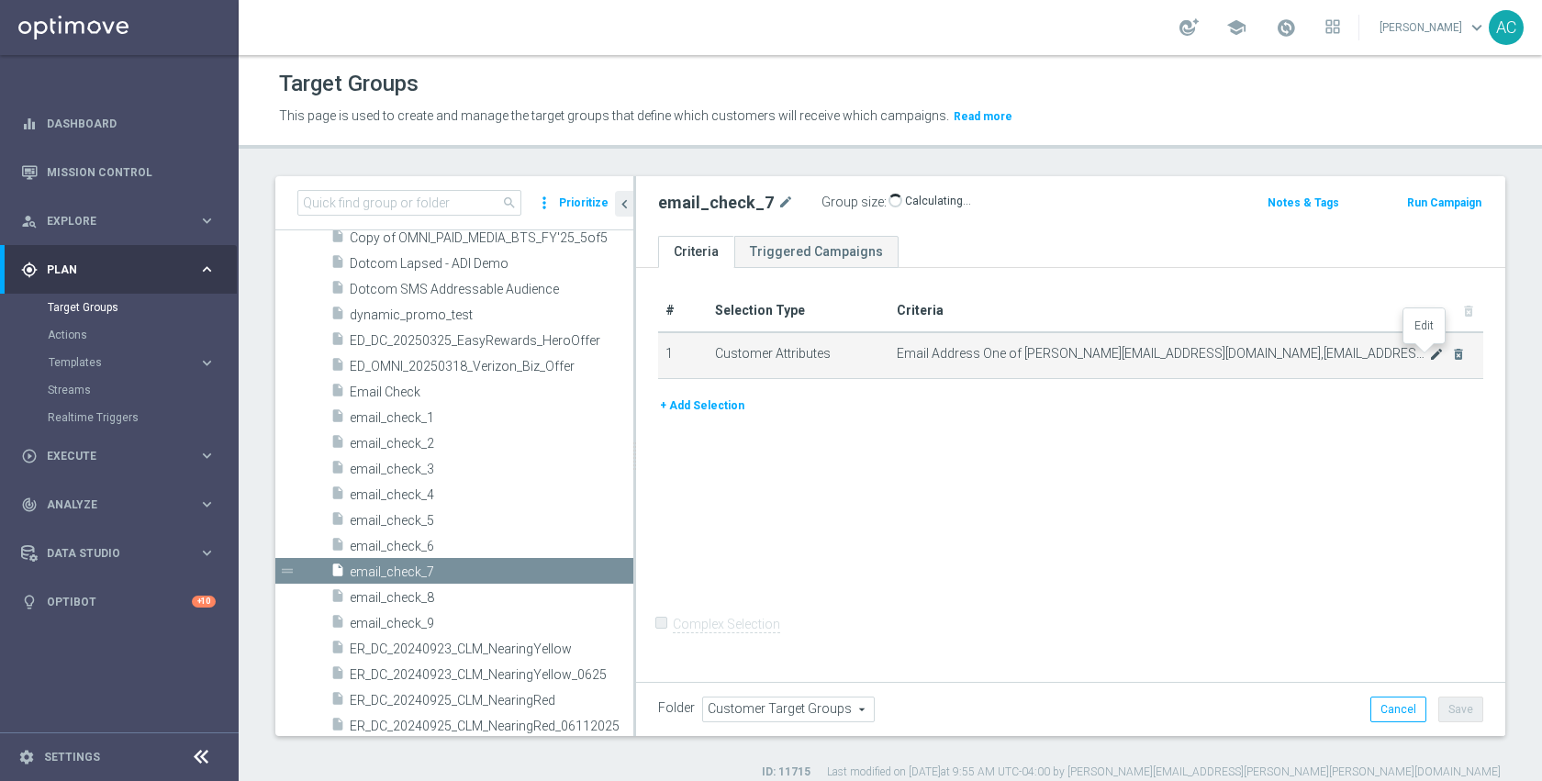
click at [1429, 353] on icon "mode_edit" at bounding box center [1436, 354] width 15 height 15
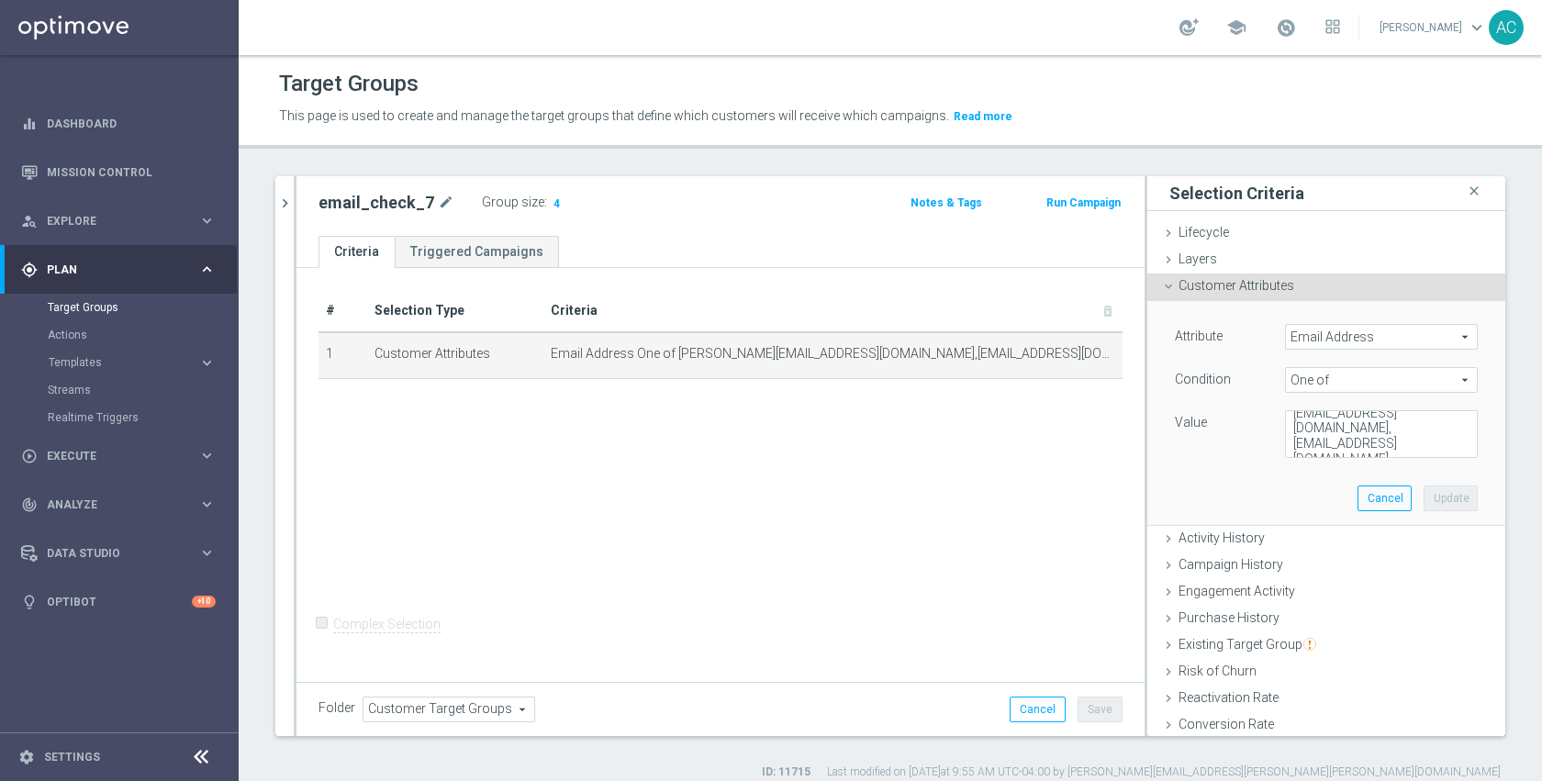
scroll to position [77, 0]
click at [1342, 443] on textarea "adam@joseki-tech.com,anil@joseki-tech.com,dmitry@joseki-tech.com,dmitry.volkov@…" at bounding box center [1381, 434] width 193 height 48
paste textarea "yurii.kuchevskyi@gmail.com kateryna_k@optimove.com yurii_k@optimove.com katia.k…"
click at [1344, 429] on textarea "adam@joseki-tech.com,anil@joseki-tech.com,dmitry@joseki-tech.com,dmitry.volkov@…" at bounding box center [1381, 434] width 193 height 48
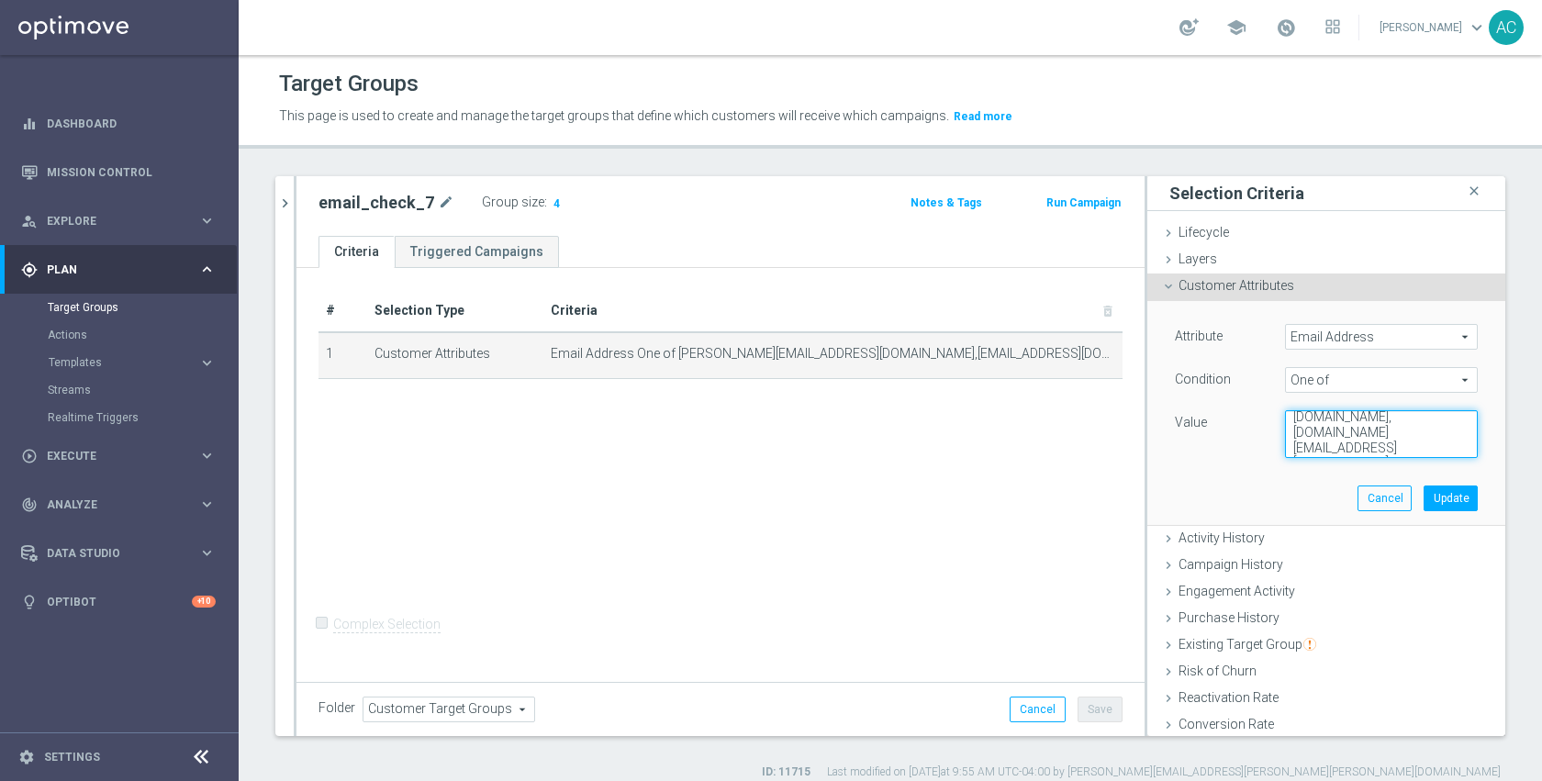
scroll to position [119, 0]
drag, startPoint x: 1429, startPoint y: 431, endPoint x: 1435, endPoint y: 439, distance: 9.9
click at [1429, 431] on textarea "adam@joseki-tech.com,anil@joseki-tech.com,dmitry@joseki-tech.com,dmitry.volkov@…" at bounding box center [1381, 434] width 193 height 48
click at [1413, 424] on textarea "adam@joseki-tech.com,anil@joseki-tech.com,dmitry@joseki-tech.com,dmitry.volkov@…" at bounding box center [1381, 434] width 193 height 48
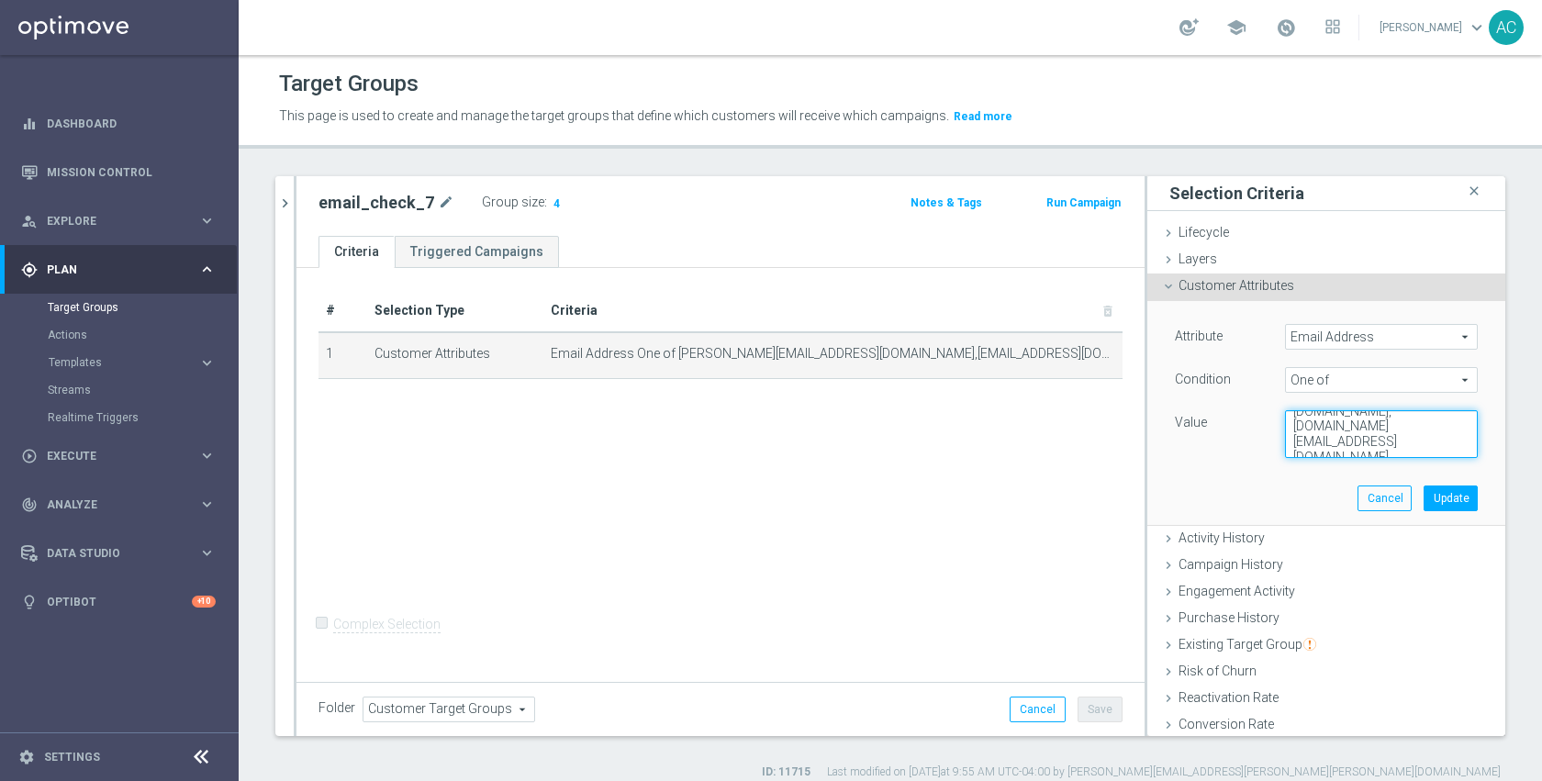
click at [1285, 431] on textarea "adam@joseki-tech.com,anil@joseki-tech.com,dmitry@joseki-tech.com,dmitry.volkov@…" at bounding box center [1381, 434] width 193 height 48
click at [1285, 441] on textarea "adam@joseki-tech.com,anil@joseki-tech.com,dmitry@joseki-tech.com,dmitry.volkov@…" at bounding box center [1381, 434] width 193 height 48
click at [1285, 429] on textarea "adam@joseki-tech.com,anil@joseki-tech.com,dmitry@joseki-tech.com,dmitry.volkov@…" at bounding box center [1381, 434] width 193 height 48
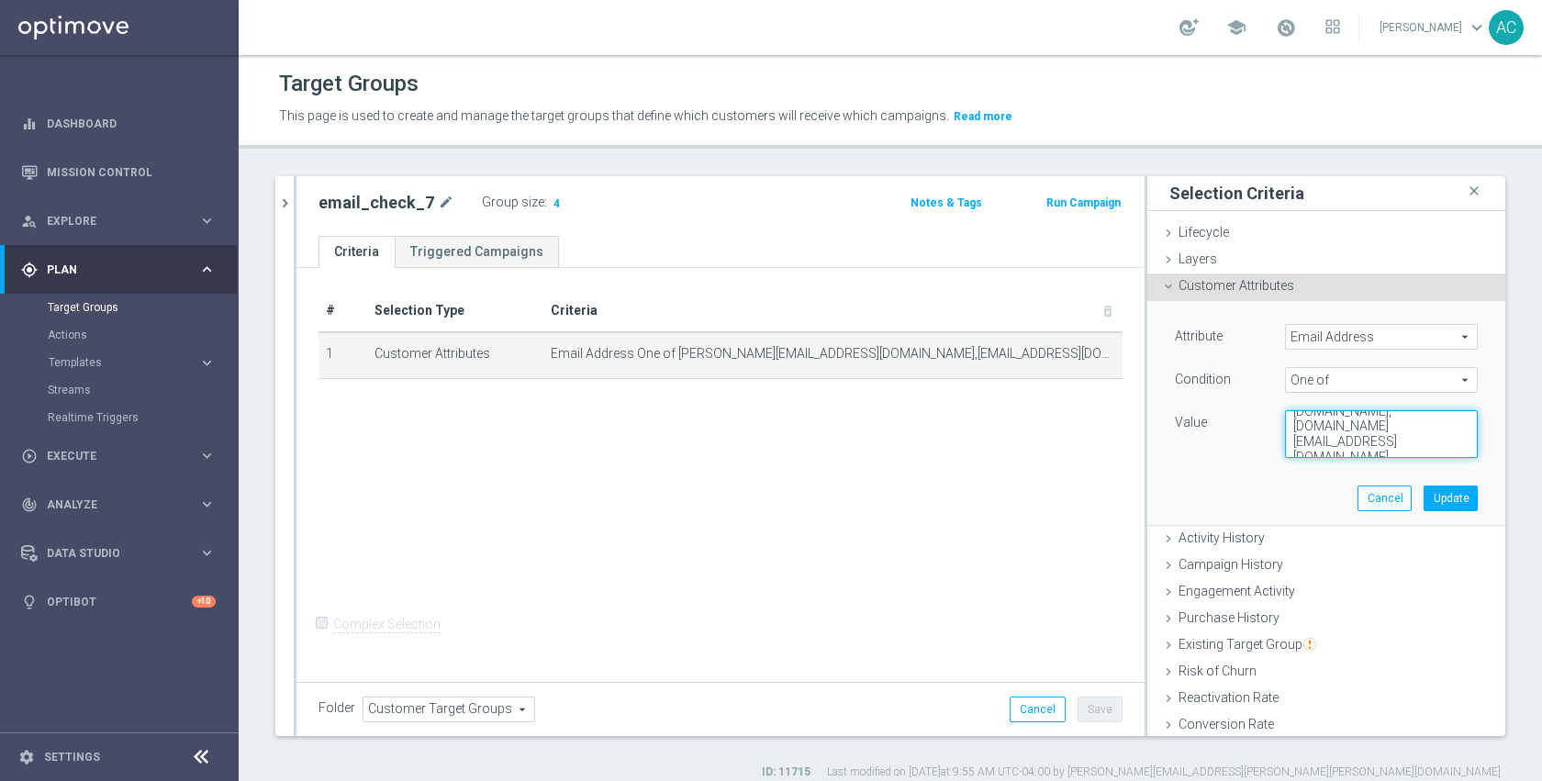
scroll to position [139, 0]
type textarea "[PERSON_NAME][EMAIL_ADDRESS][DOMAIN_NAME],[EMAIL_ADDRESS][DOMAIN_NAME],[EMAIL_A…"
click at [1424, 497] on button "Update" at bounding box center [1451, 499] width 54 height 26
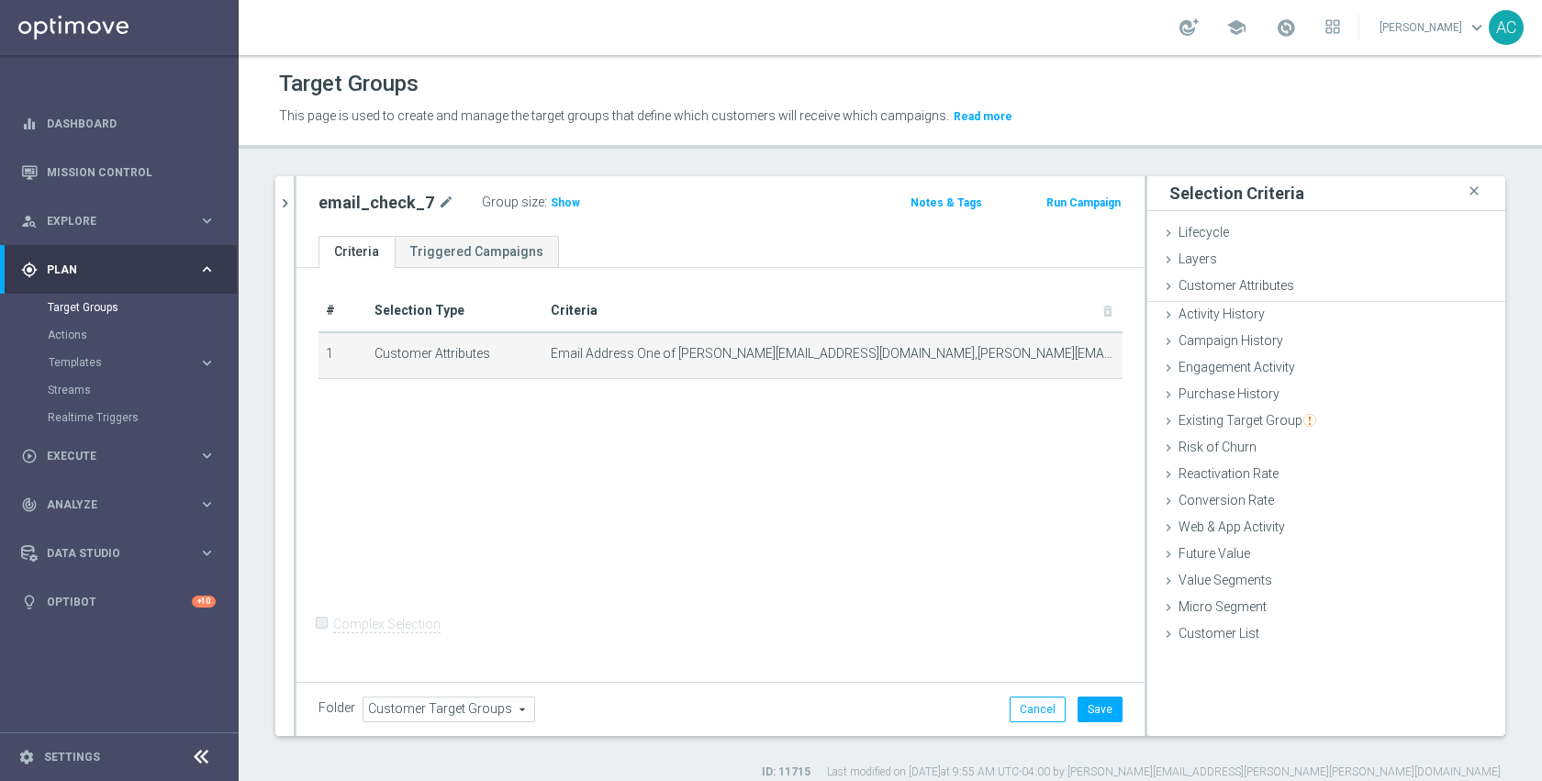
scroll to position [123, 0]
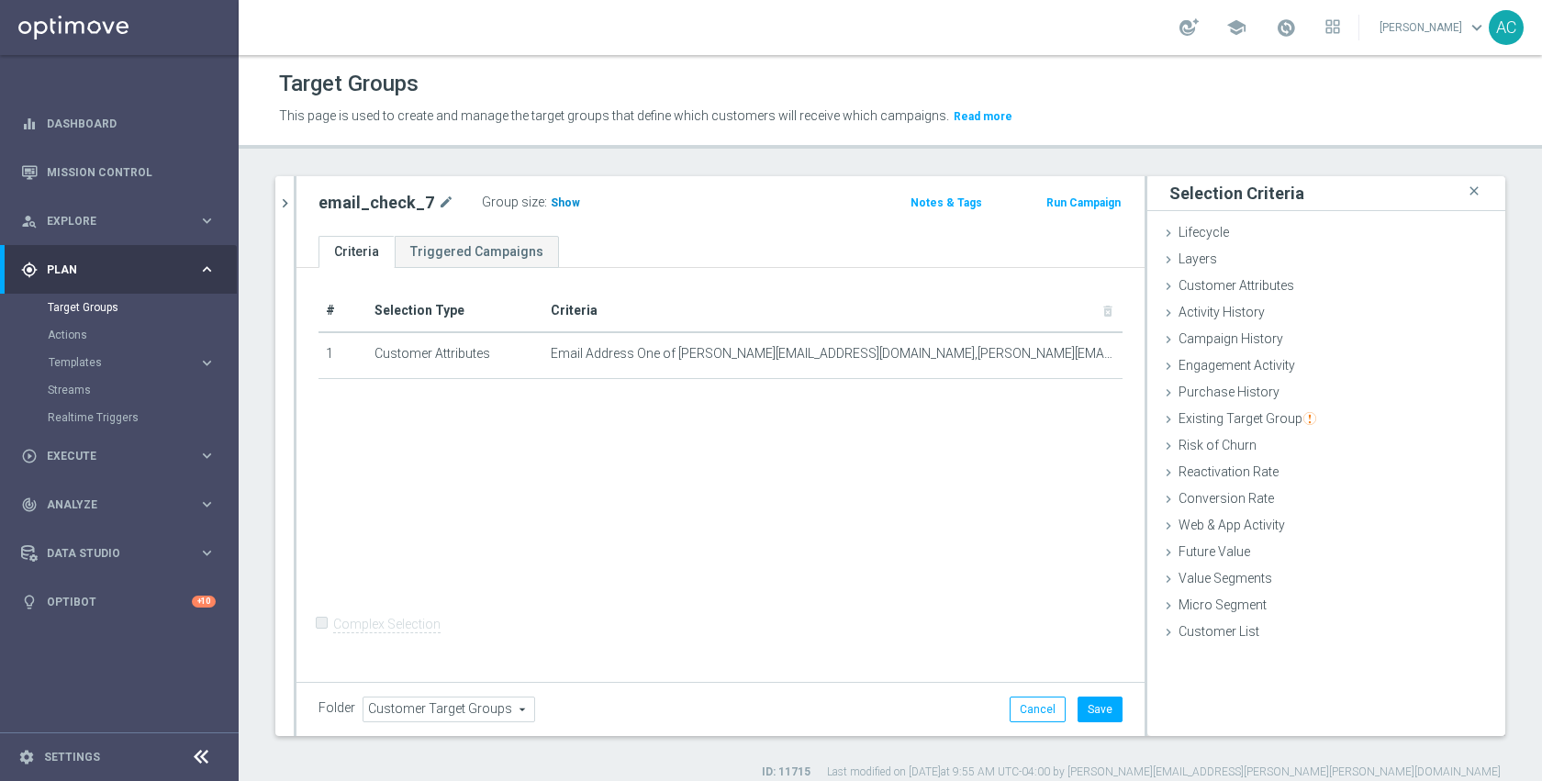
click at [559, 204] on span "Show" at bounding box center [565, 202] width 29 height 13
click at [925, 473] on div "# Selection Type Criteria delete_forever 1 Customer Attributes Email Address On…" at bounding box center [721, 472] width 848 height 409
click at [1081, 699] on button "Save" at bounding box center [1100, 710] width 45 height 26
click at [847, 537] on div "# Selection Type Criteria delete_forever 1 Customer Attributes Email Address On…" at bounding box center [721, 472] width 848 height 409
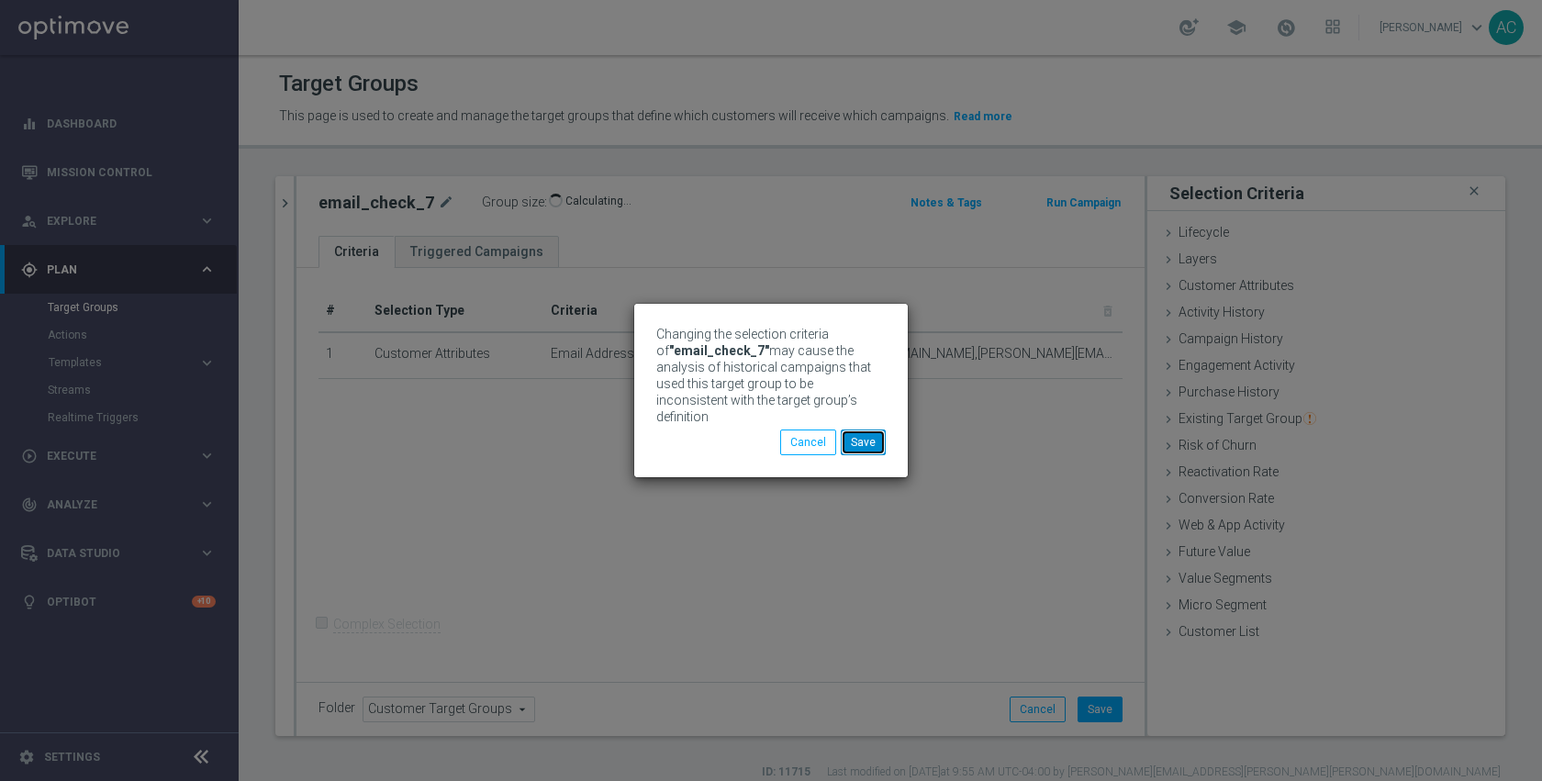
click at [866, 443] on button "Save" at bounding box center [863, 443] width 45 height 26
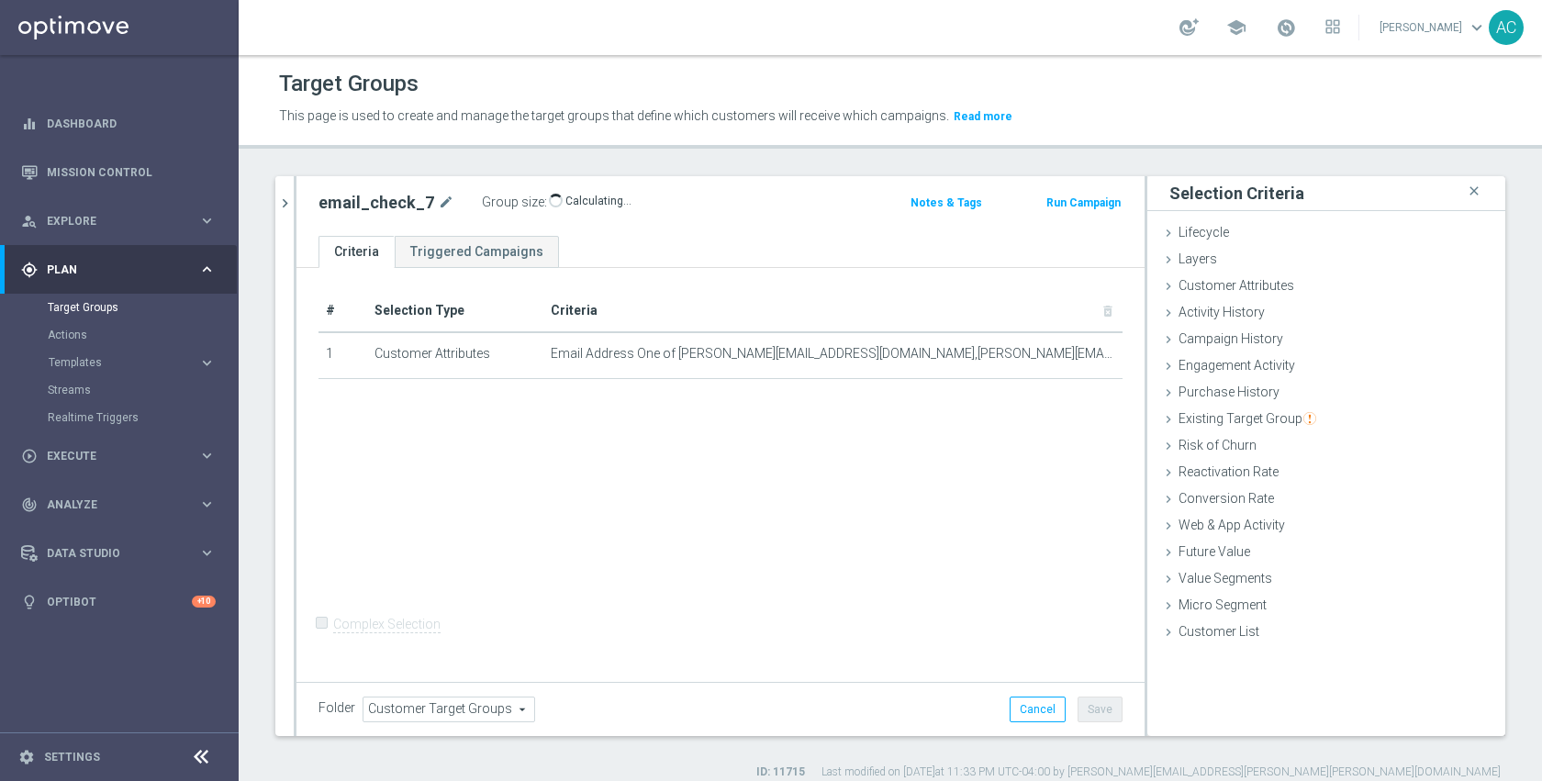
click at [834, 614] on div "# Selection Type Criteria delete_forever 1 Customer Attributes Email Address On…" at bounding box center [721, 472] width 848 height 409
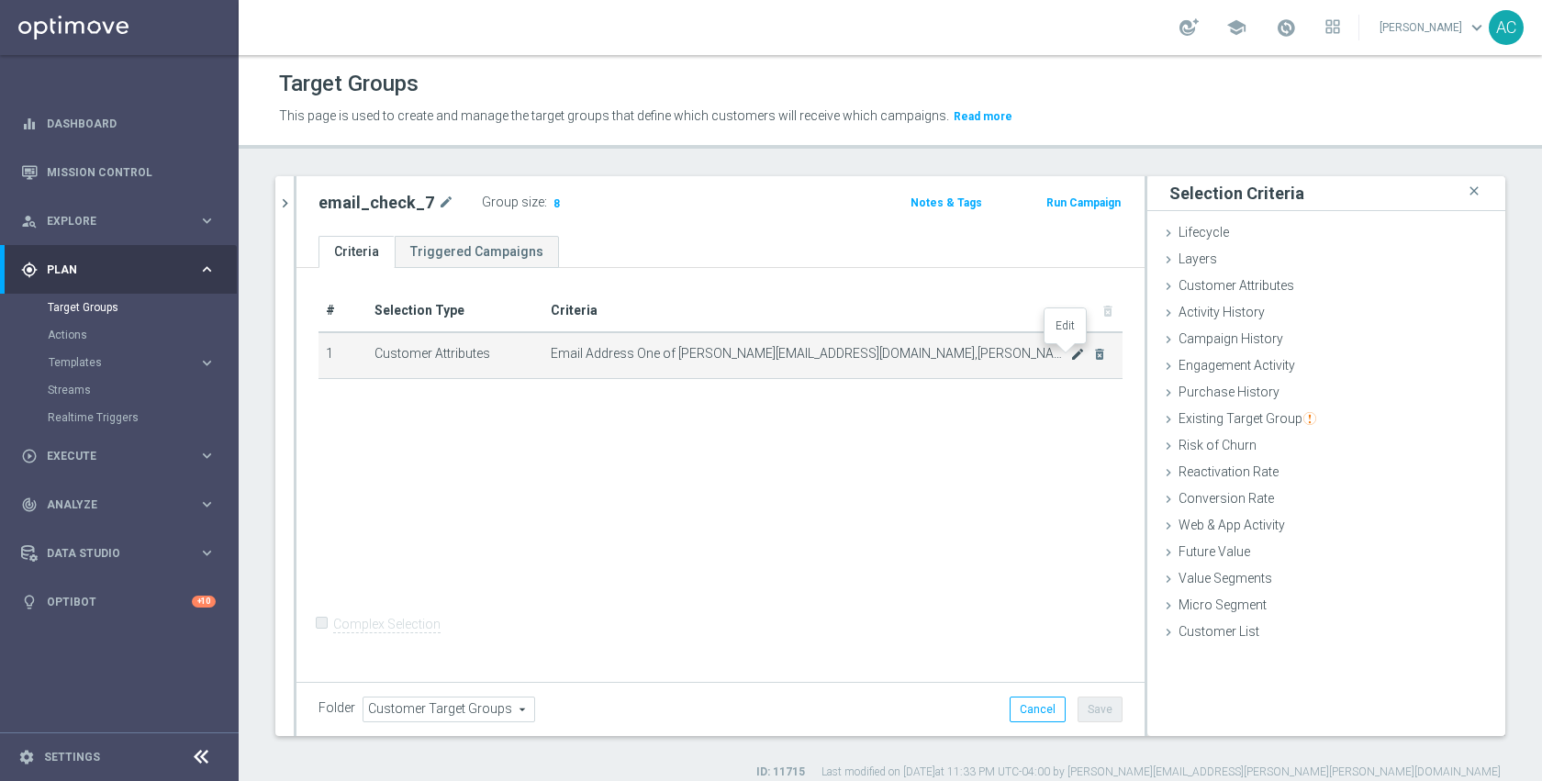
click at [1070, 353] on icon "mode_edit" at bounding box center [1077, 354] width 15 height 15
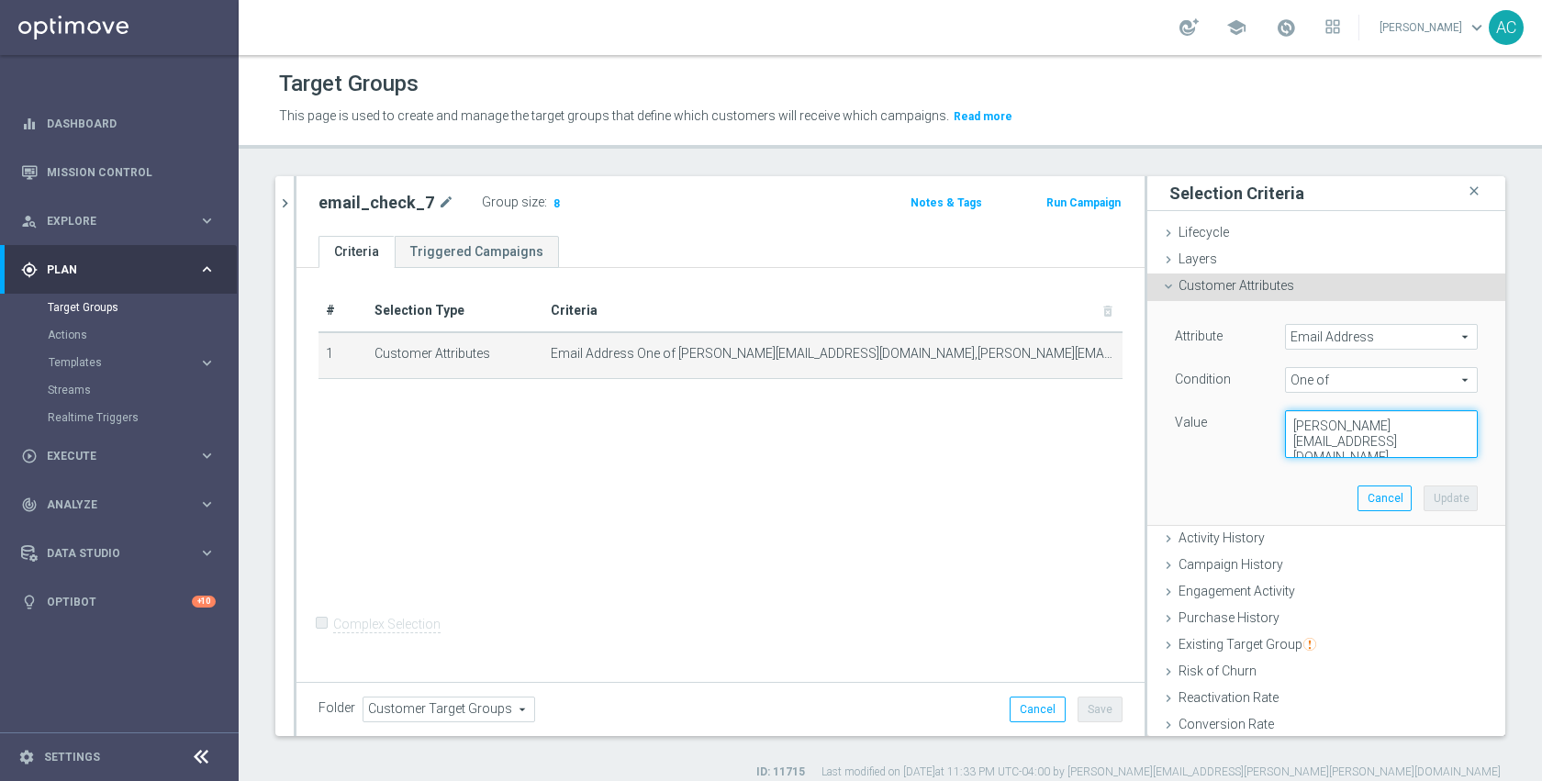
click at [1353, 440] on textarea "[PERSON_NAME][EMAIL_ADDRESS][DOMAIN_NAME],[EMAIL_ADDRESS][DOMAIN_NAME],[EMAIL_A…" at bounding box center [1381, 434] width 193 height 48
click at [1358, 505] on button "Cancel" at bounding box center [1385, 499] width 54 height 26
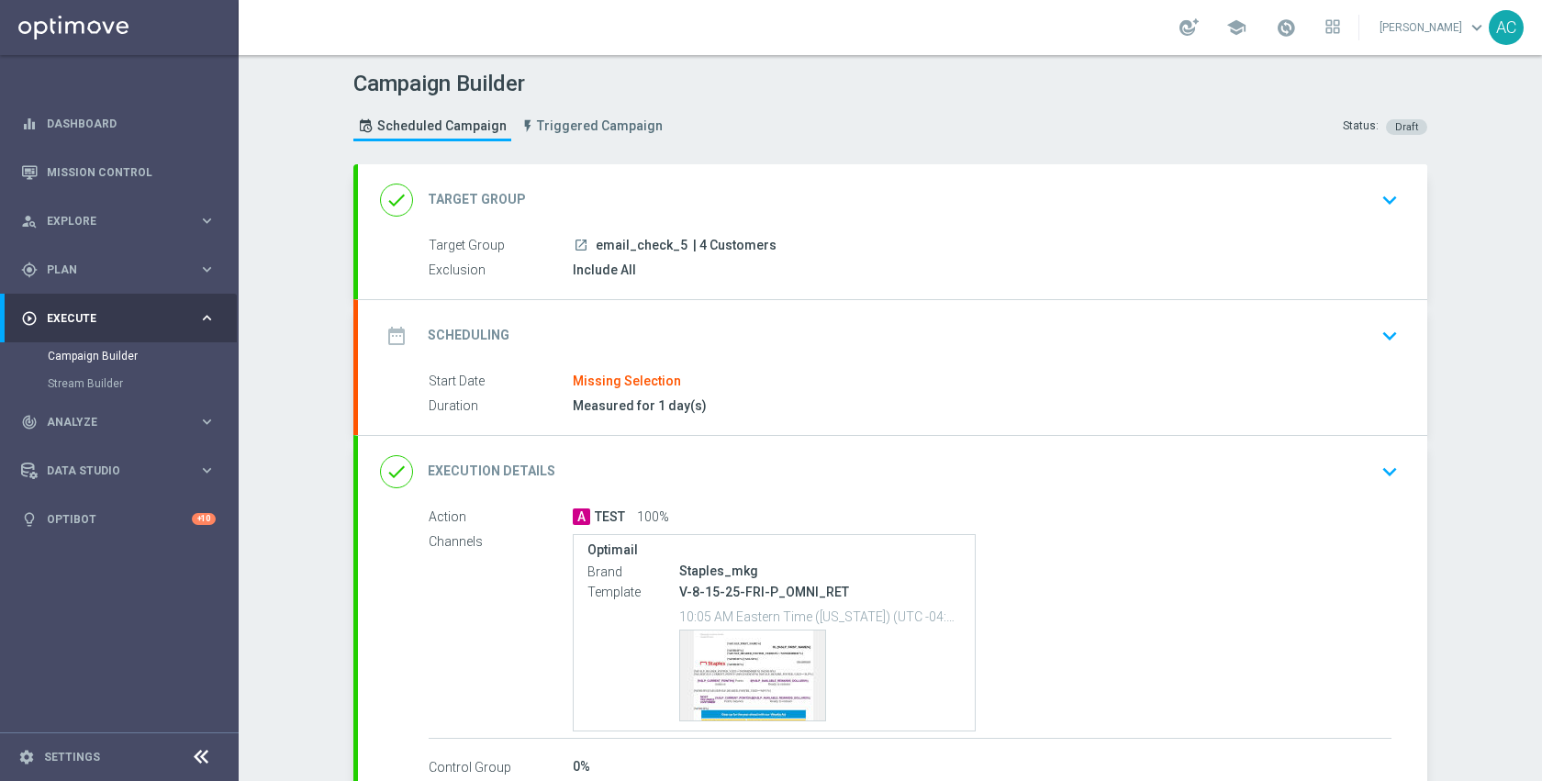
click at [574, 245] on icon "launch" at bounding box center [581, 245] width 15 height 15
click at [739, 323] on div "date_range Scheduling keyboard_arrow_down" at bounding box center [892, 336] width 1025 height 35
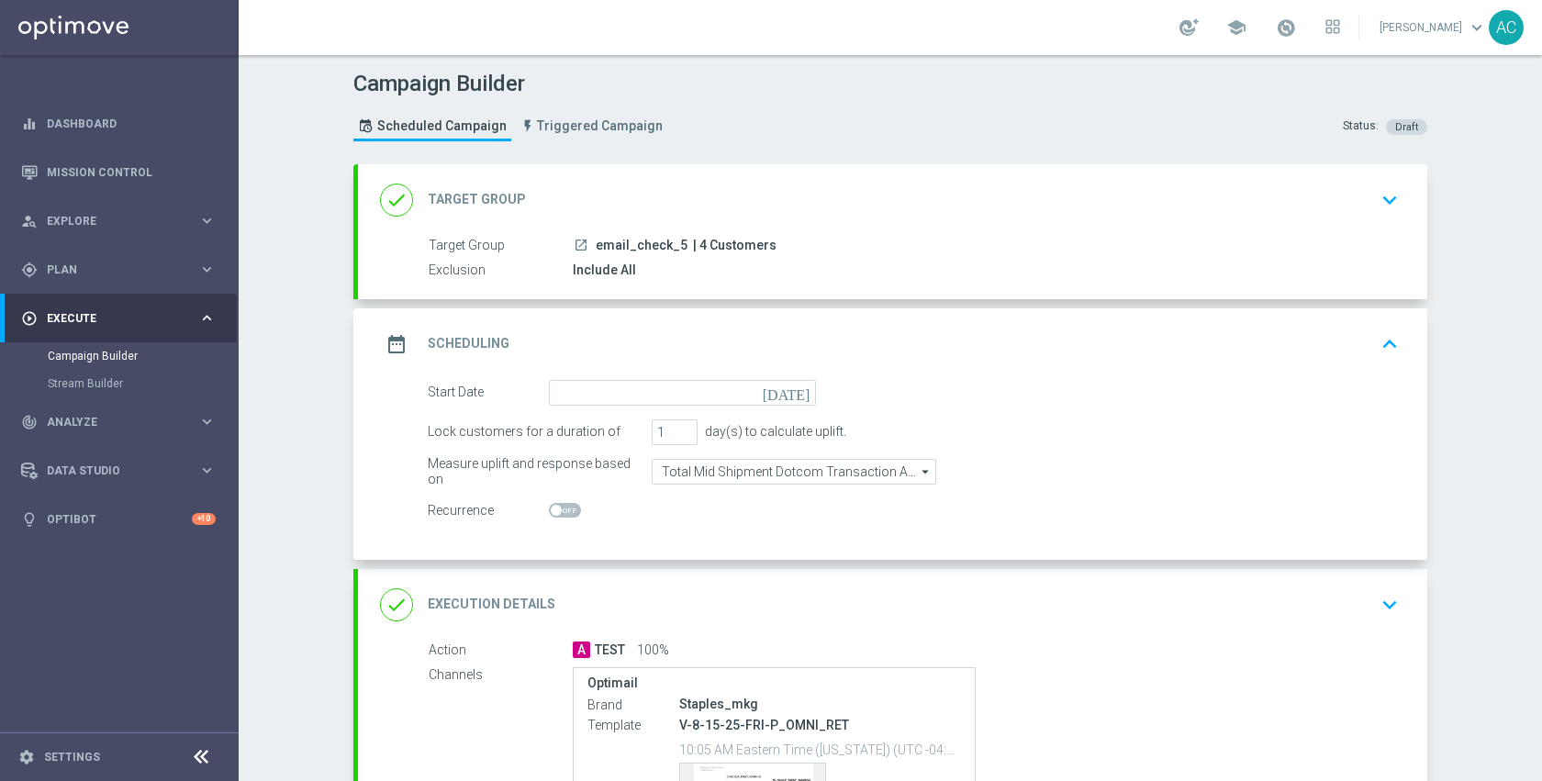
click at [795, 392] on icon "[DATE]" at bounding box center [790, 390] width 54 height 20
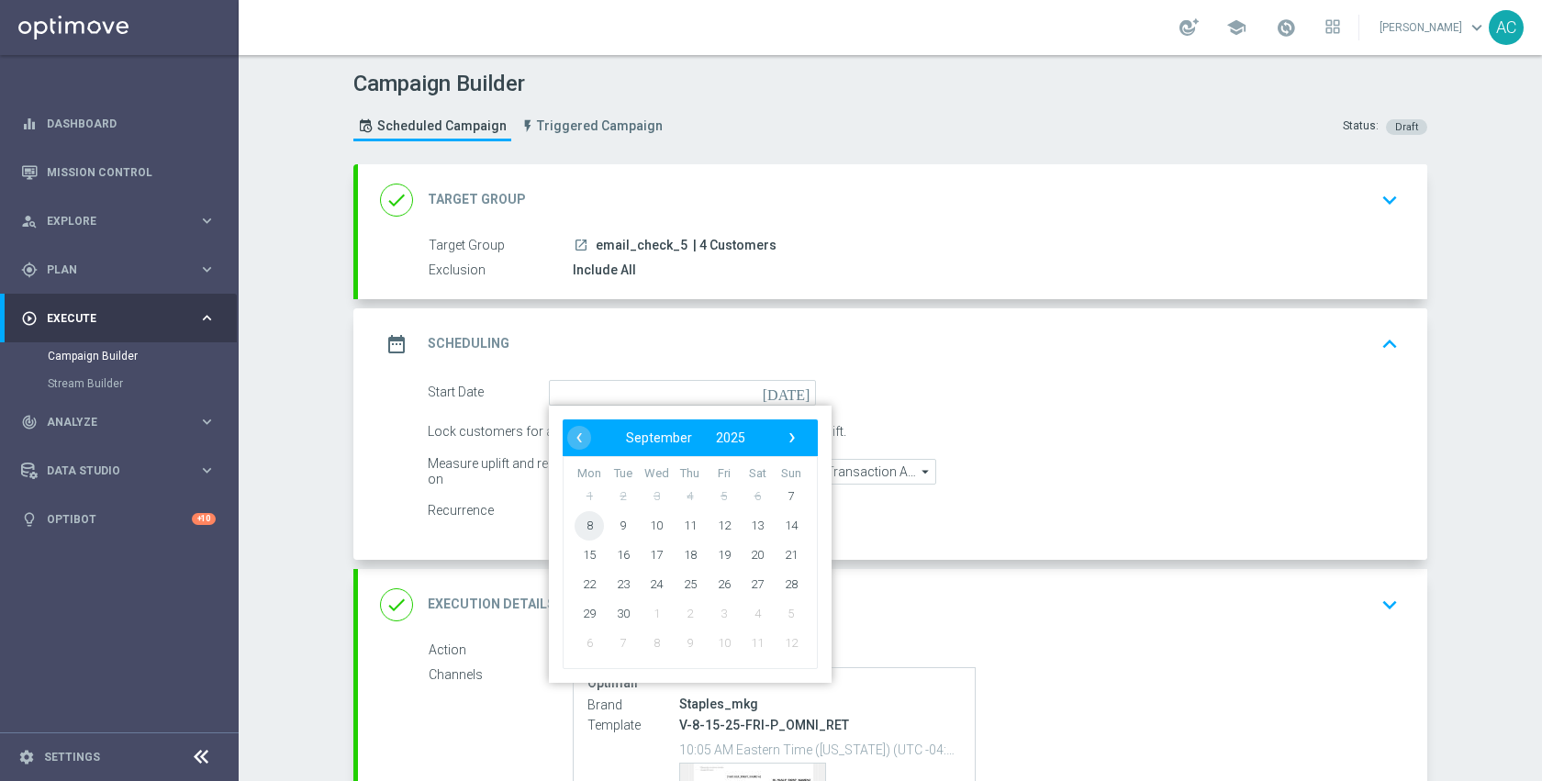
click at [578, 529] on span "8" at bounding box center [589, 524] width 29 height 29
type input "[DATE]"
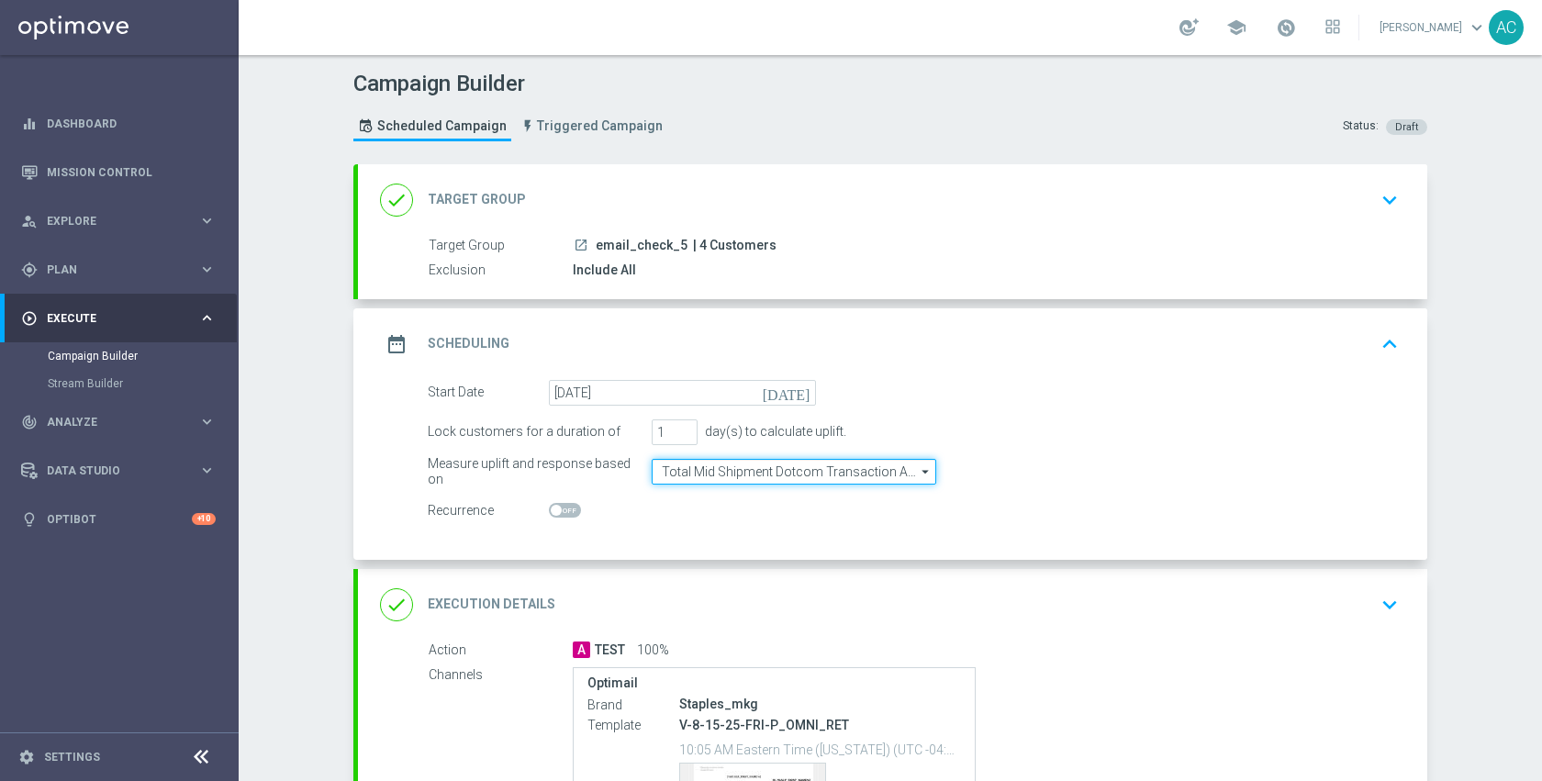
click at [785, 466] on input "Total Mid Shipment Dotcom Transaction Amount" at bounding box center [794, 472] width 285 height 26
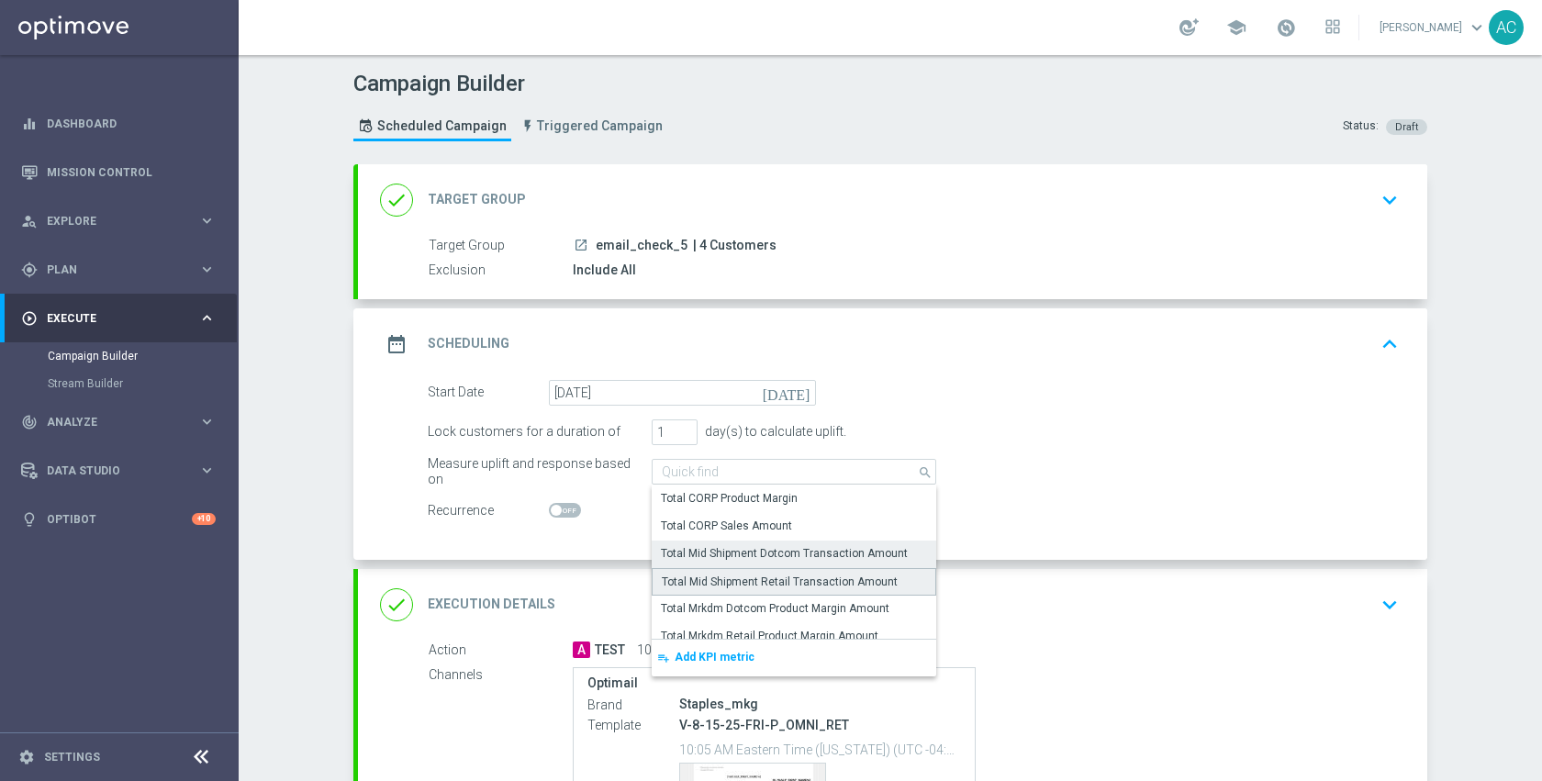
click at [806, 571] on div "Total Mid Shipment Retail Transaction Amount" at bounding box center [794, 582] width 285 height 28
type input "Total Mid Shipment Retail Transaction Amount"
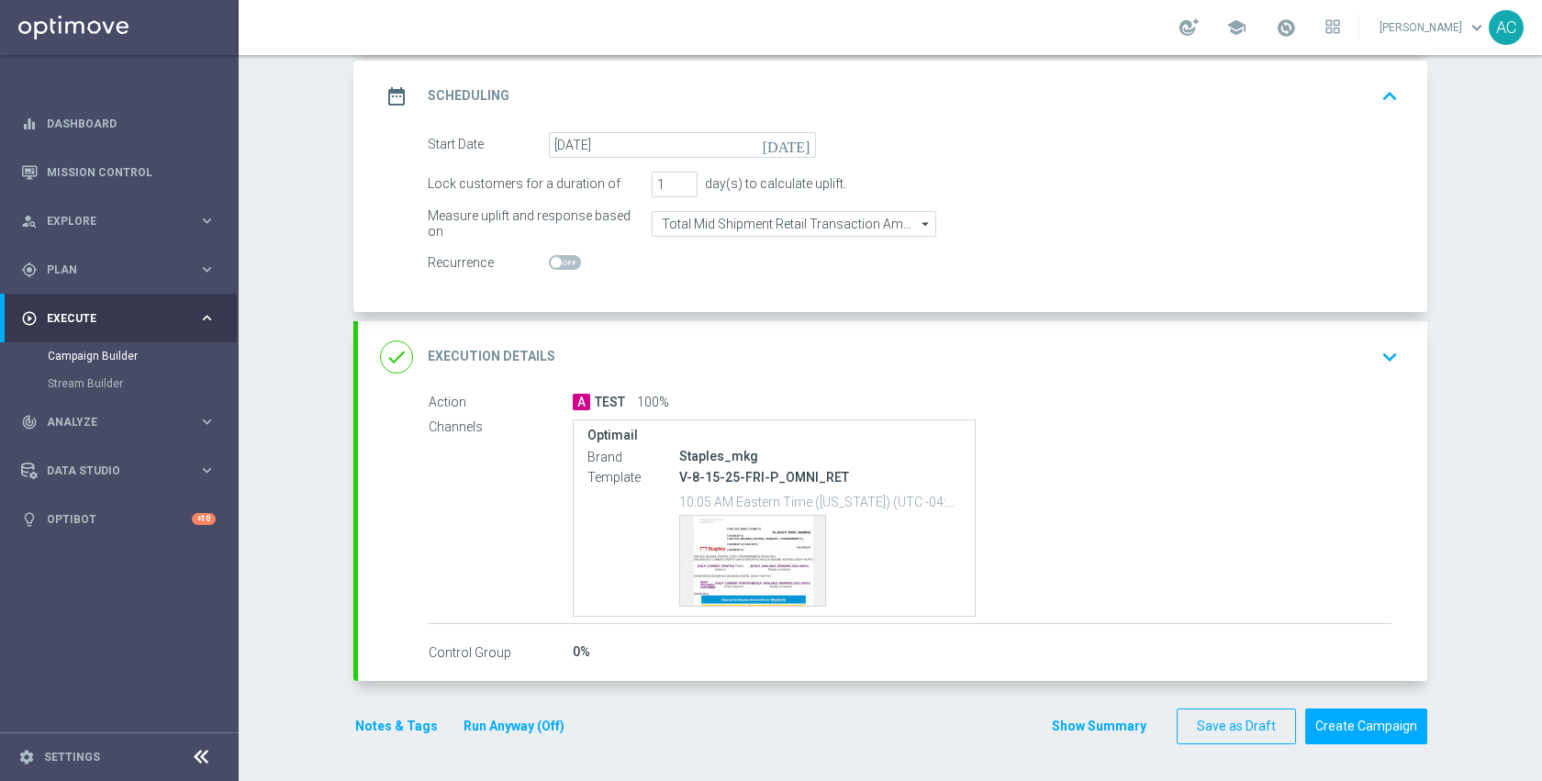
click at [1026, 368] on div "done Execution Details keyboard_arrow_down" at bounding box center [892, 357] width 1025 height 35
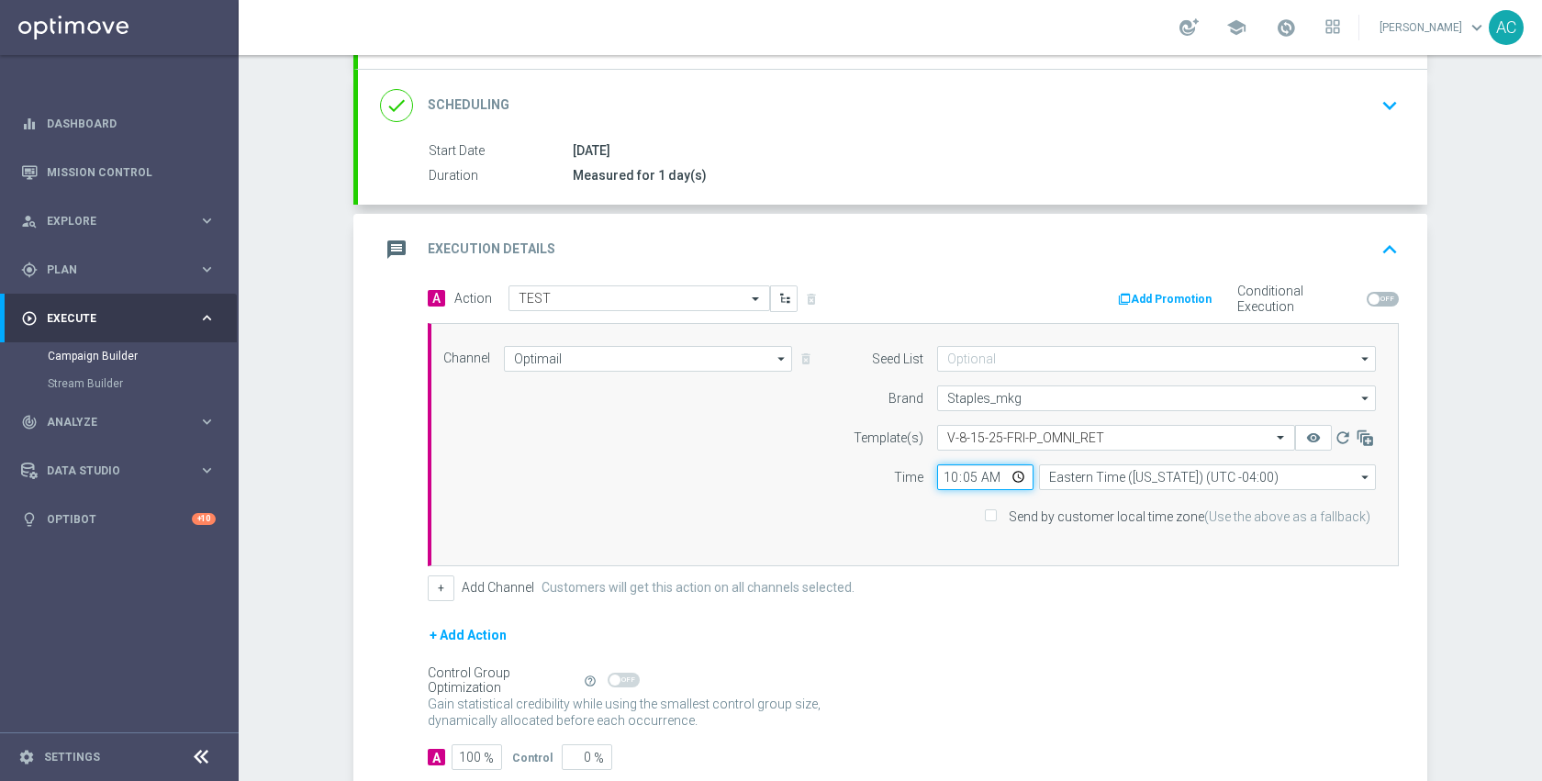
click at [1014, 478] on input "10:05" at bounding box center [985, 478] width 96 height 26
type input "09:30"
click at [1193, 650] on div "+ Add Action" at bounding box center [913, 647] width 971 height 46
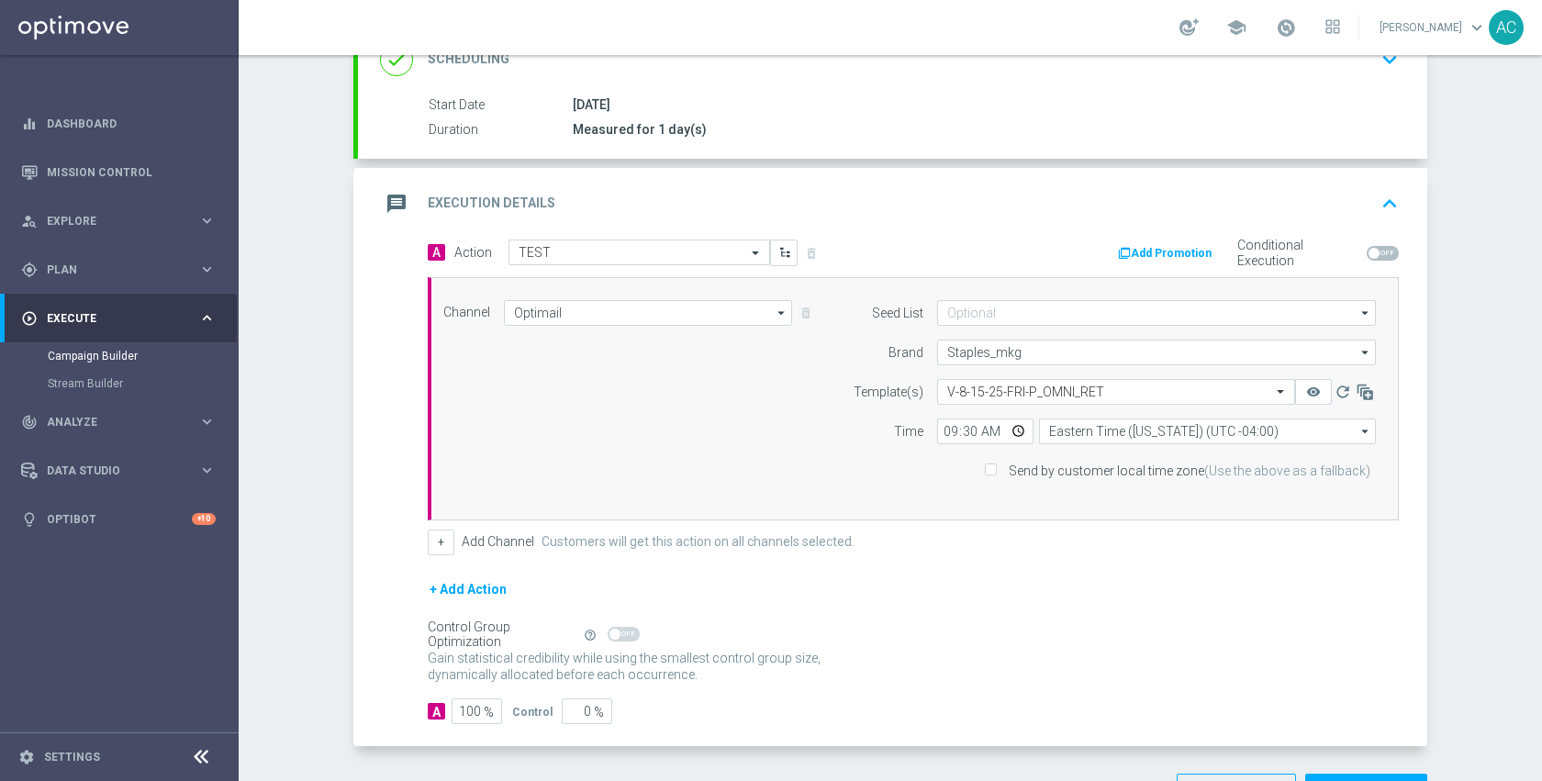
scroll to position [341, 0]
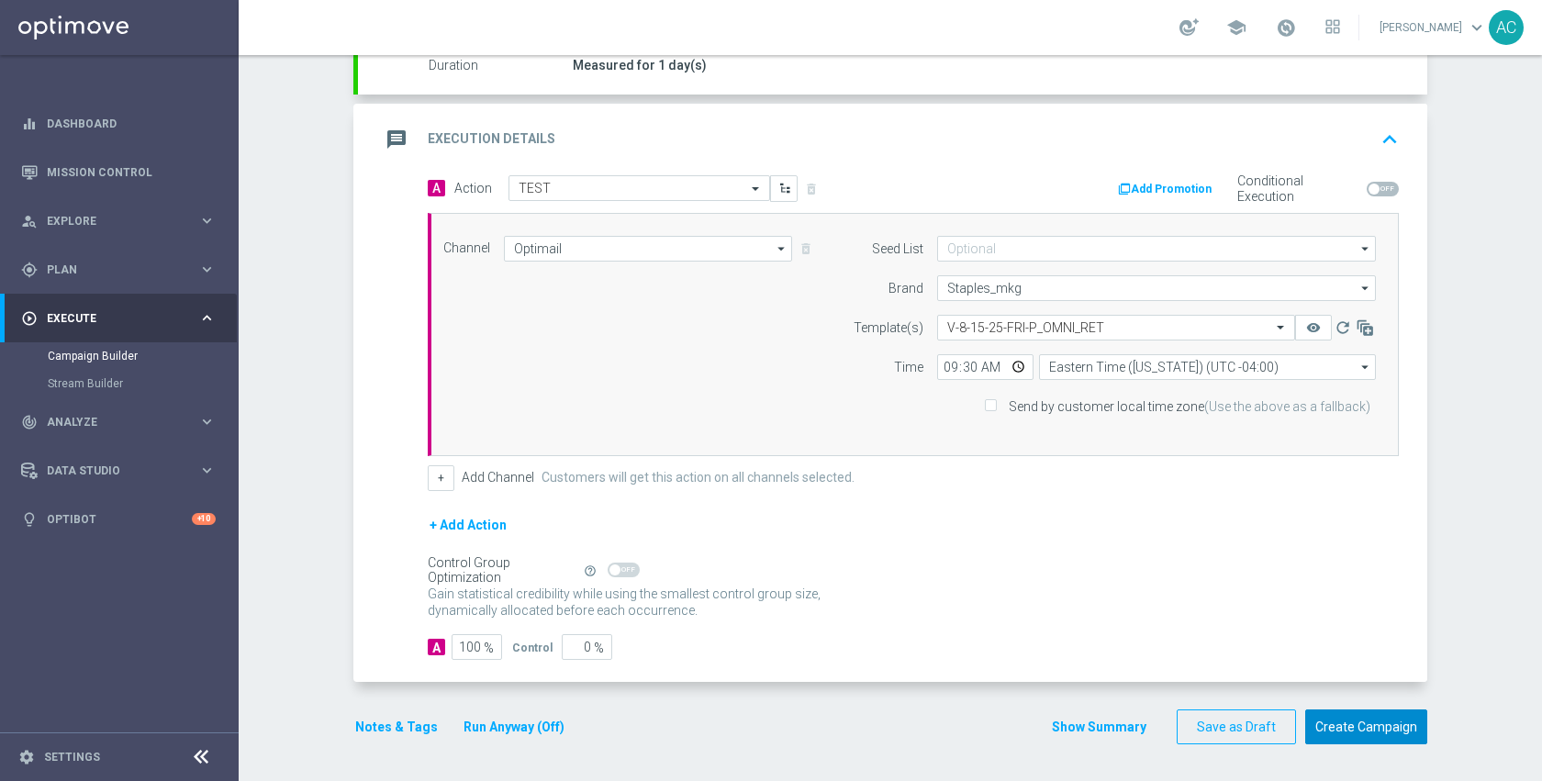
click at [1361, 715] on button "Create Campaign" at bounding box center [1366, 728] width 122 height 36
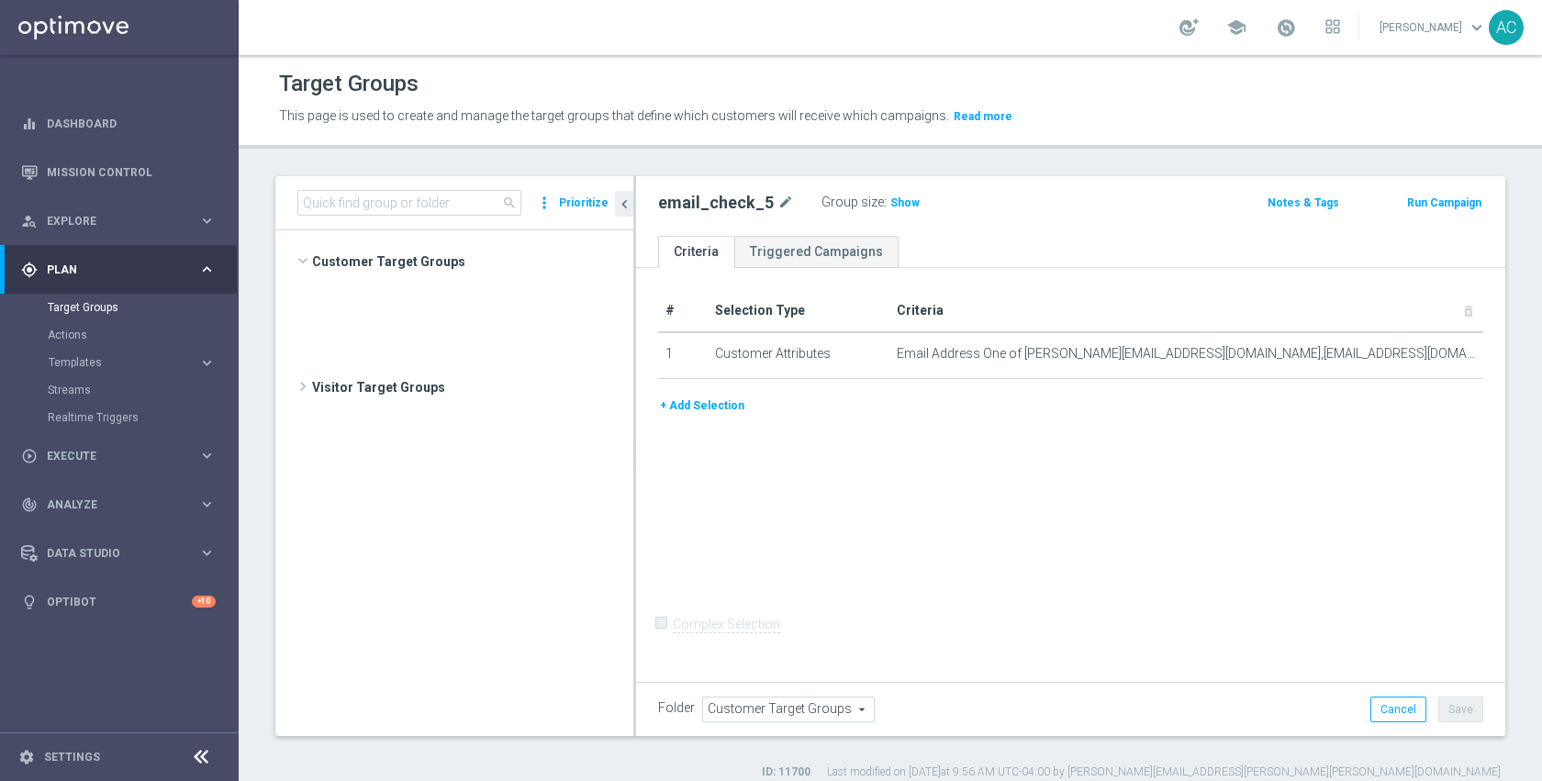
scroll to position [1060, 0]
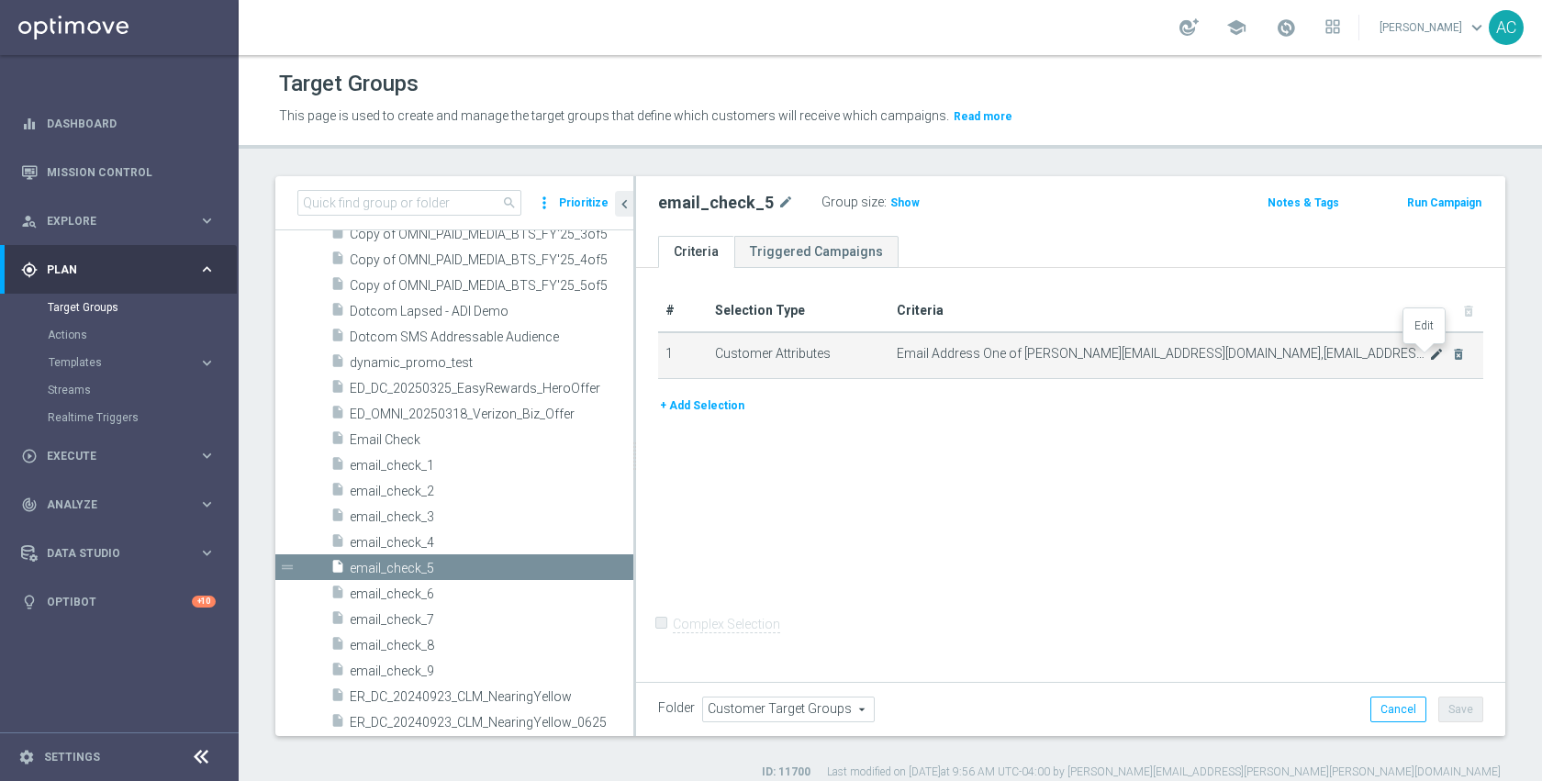
click at [1429, 353] on icon "mode_edit" at bounding box center [1436, 354] width 15 height 15
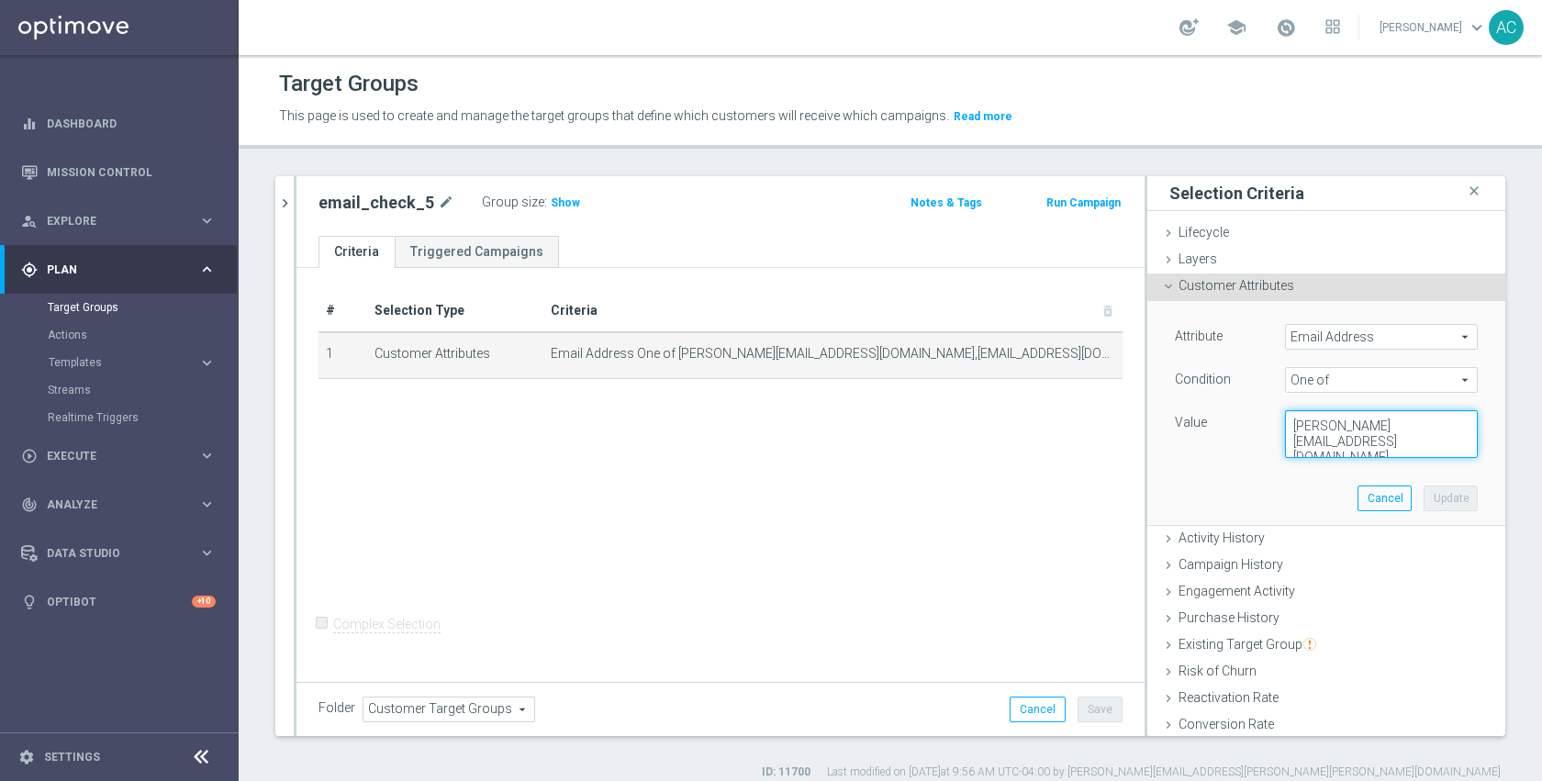
click at [1395, 442] on textarea "[PERSON_NAME][EMAIL_ADDRESS][DOMAIN_NAME],[PERSON_NAME][EMAIL_ADDRESS][DOMAIN_N…" at bounding box center [1381, 434] width 193 height 48
paste textarea ",[PERSON_NAME][EMAIL_ADDRESS][DOMAIN_NAME],[EMAIL_ADDRESS][DOMAIN_NAME],[EMAIL_…"
type textarea "[PERSON_NAME][EMAIL_ADDRESS][DOMAIN_NAME],[EMAIL_ADDRESS][DOMAIN_NAME],[EMAIL_A…"
click at [1424, 495] on button "Update" at bounding box center [1451, 499] width 54 height 26
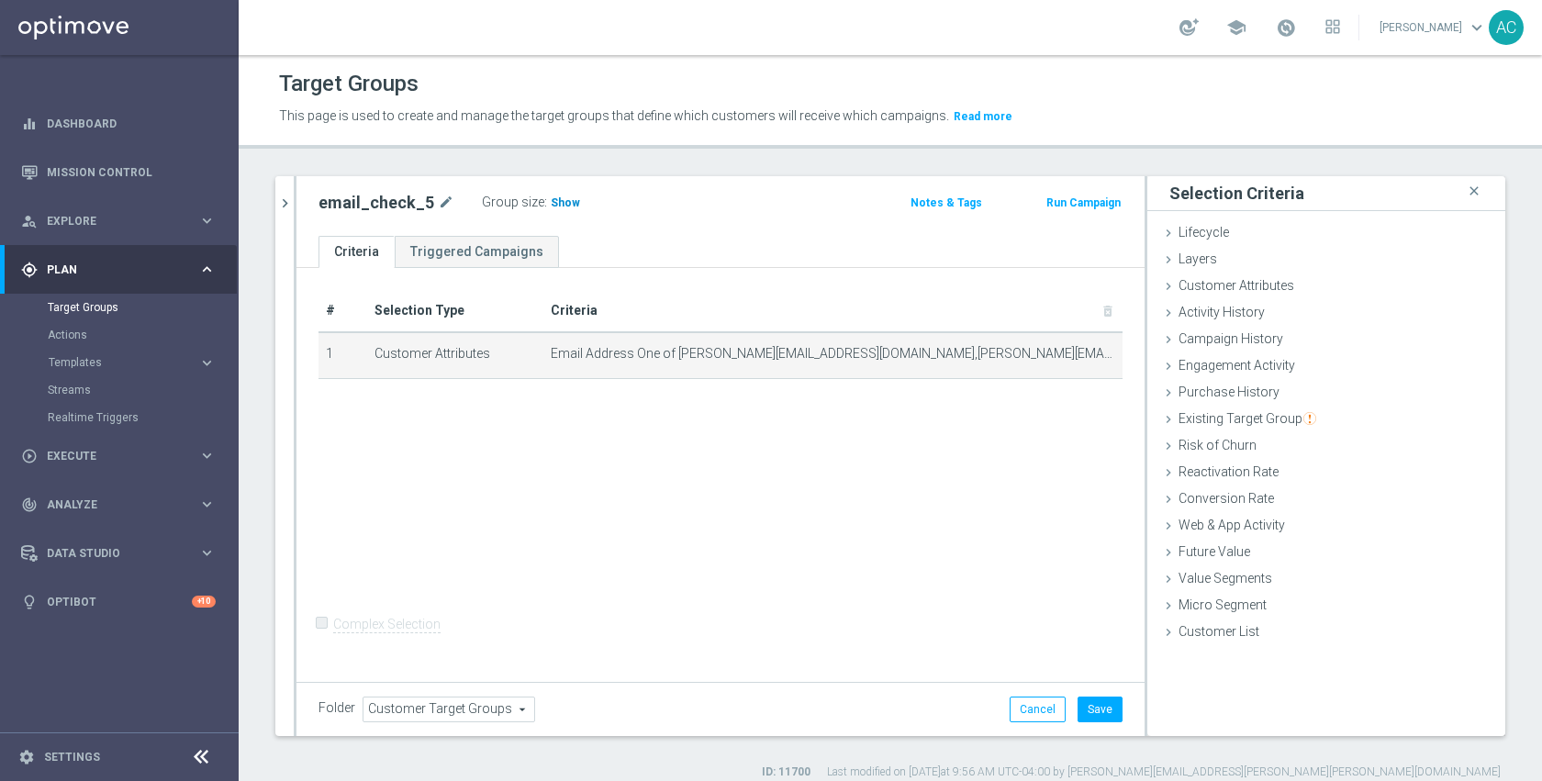
click at [559, 204] on span "Show" at bounding box center [565, 202] width 29 height 13
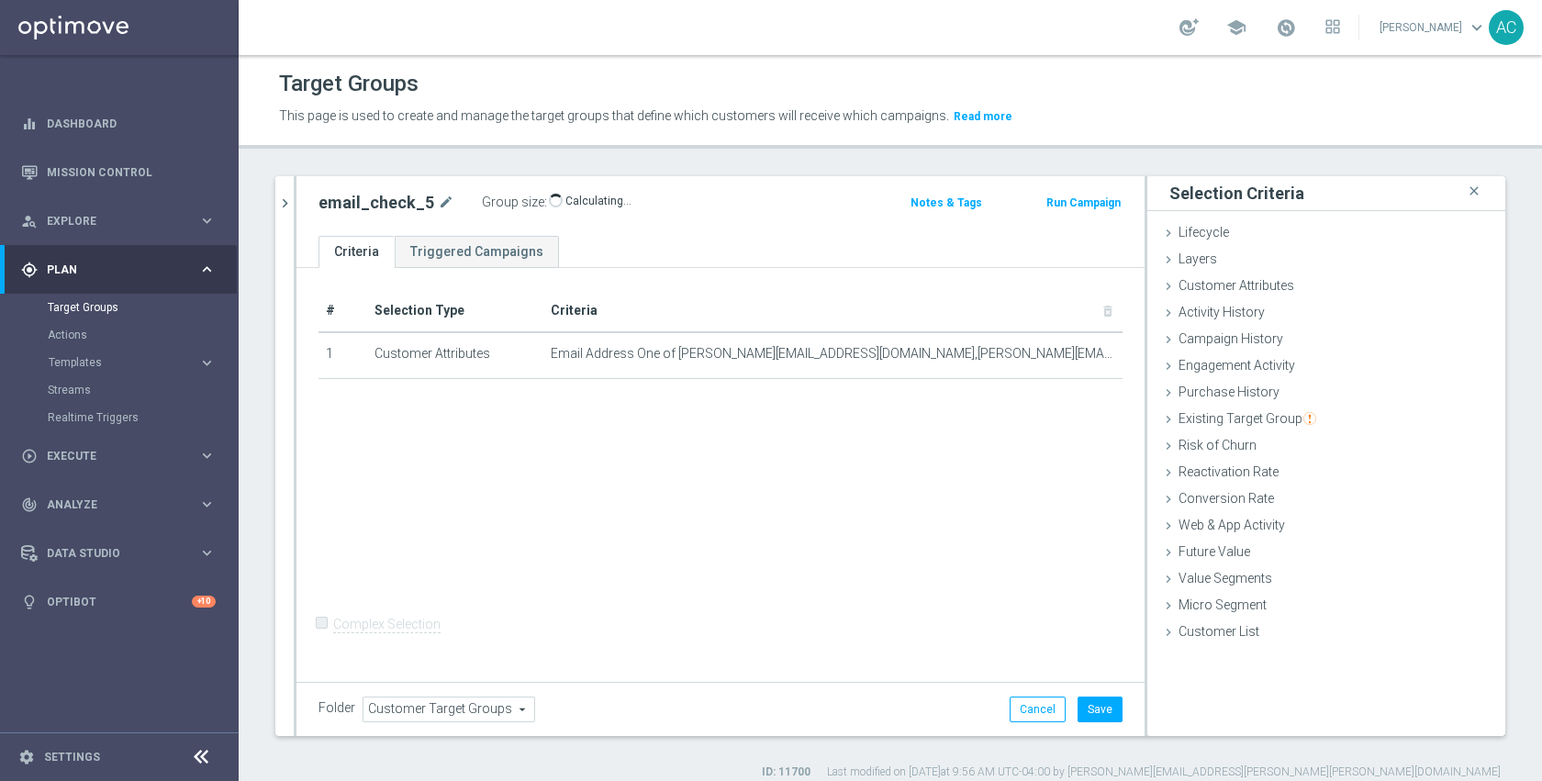
click at [1070, 593] on div "# Selection Type Criteria delete_forever 1 Customer Attributes Email Address On…" at bounding box center [721, 472] width 848 height 409
click at [1078, 703] on button "Save" at bounding box center [1100, 710] width 45 height 26
click at [797, 527] on div "# Selection Type Criteria delete_forever 1 Customer Attributes Email Address On…" at bounding box center [721, 472] width 848 height 409
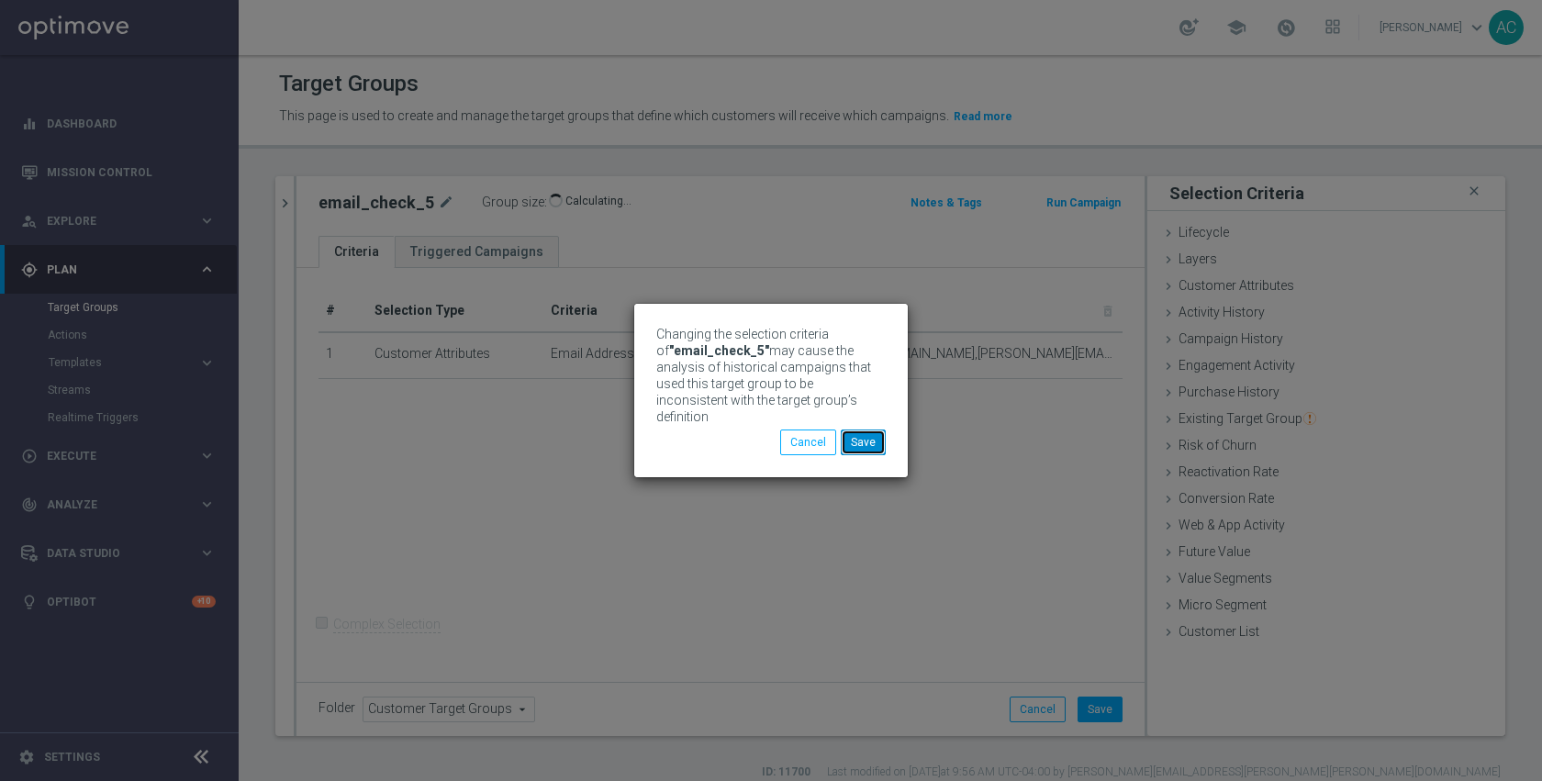
click at [854, 430] on button "Save" at bounding box center [863, 443] width 45 height 26
